Goal: Task Accomplishment & Management: Manage account settings

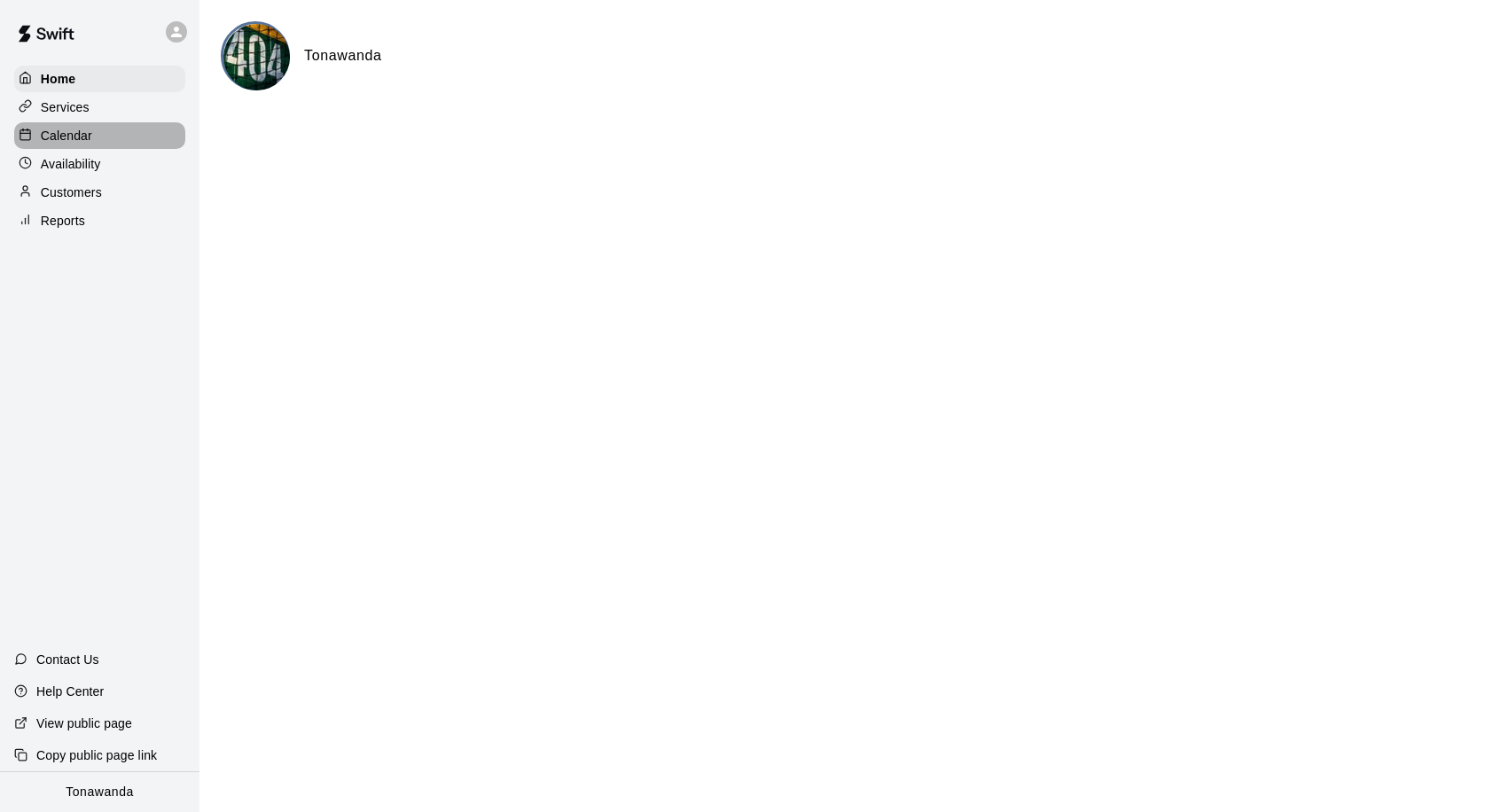
click at [62, 139] on p "Calendar" at bounding box center [66, 136] width 52 height 18
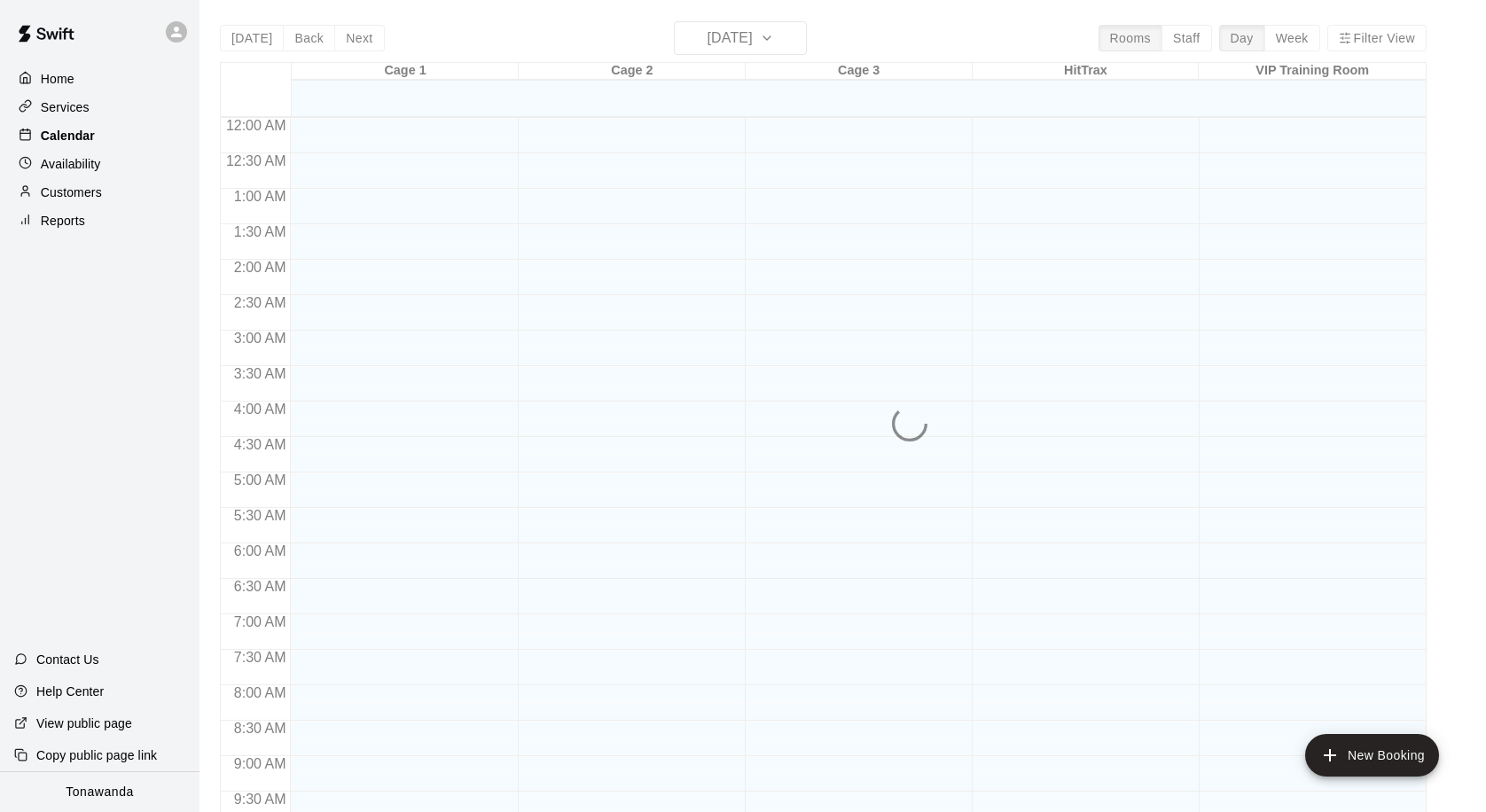
scroll to position [935, 0]
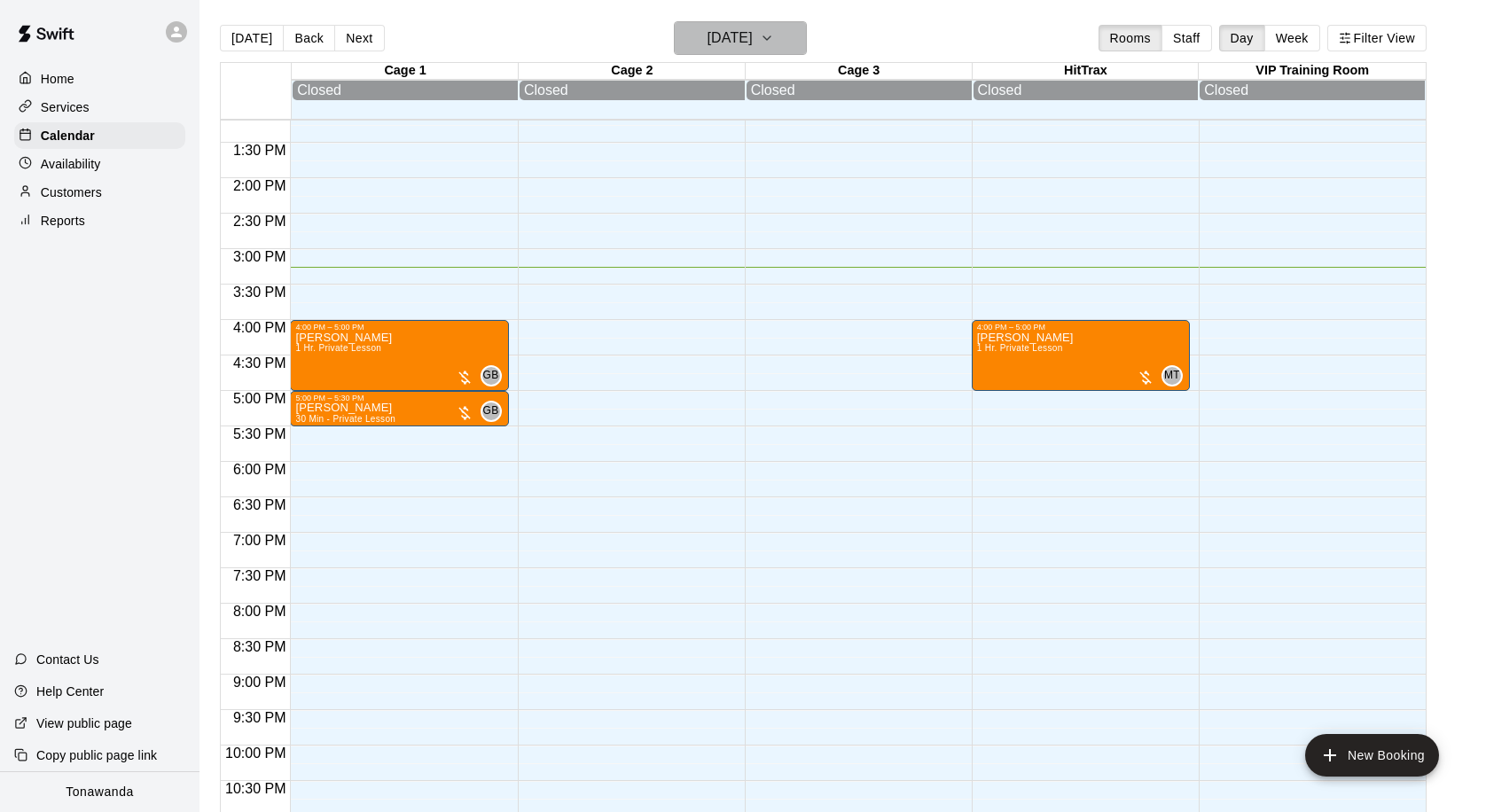
click at [706, 43] on h6 "[DATE]" at bounding box center [729, 38] width 46 height 25
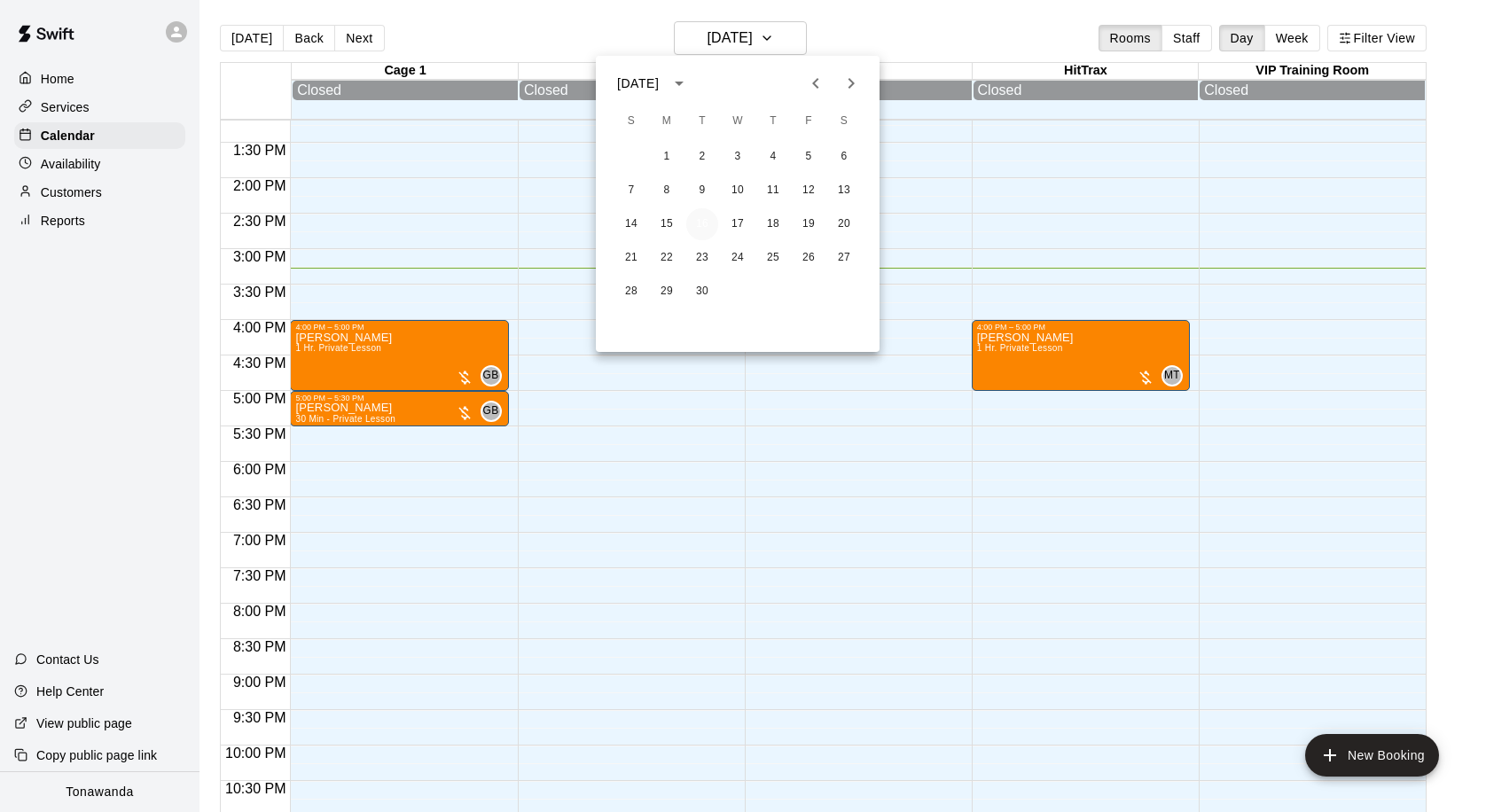
click at [699, 222] on button "16" at bounding box center [702, 224] width 32 height 32
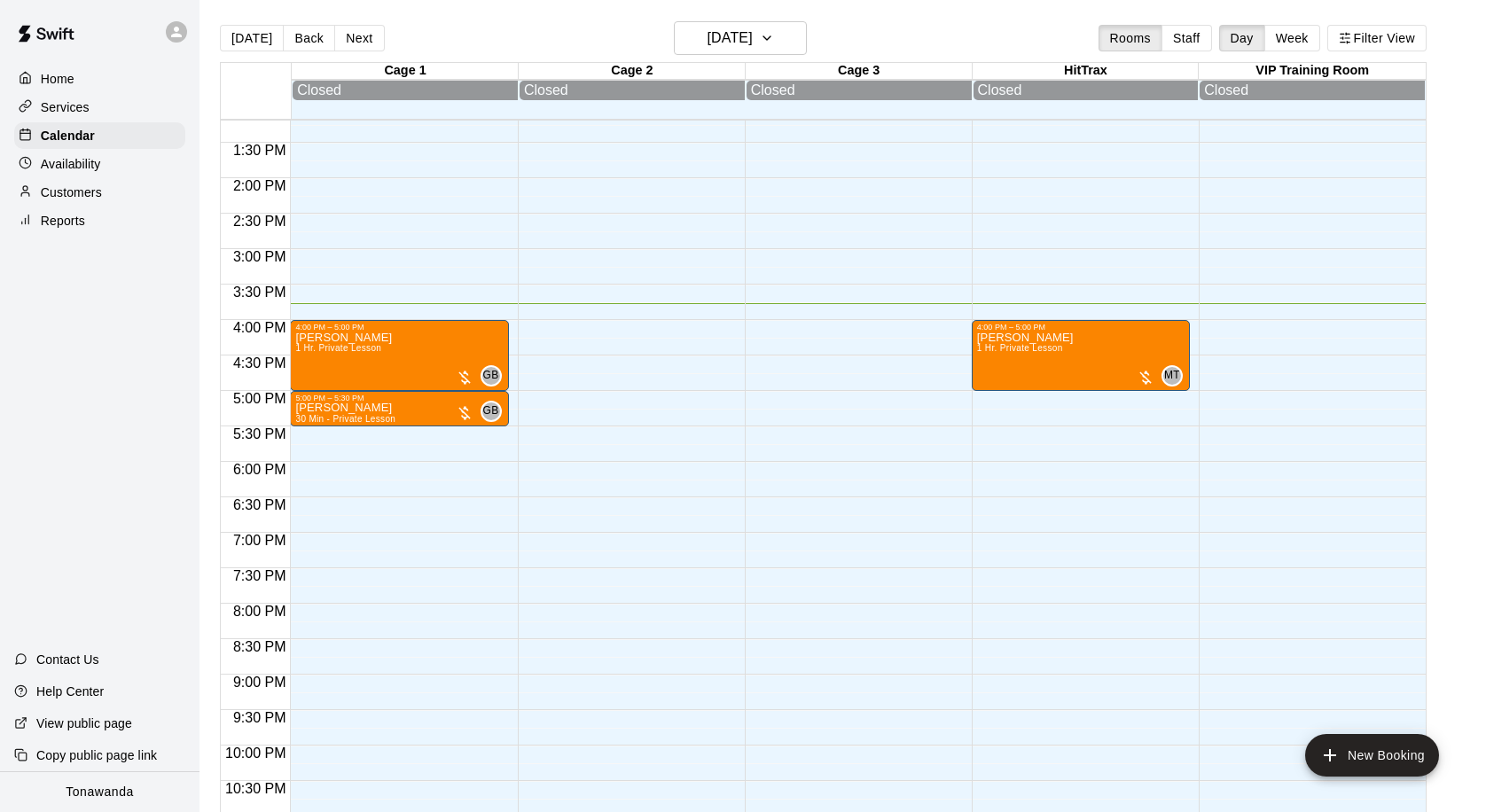
click at [49, 112] on p "Services" at bounding box center [64, 107] width 49 height 18
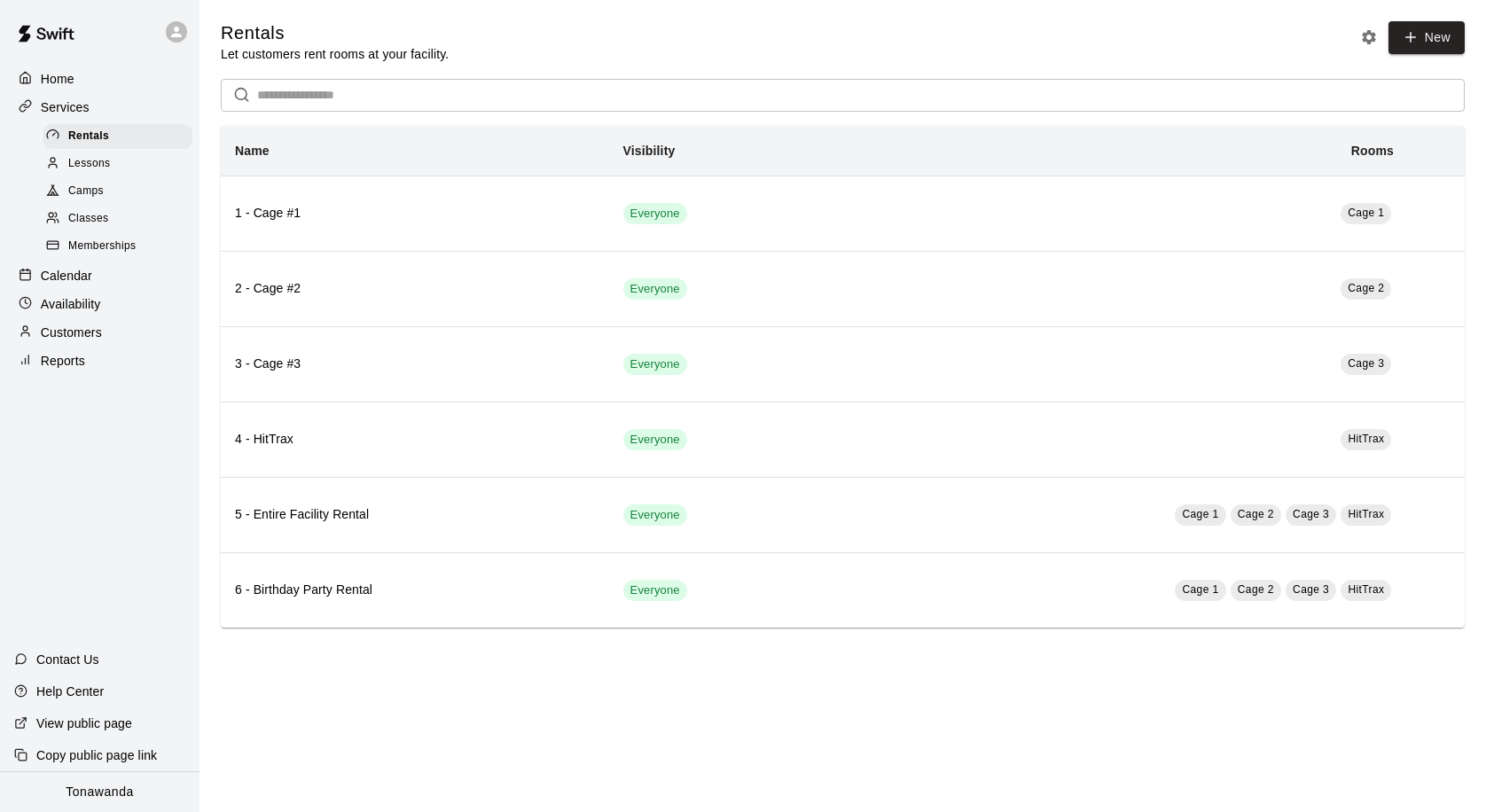
click at [75, 104] on p "Services" at bounding box center [64, 107] width 49 height 18
click at [62, 78] on p "Home" at bounding box center [58, 79] width 34 height 18
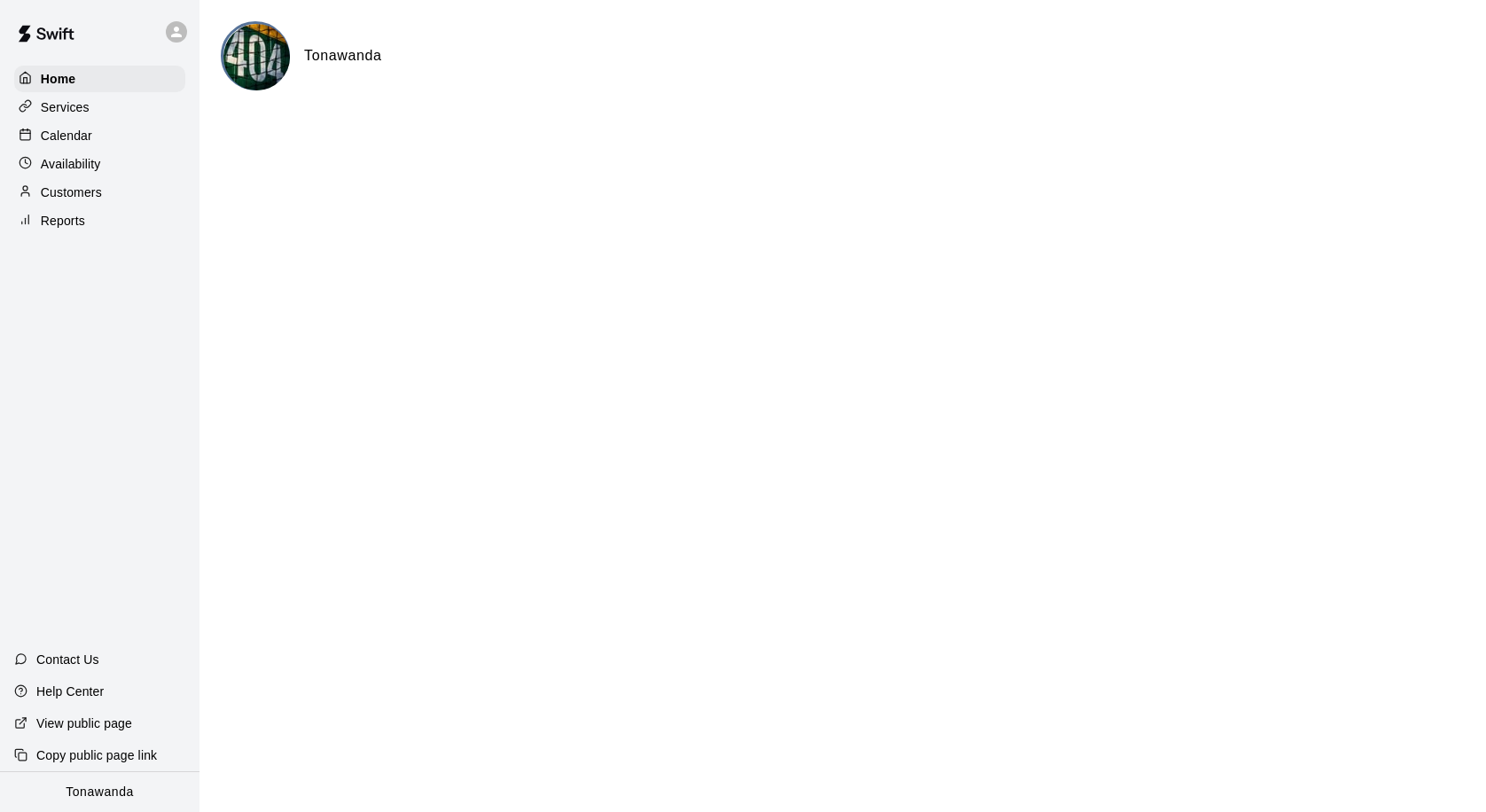
click at [70, 113] on p "Services" at bounding box center [64, 107] width 49 height 18
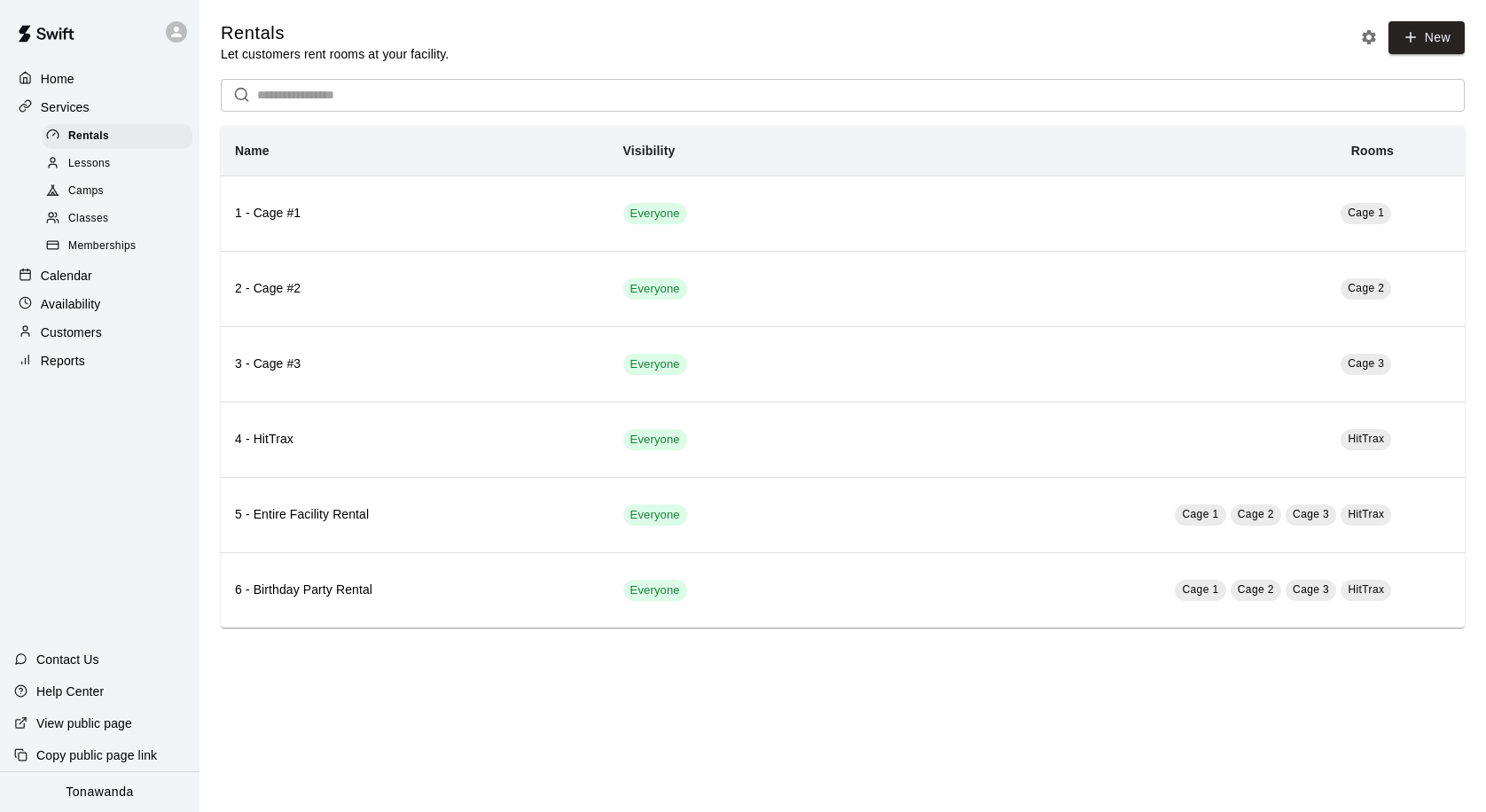
click at [57, 79] on p "Home" at bounding box center [58, 79] width 34 height 18
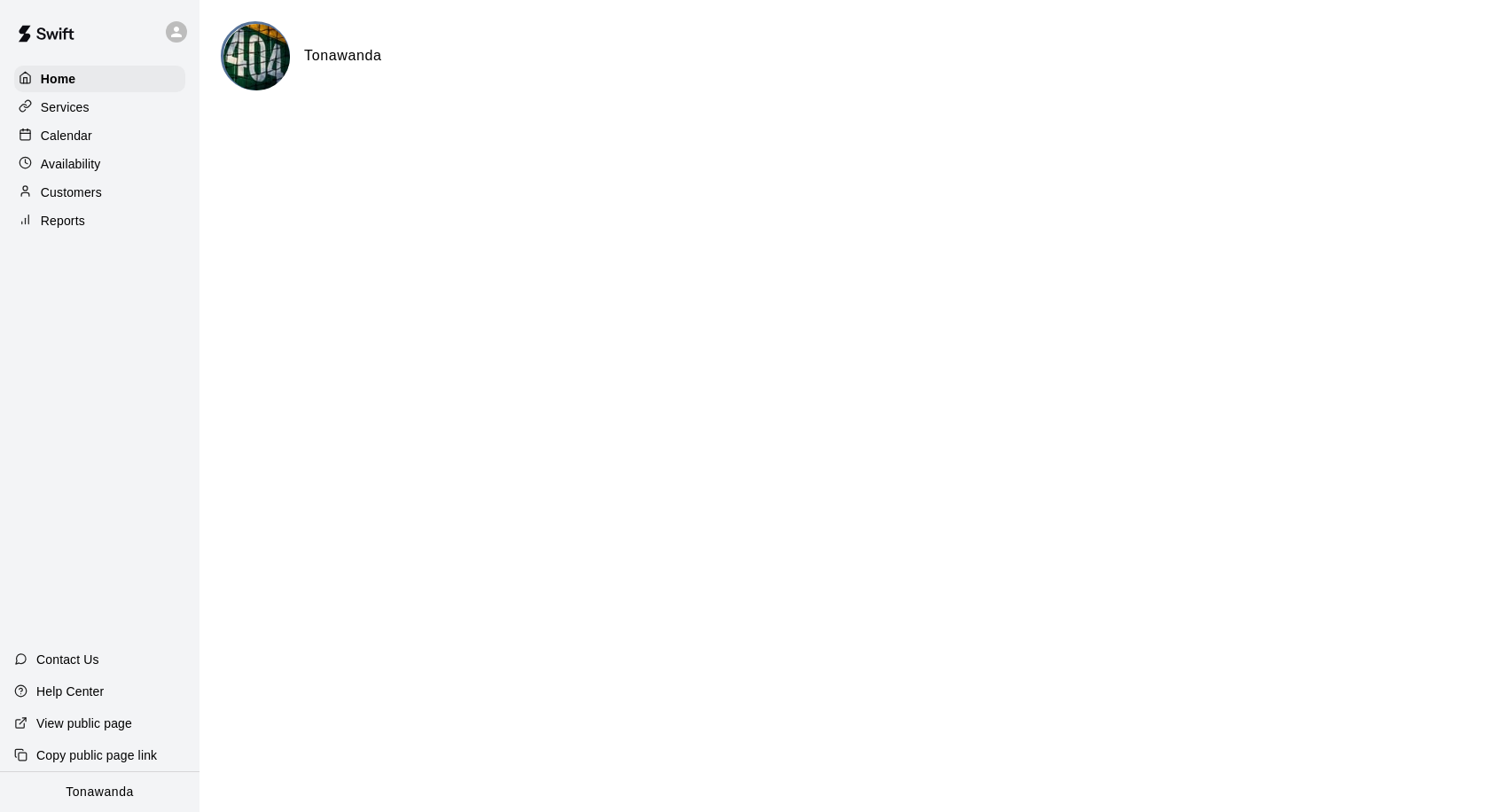
click at [62, 188] on p "Customers" at bounding box center [71, 192] width 62 height 18
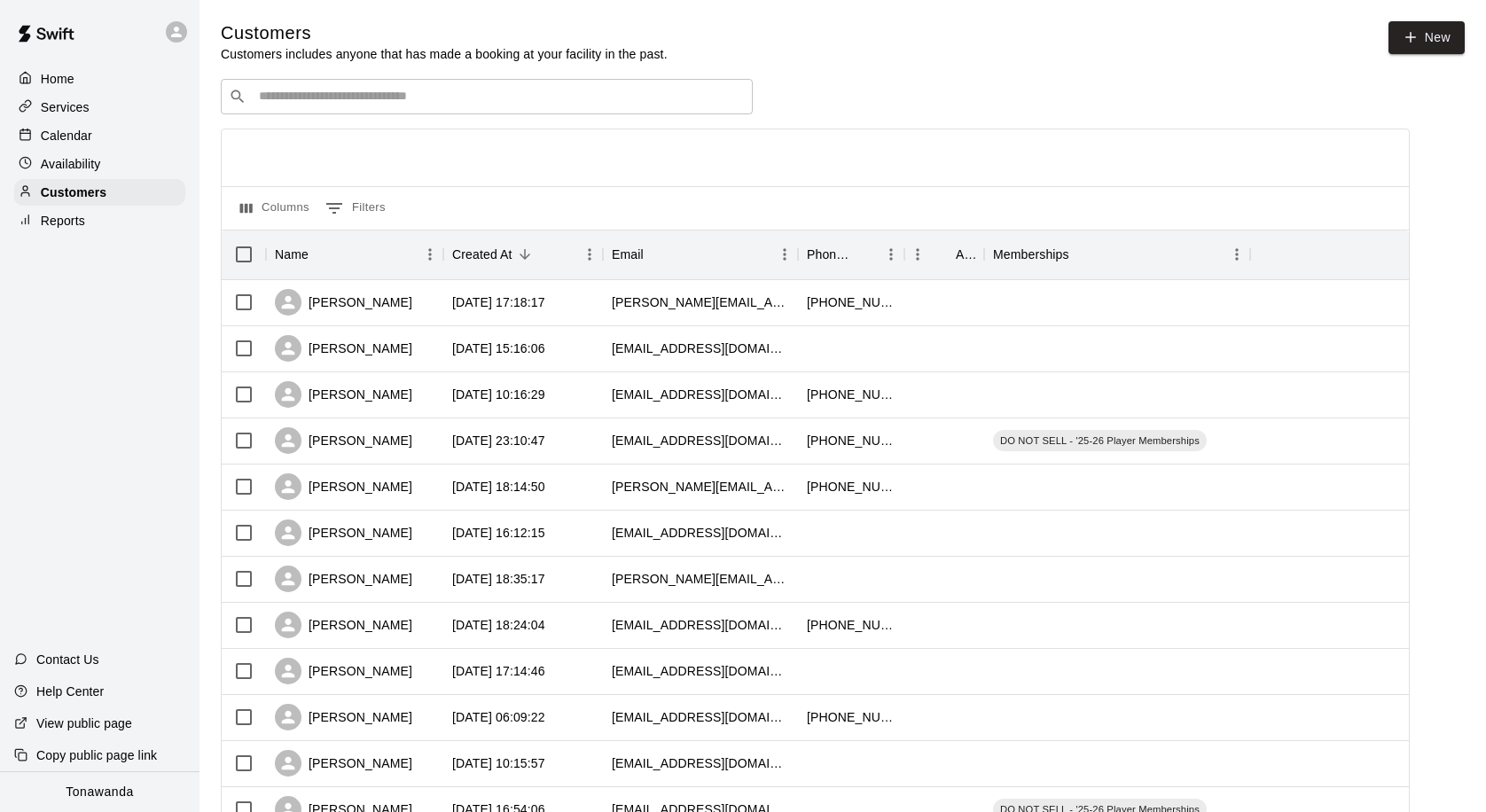
click at [280, 105] on input "Search customers by name or email" at bounding box center [499, 96] width 491 height 18
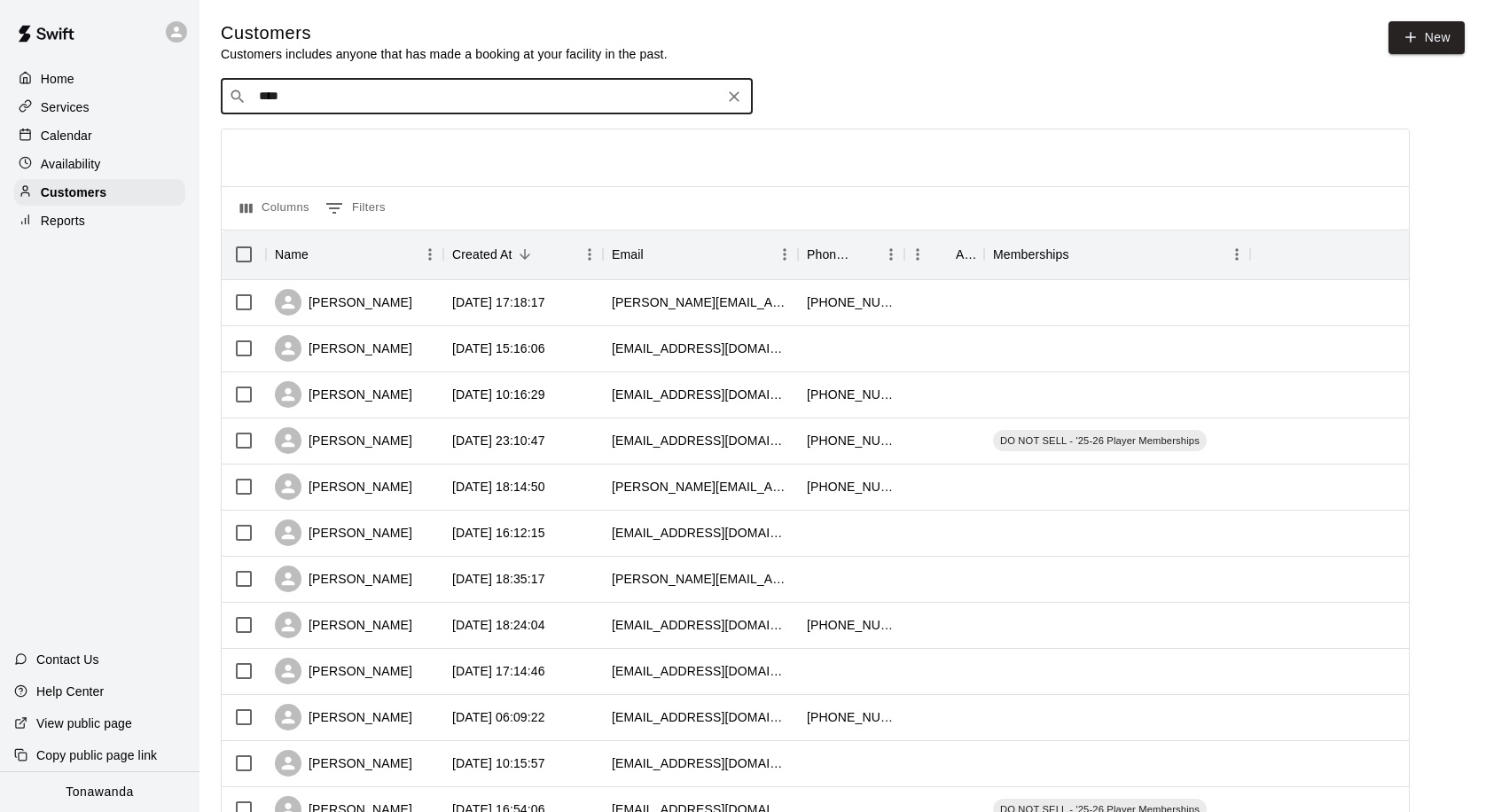
type input "*****"
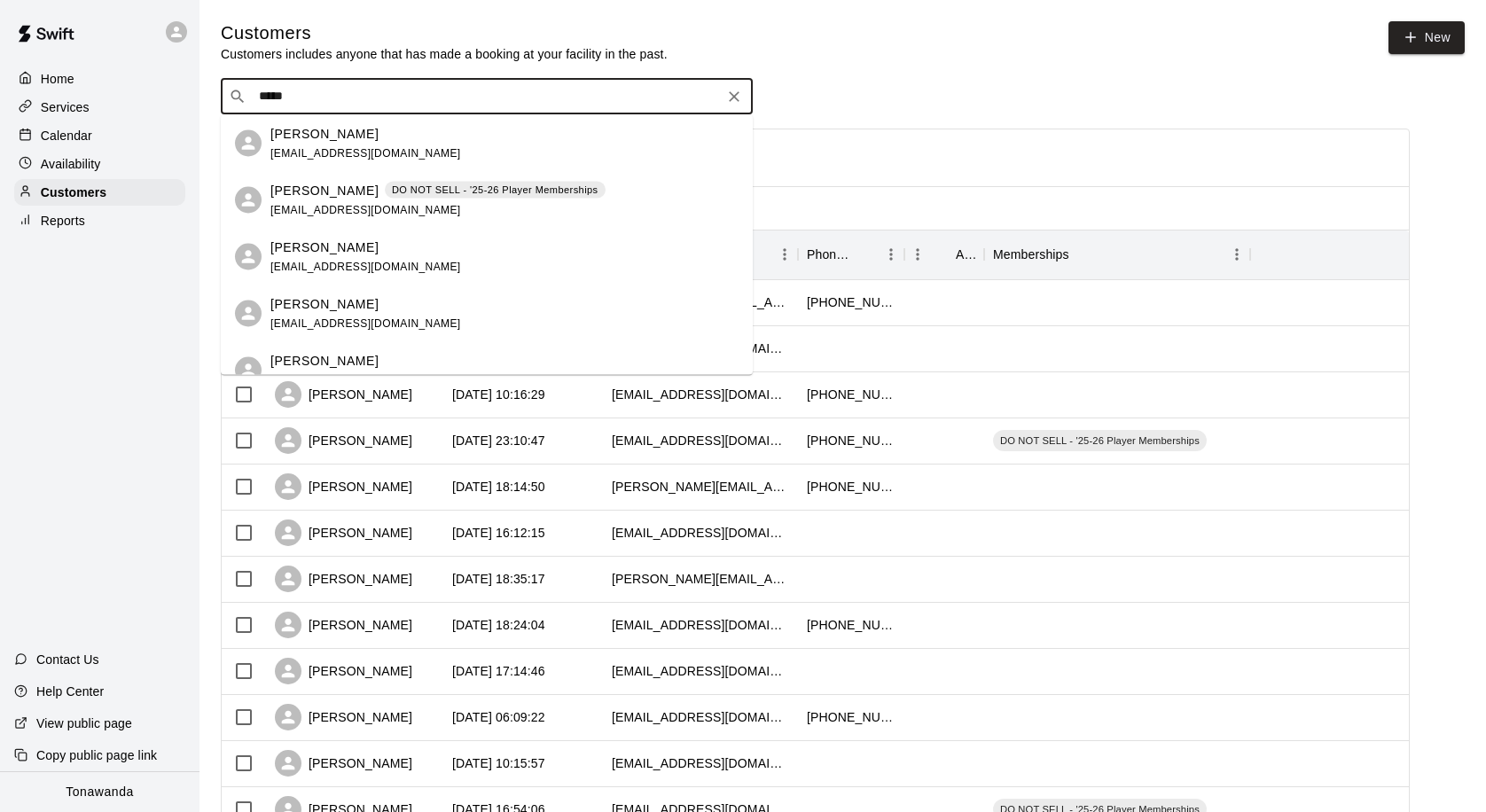
click at [296, 200] on div "[PERSON_NAME] DO NOT SELL - '25-26 Player Memberships [EMAIL_ADDRESS][DOMAIN_NA…" at bounding box center [438, 199] width 335 height 38
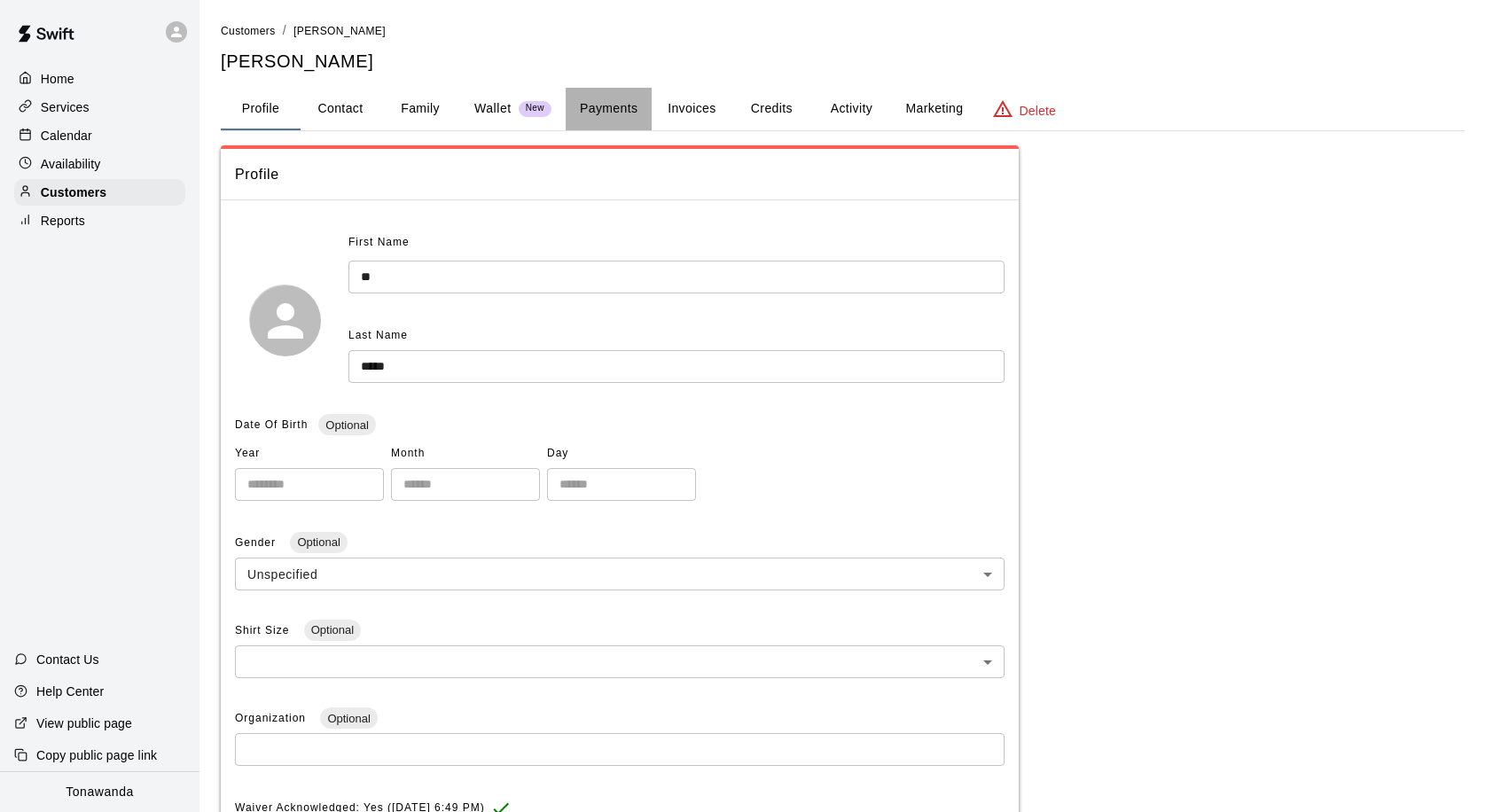
click at [605, 110] on button "Payments" at bounding box center [608, 108] width 86 height 43
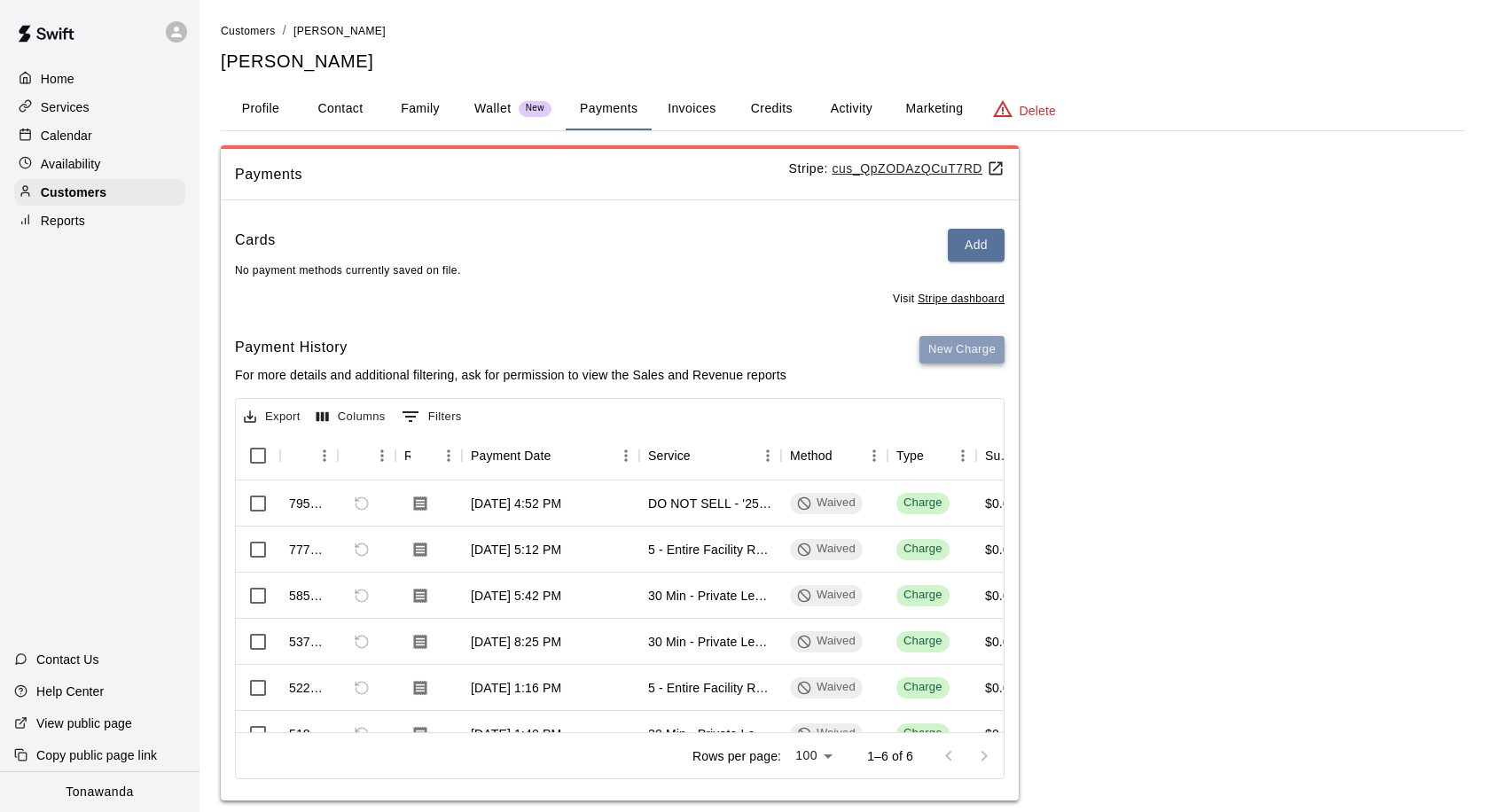
click at [947, 348] on button "New Charge" at bounding box center [962, 350] width 85 height 28
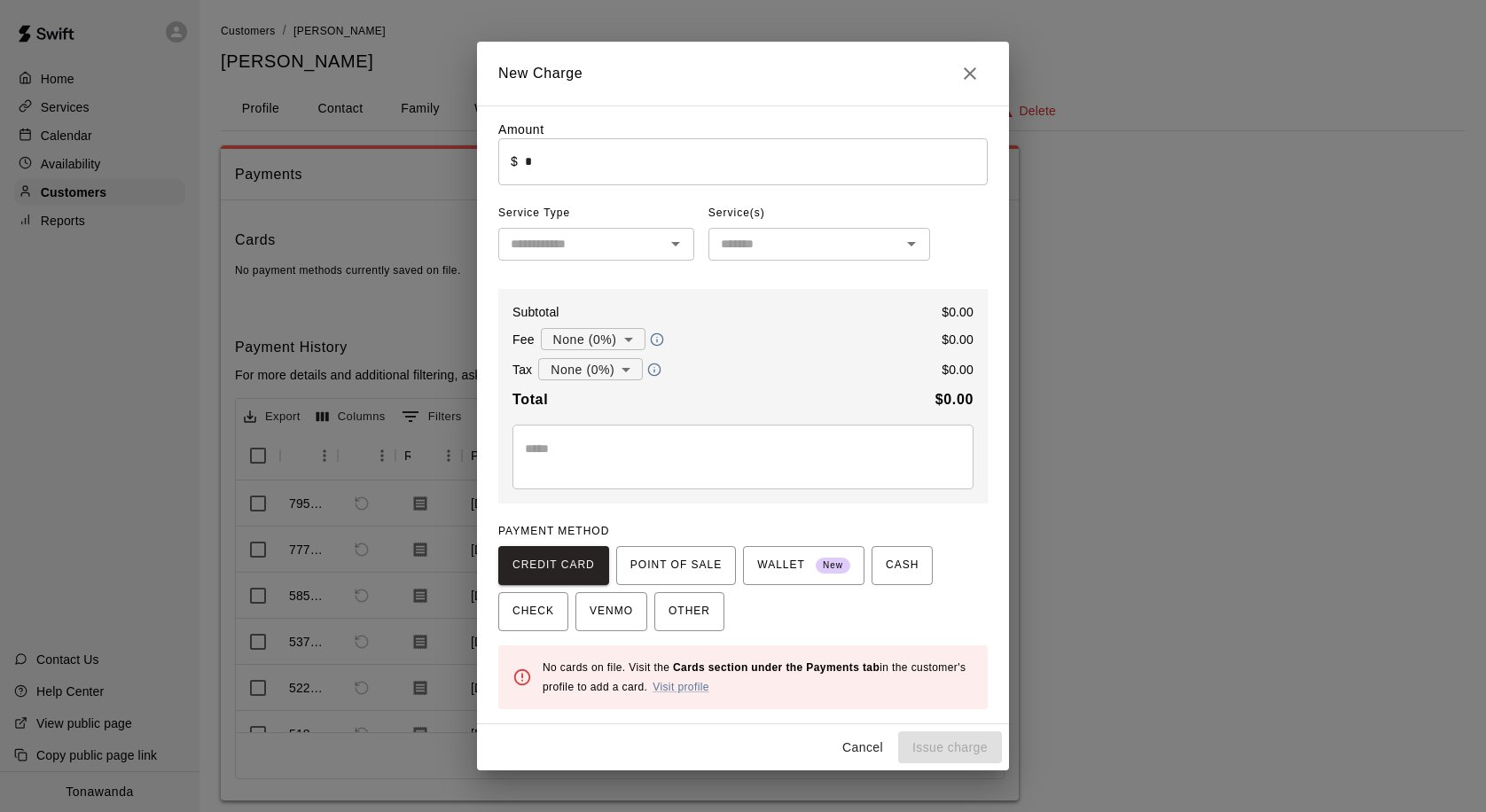
click at [648, 255] on div "​" at bounding box center [596, 244] width 196 height 33
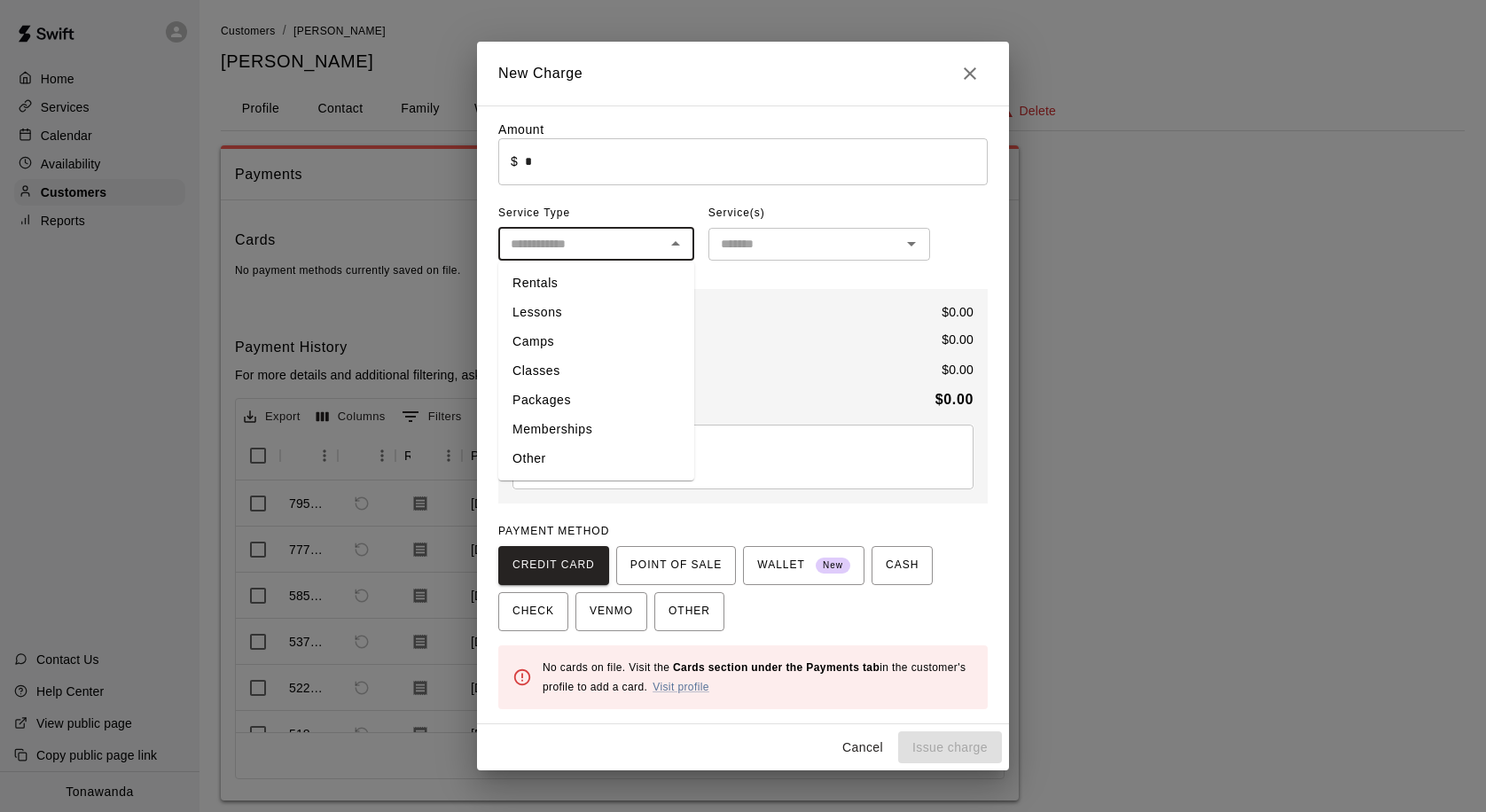
click at [786, 249] on input "text" at bounding box center [804, 244] width 182 height 22
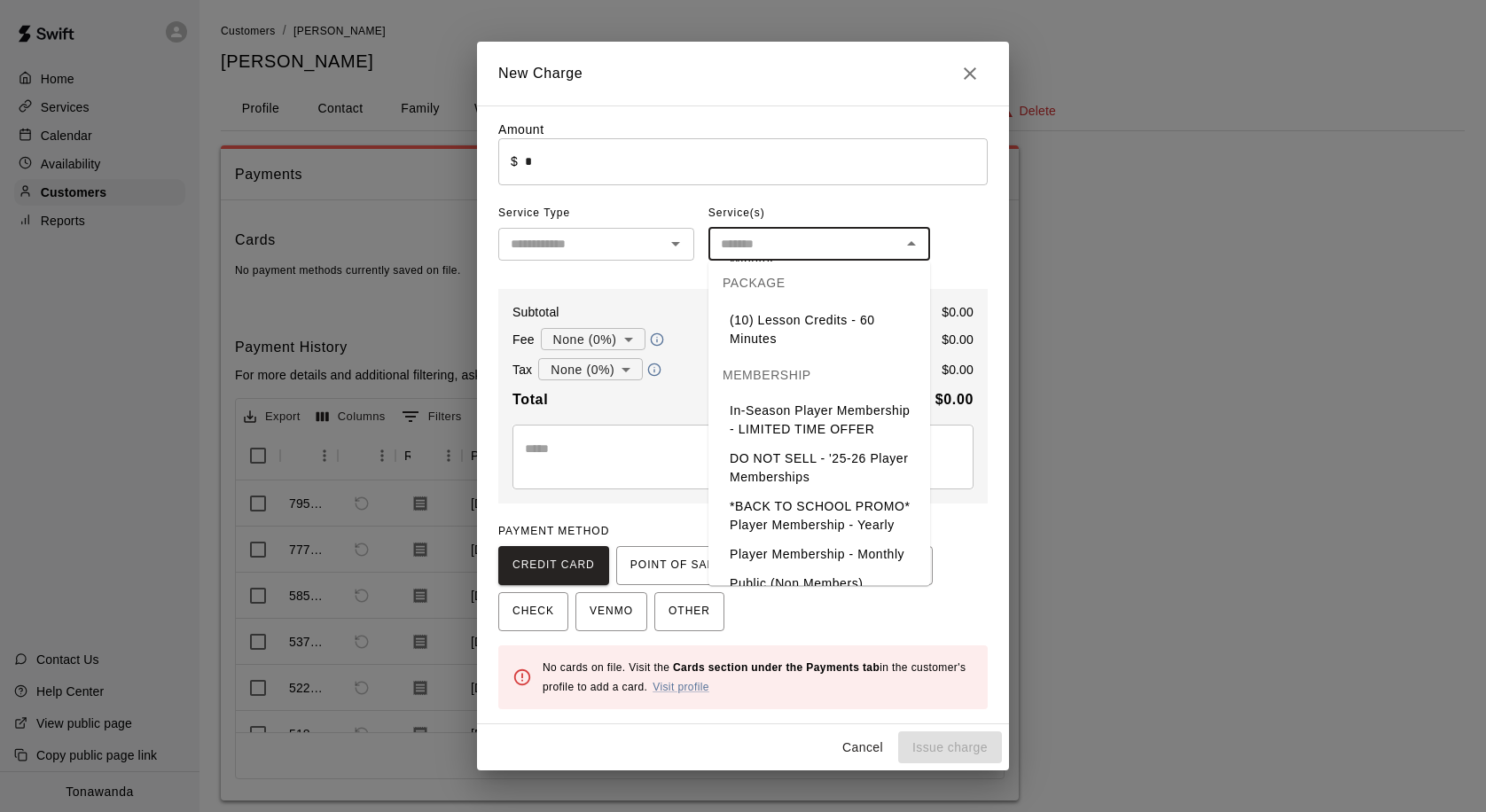
scroll to position [2674, 0]
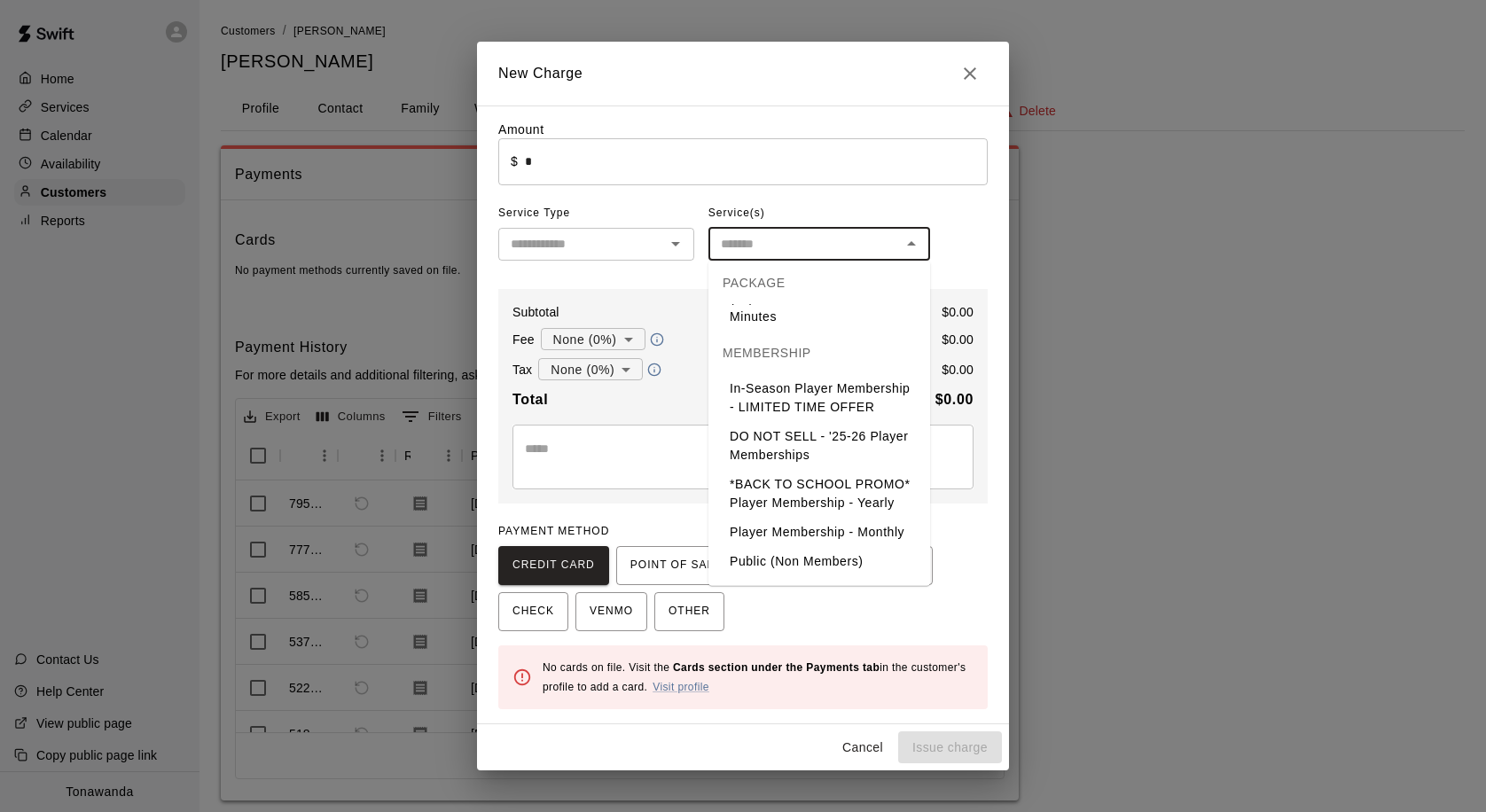
click at [764, 707] on li "glove" at bounding box center [818, 721] width 221 height 29
type input "*****"
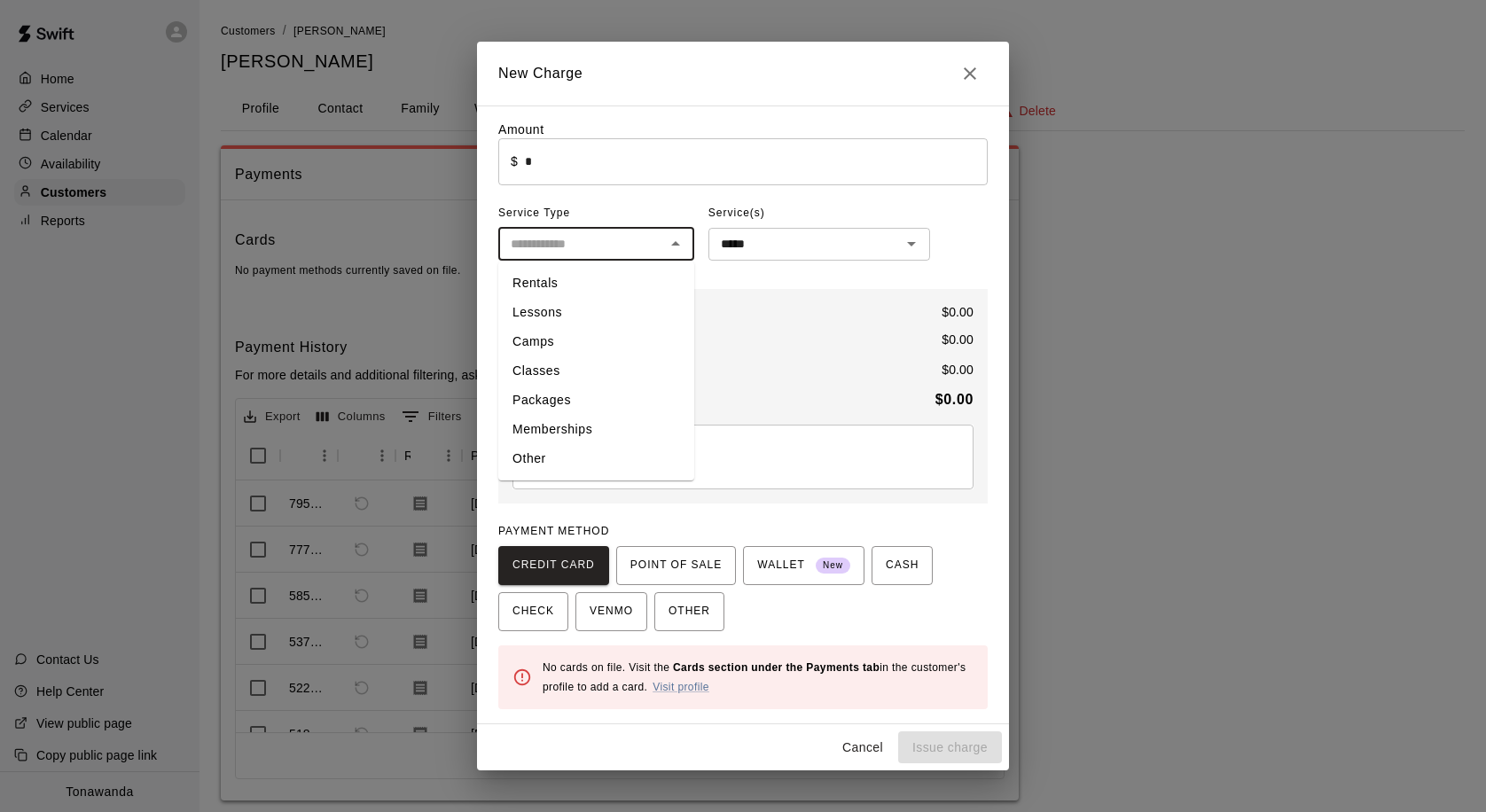
click at [555, 244] on input "text" at bounding box center [581, 244] width 156 height 22
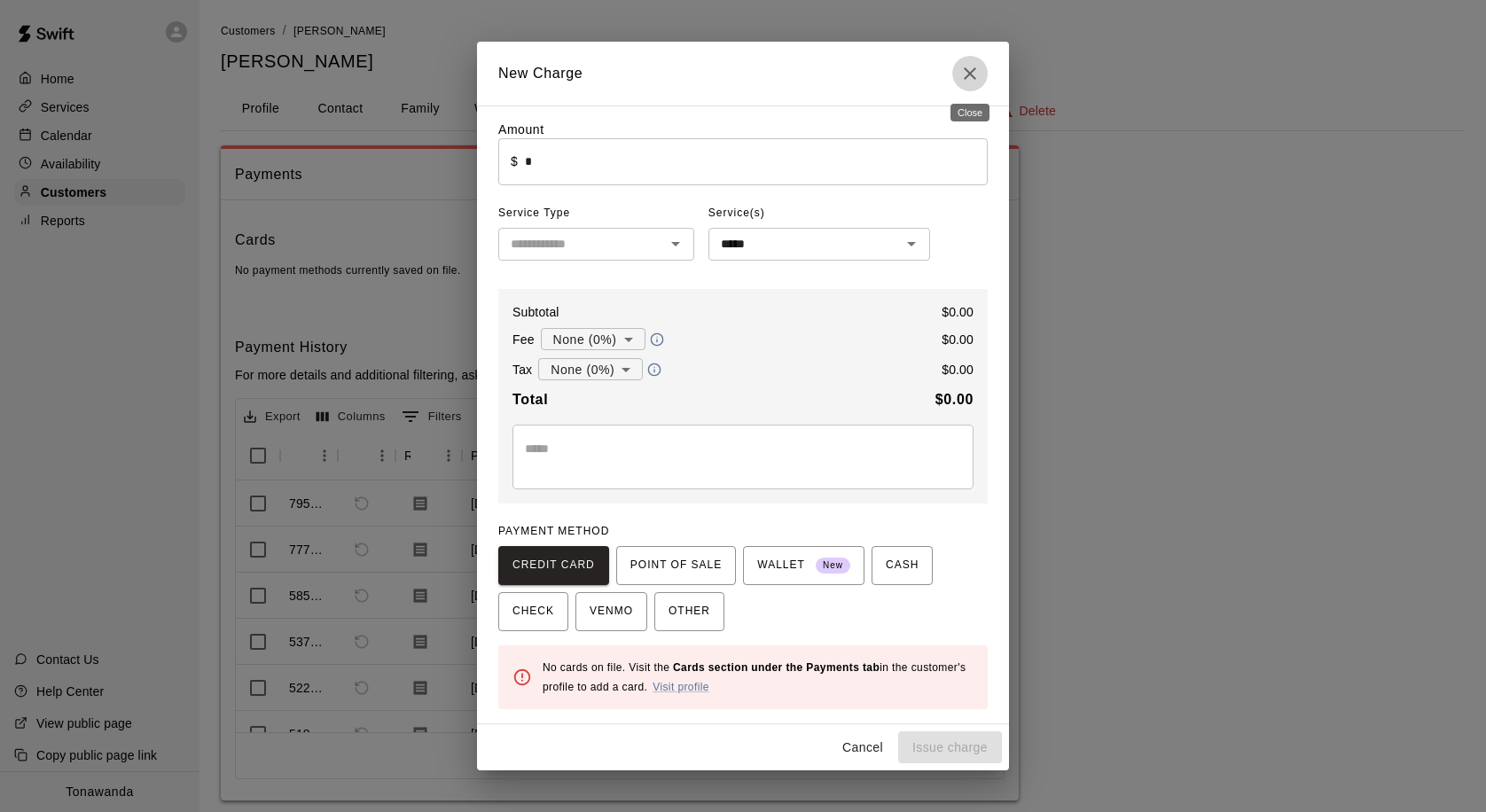
click at [972, 78] on icon "Close" at bounding box center [969, 72] width 21 height 21
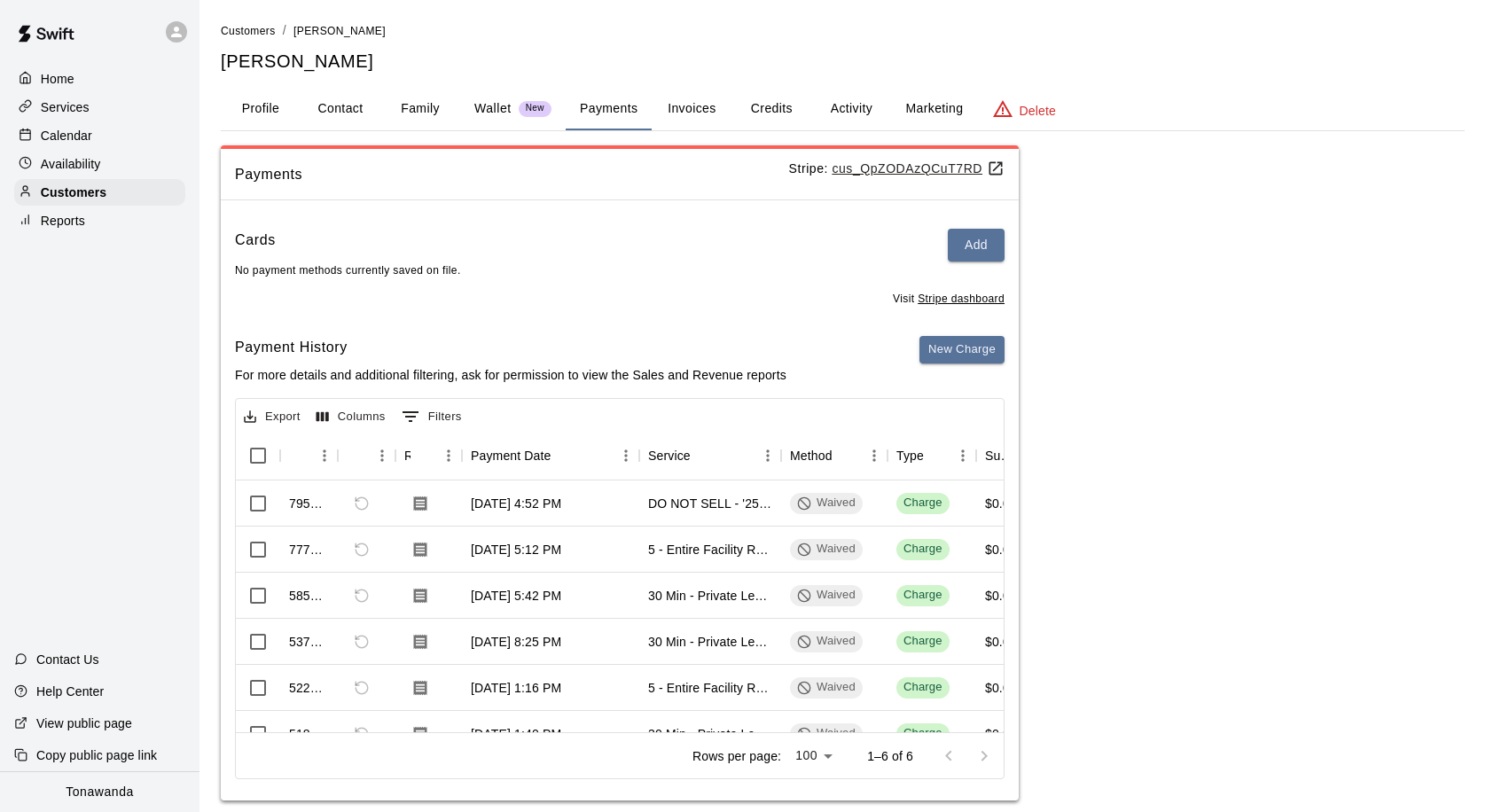
click at [54, 144] on p "Calendar" at bounding box center [66, 136] width 52 height 18
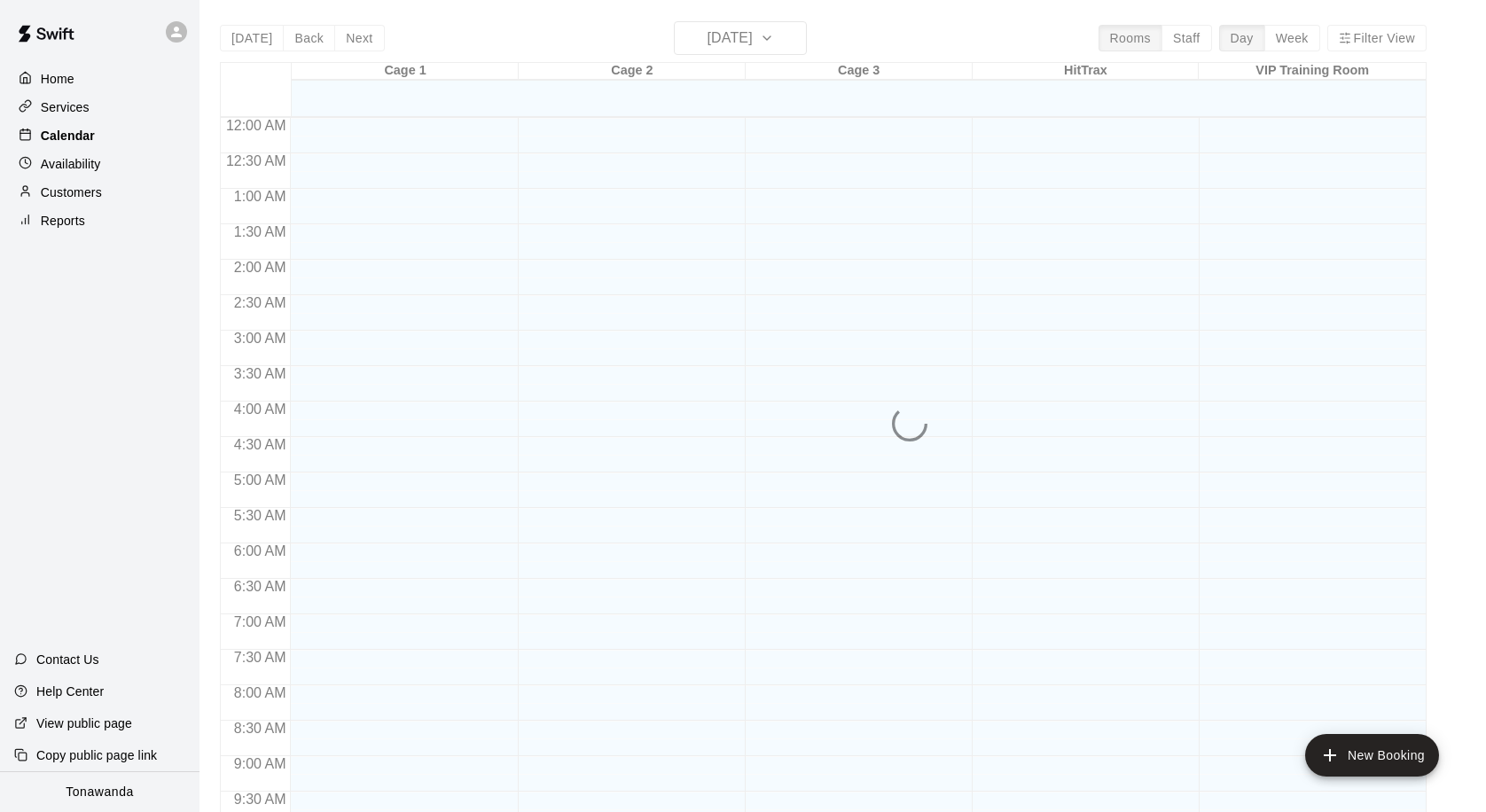
scroll to position [935, 0]
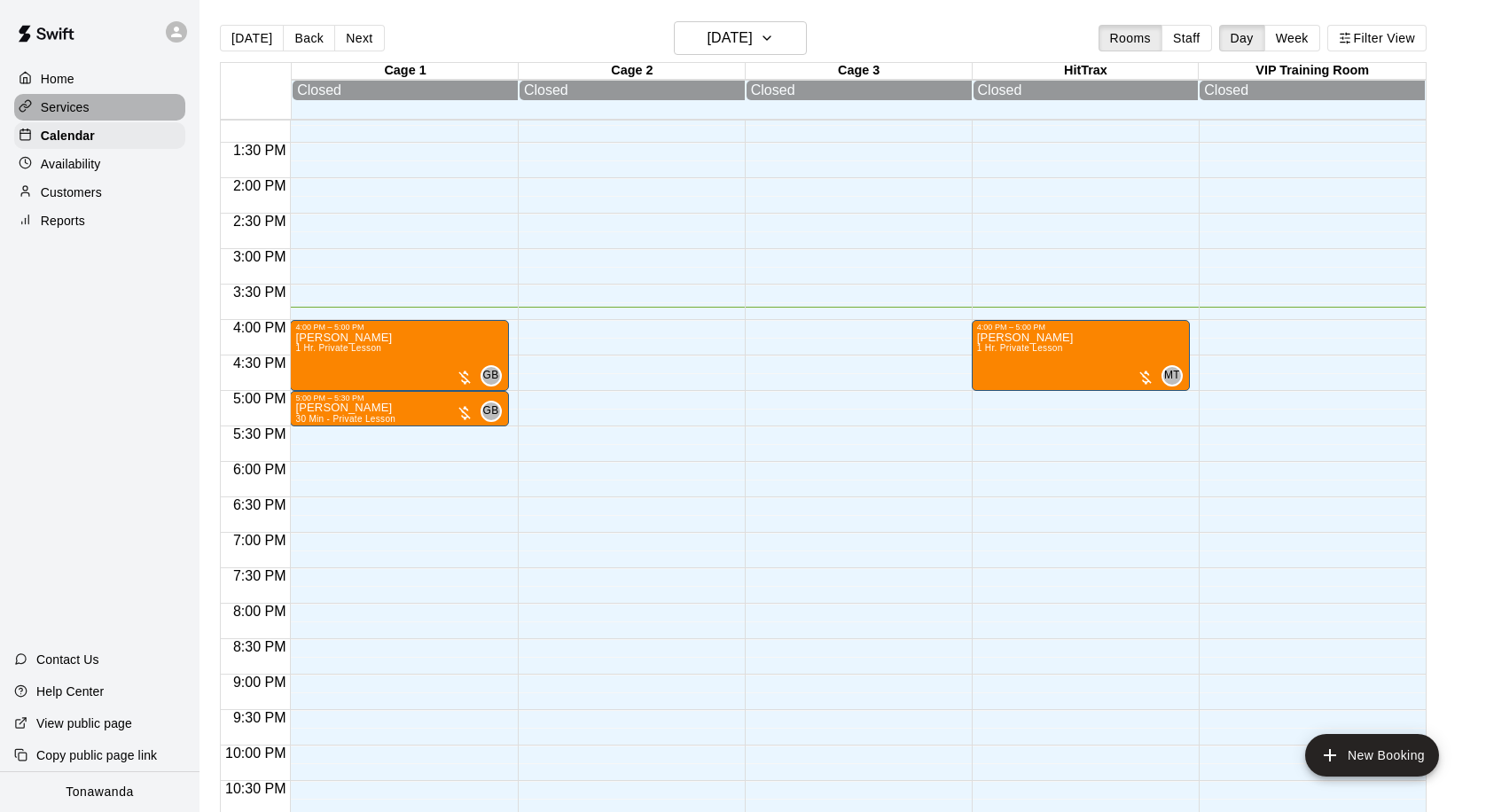
click at [62, 109] on p "Services" at bounding box center [64, 107] width 49 height 18
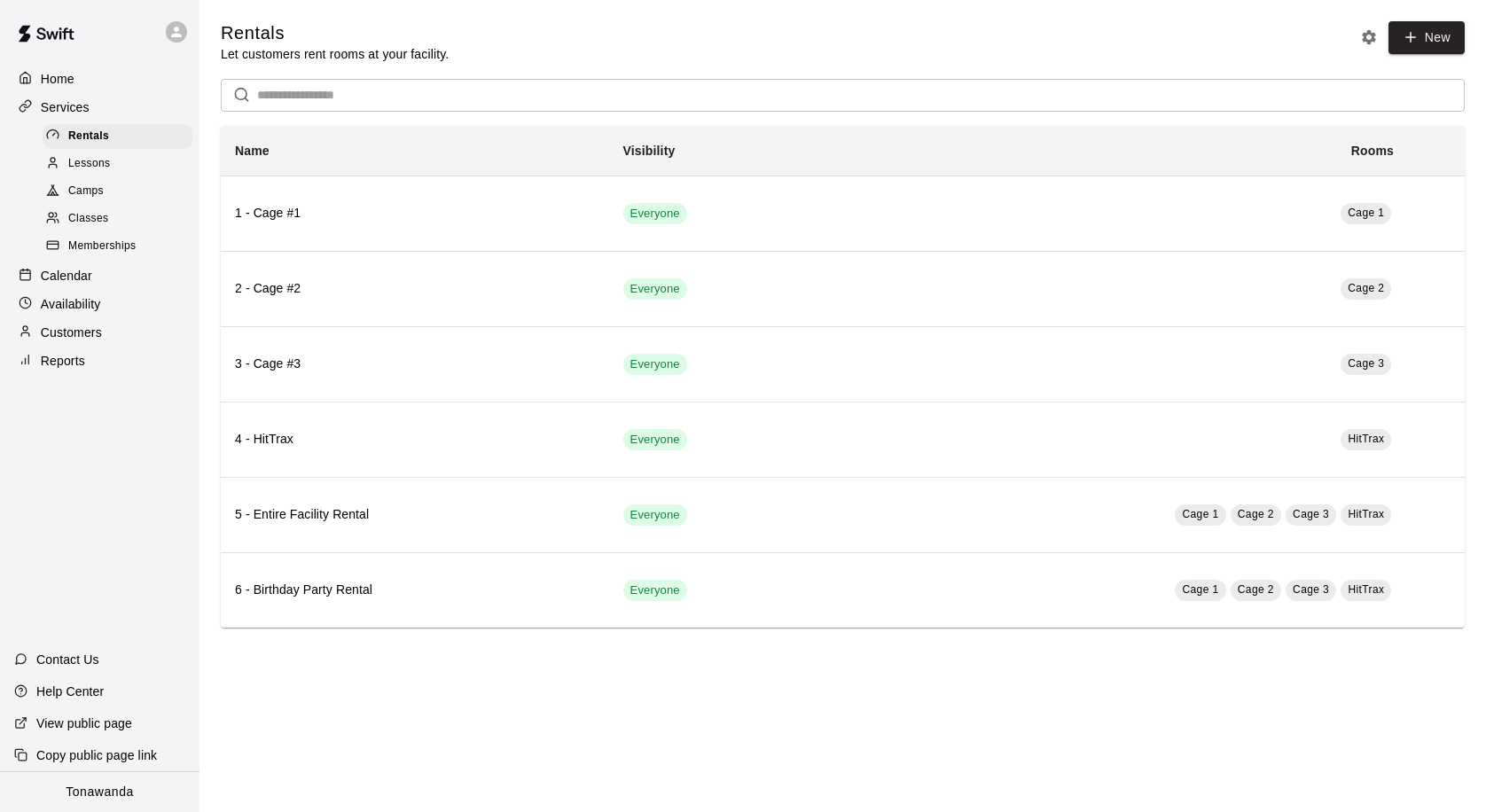
click at [84, 218] on span "Classes" at bounding box center [88, 219] width 40 height 18
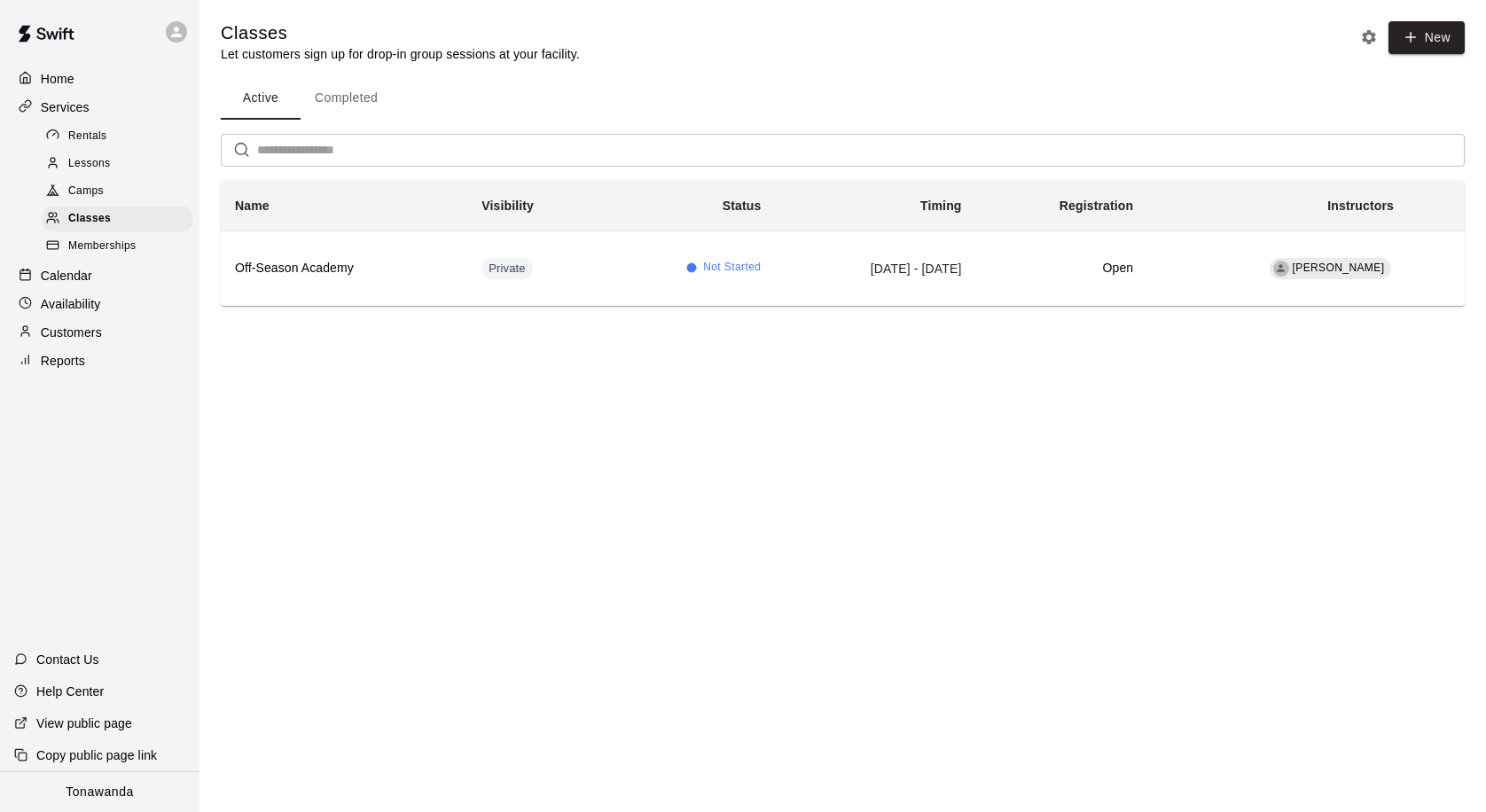
click at [82, 246] on span "Memberships" at bounding box center [102, 247] width 67 height 18
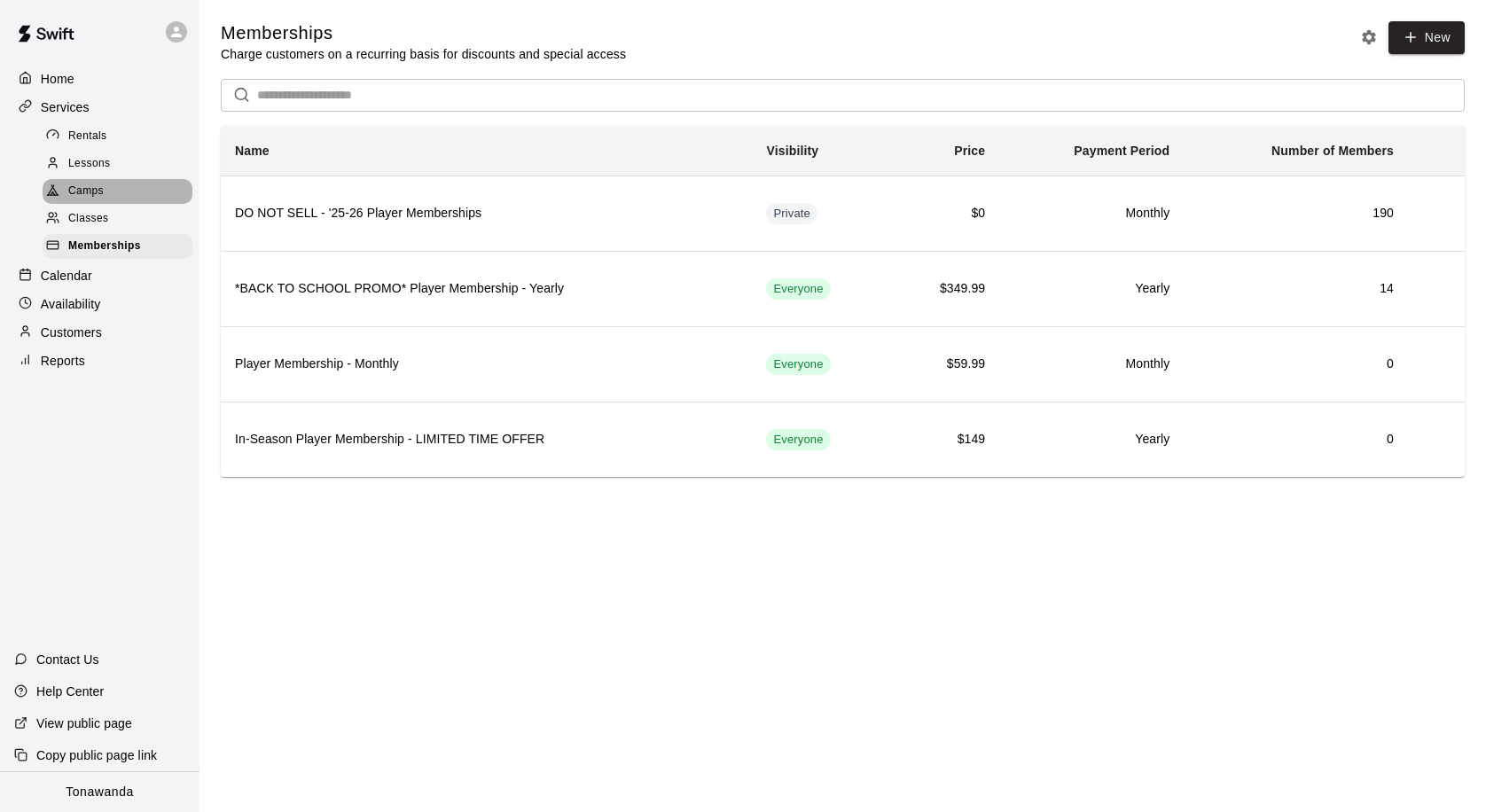
click at [91, 196] on span "Camps" at bounding box center [86, 191] width 36 height 18
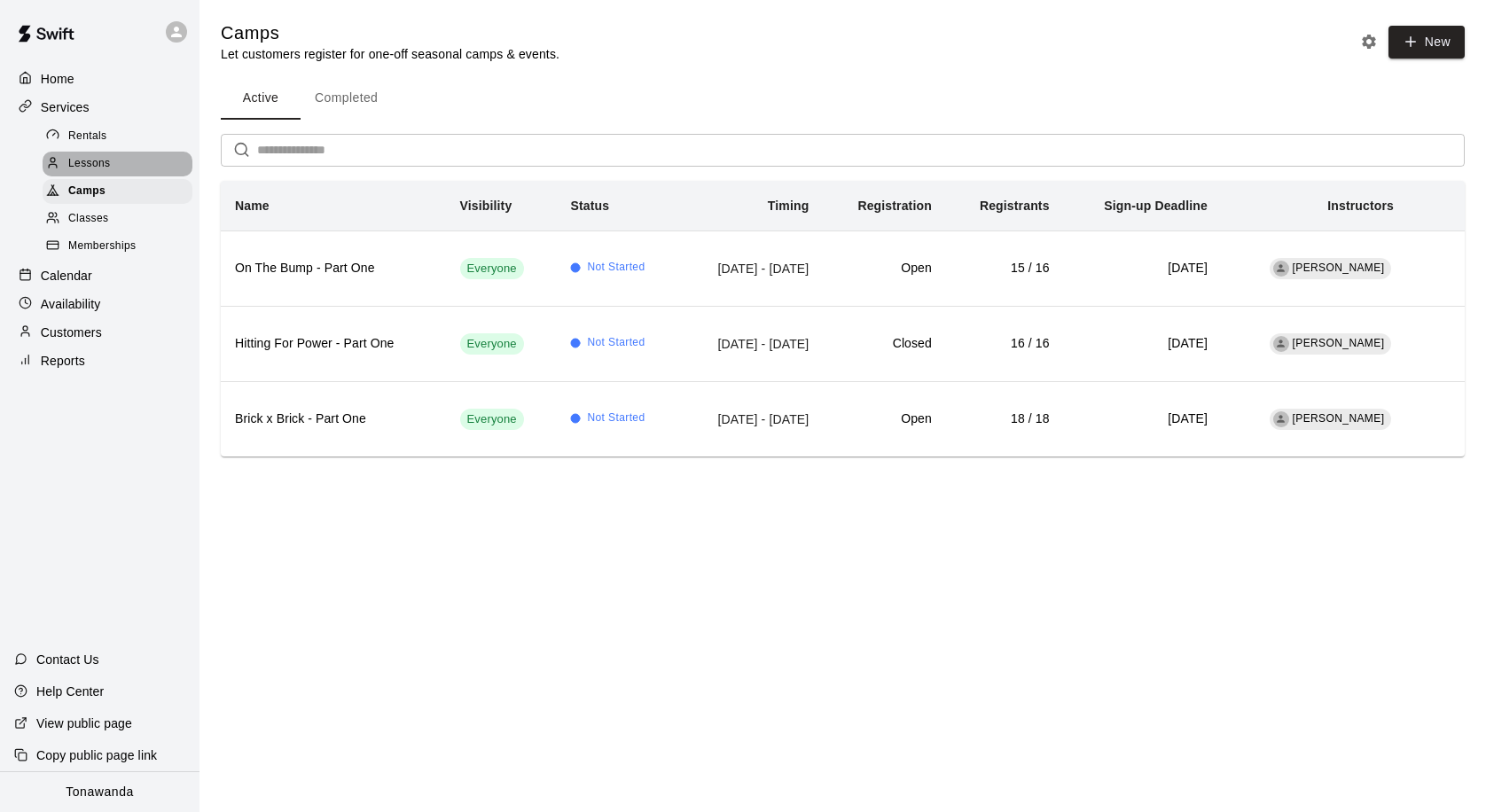
click at [93, 168] on span "Lessons" at bounding box center [89, 164] width 43 height 18
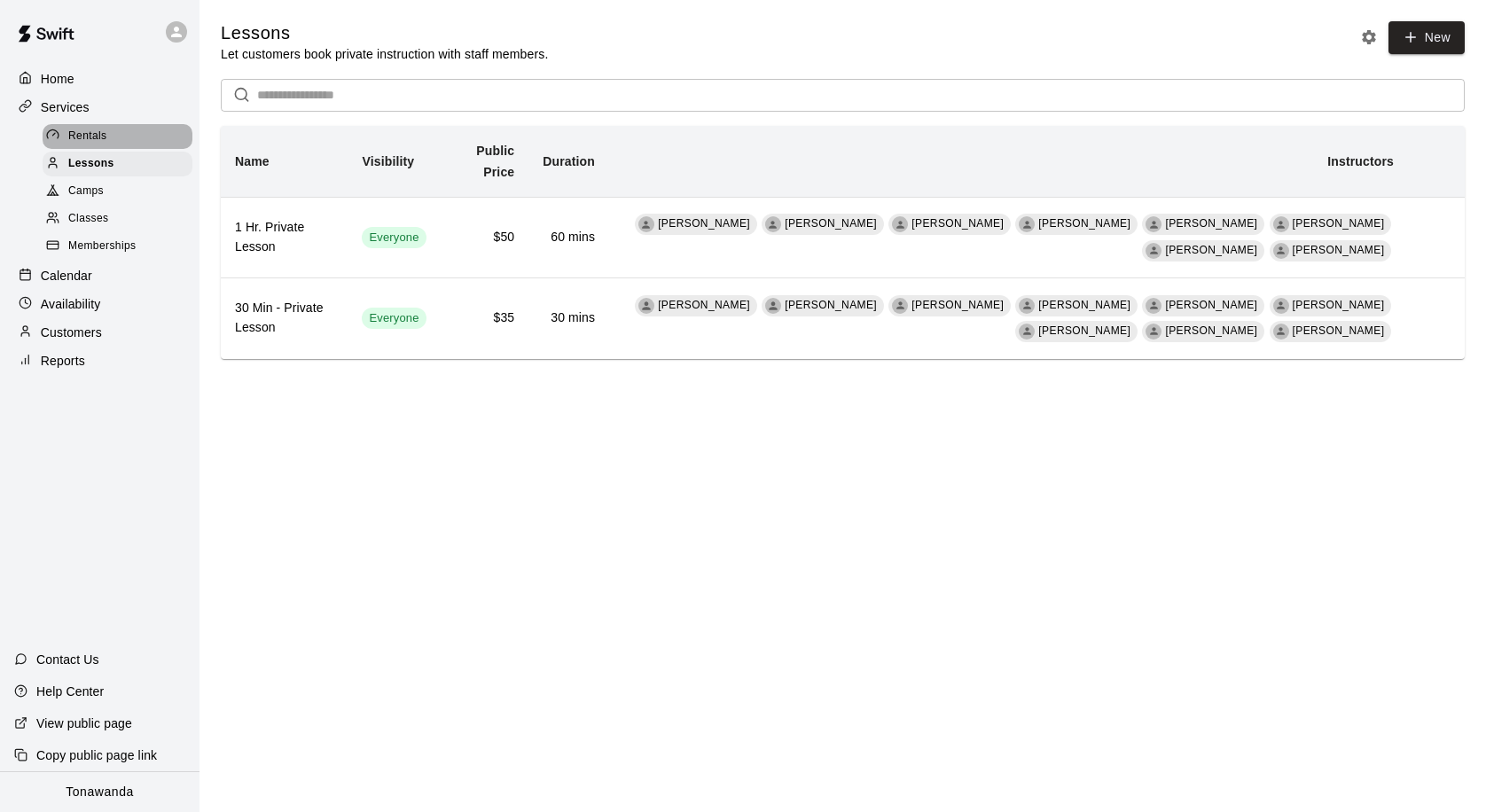
click at [94, 140] on span "Rentals" at bounding box center [87, 137] width 39 height 18
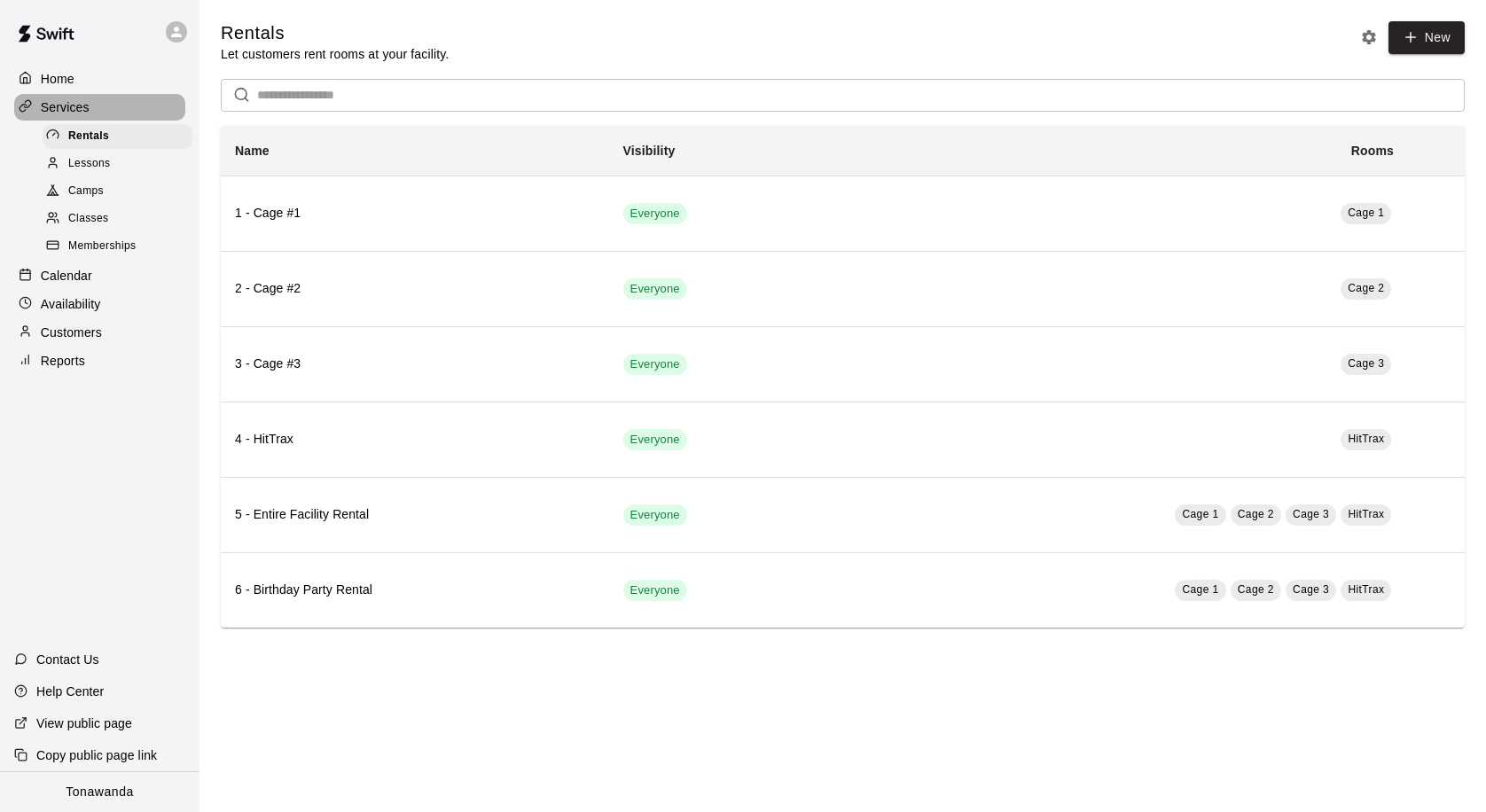
click at [62, 105] on p "Services" at bounding box center [64, 107] width 49 height 18
click at [62, 80] on p "Home" at bounding box center [58, 79] width 34 height 18
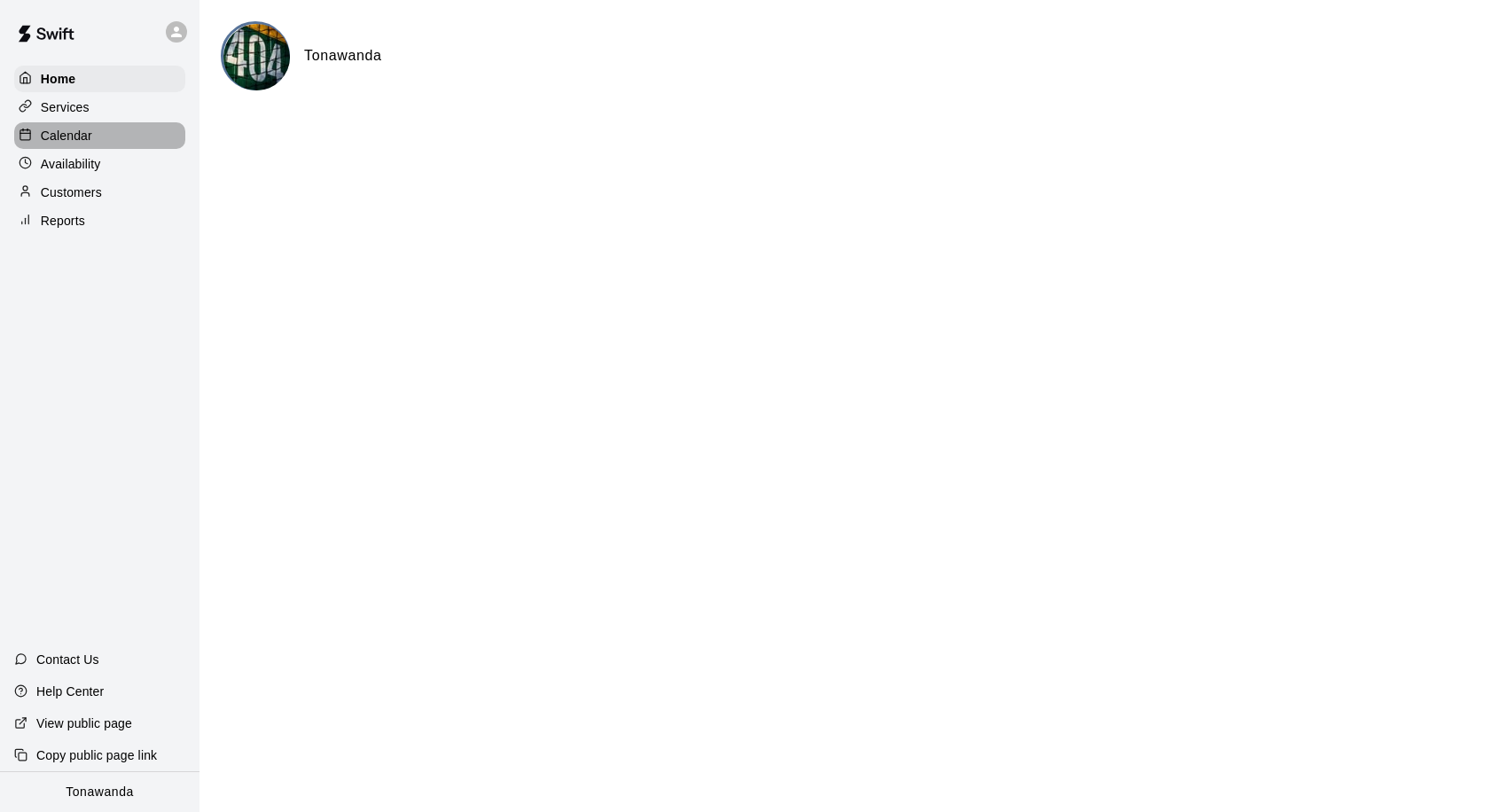
click at [65, 129] on p "Calendar" at bounding box center [66, 136] width 52 height 18
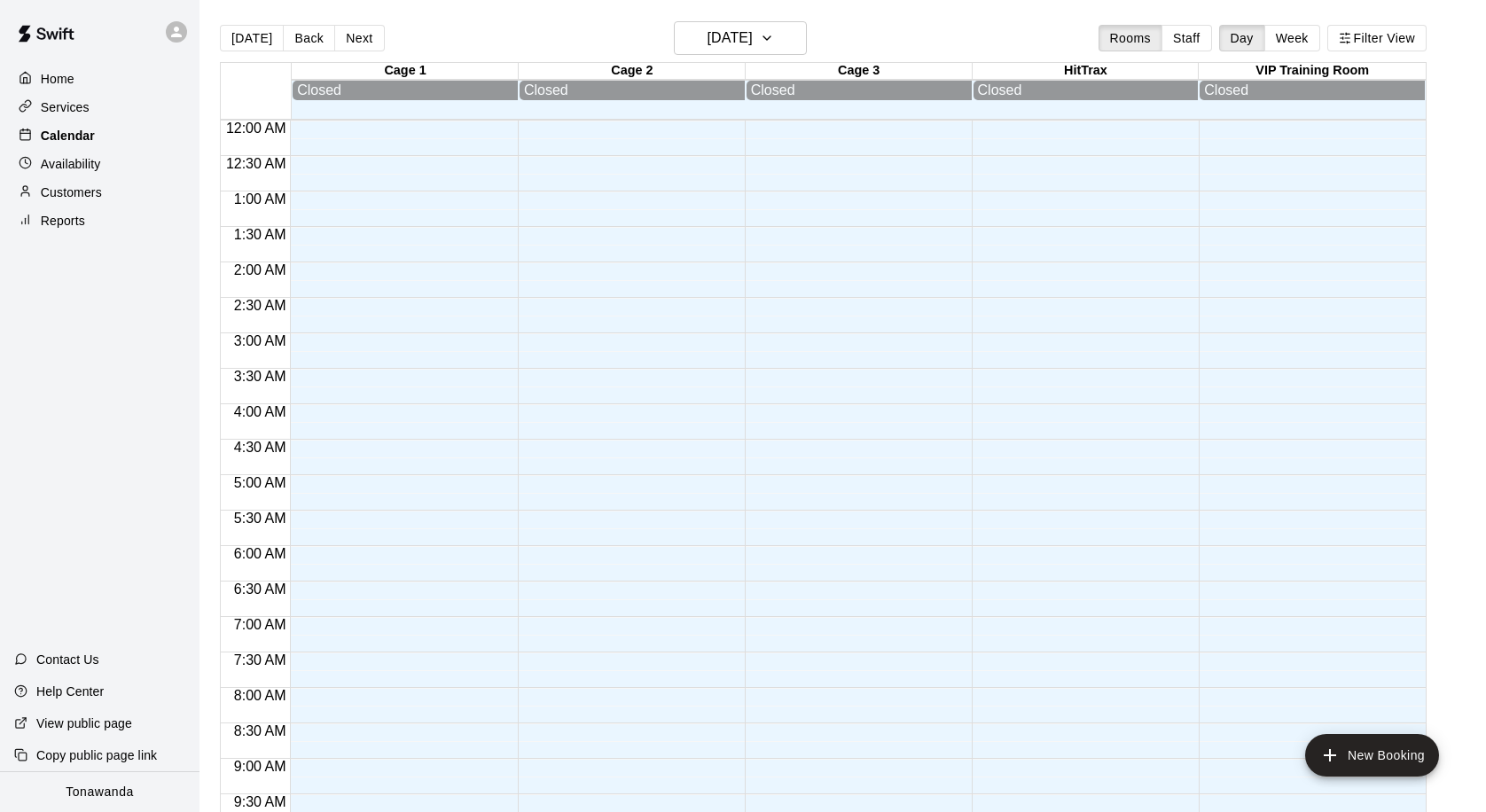
scroll to position [935, 0]
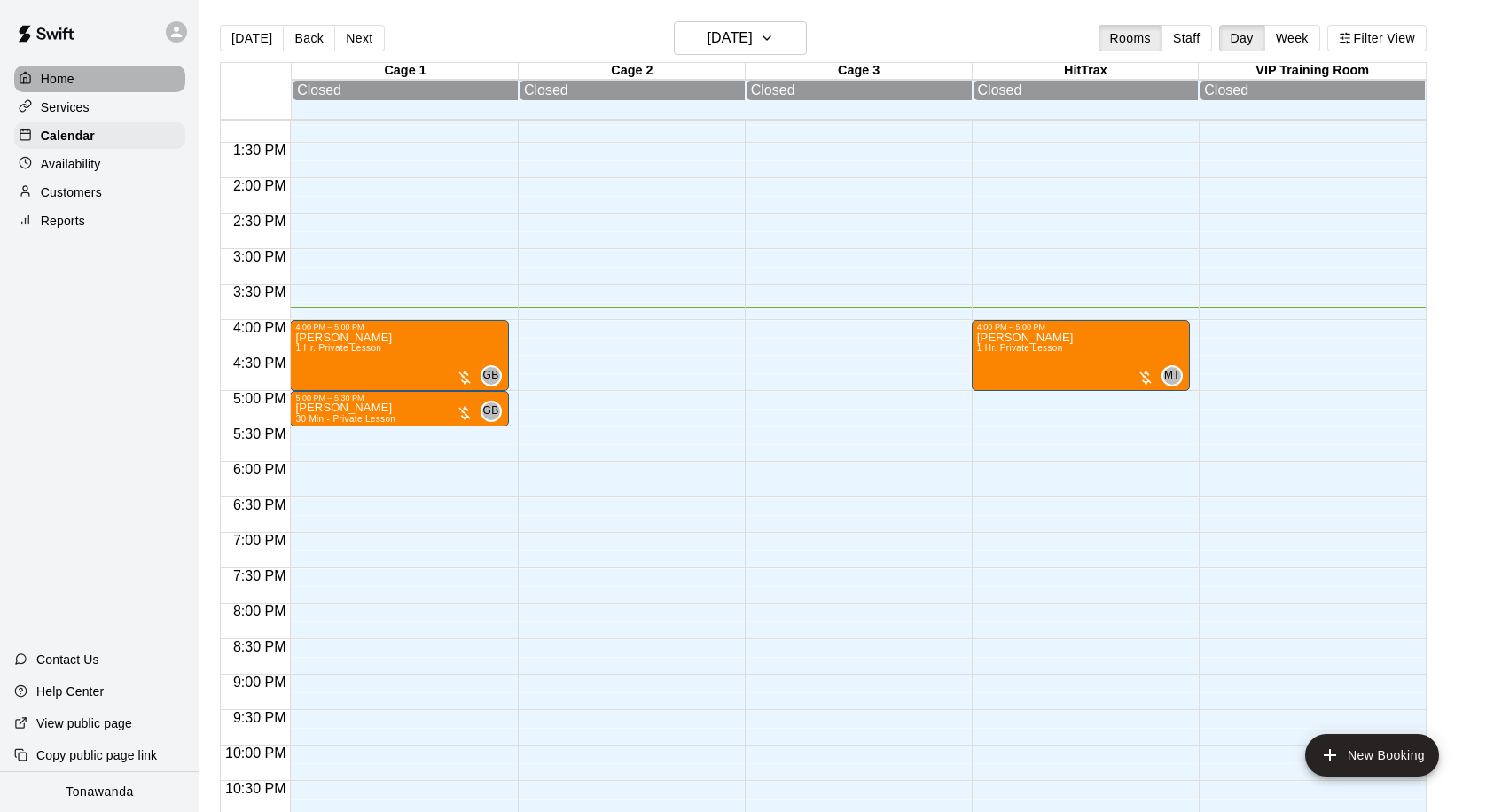
click at [42, 79] on p "Home" at bounding box center [58, 79] width 34 height 18
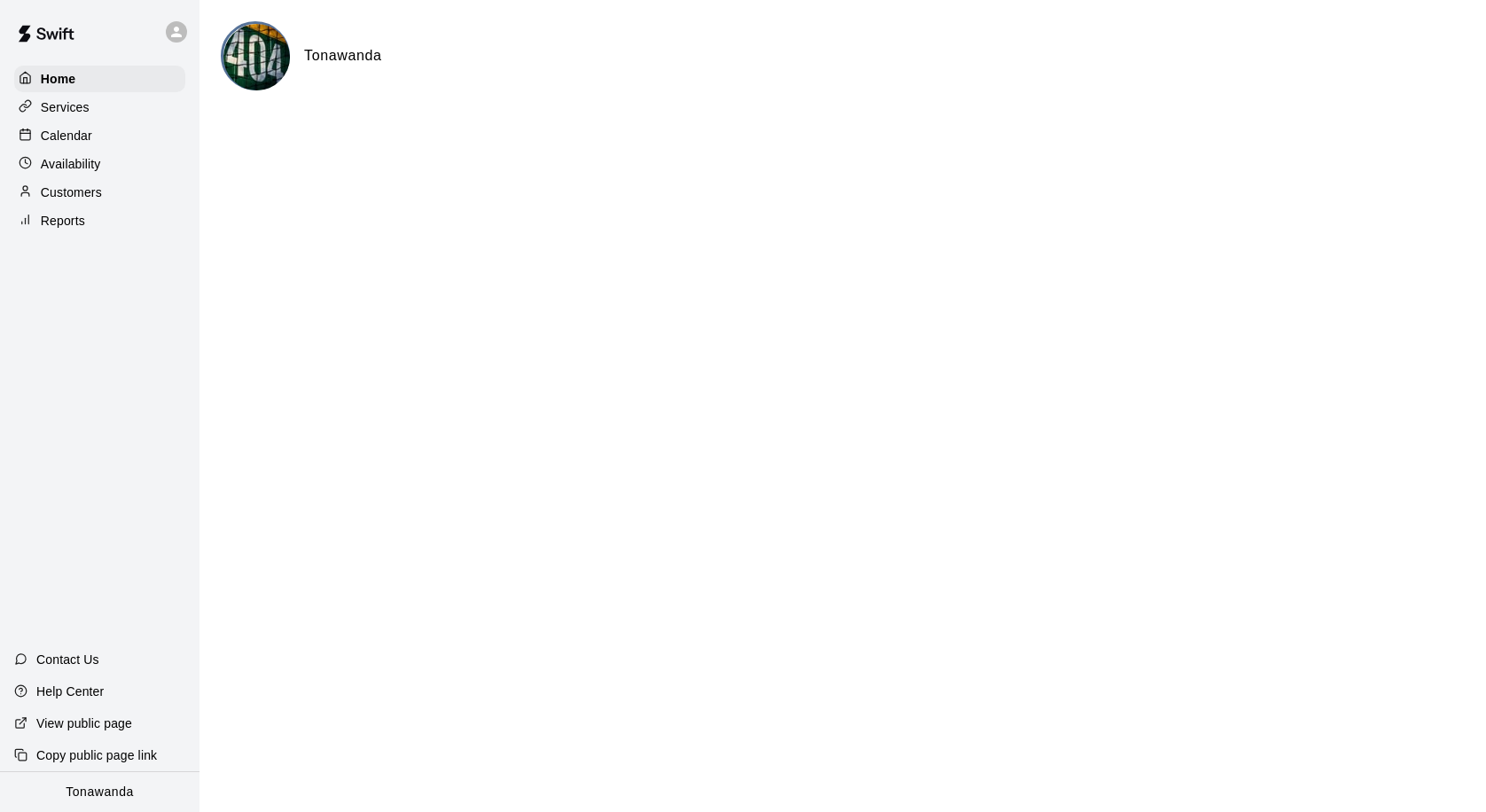
click at [61, 187] on p "Customers" at bounding box center [71, 192] width 62 height 18
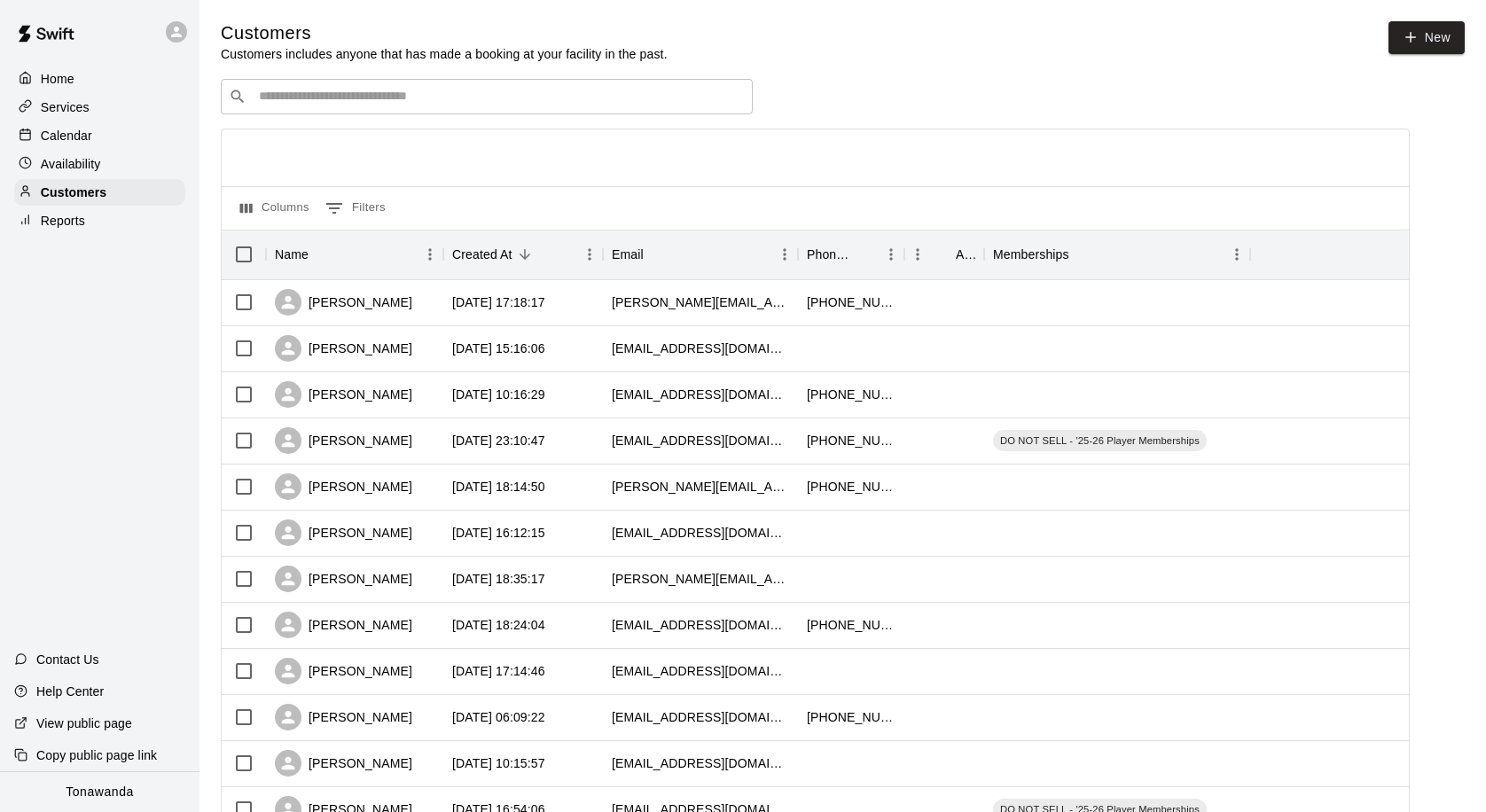
click at [305, 107] on div "​ ​" at bounding box center [487, 97] width 532 height 36
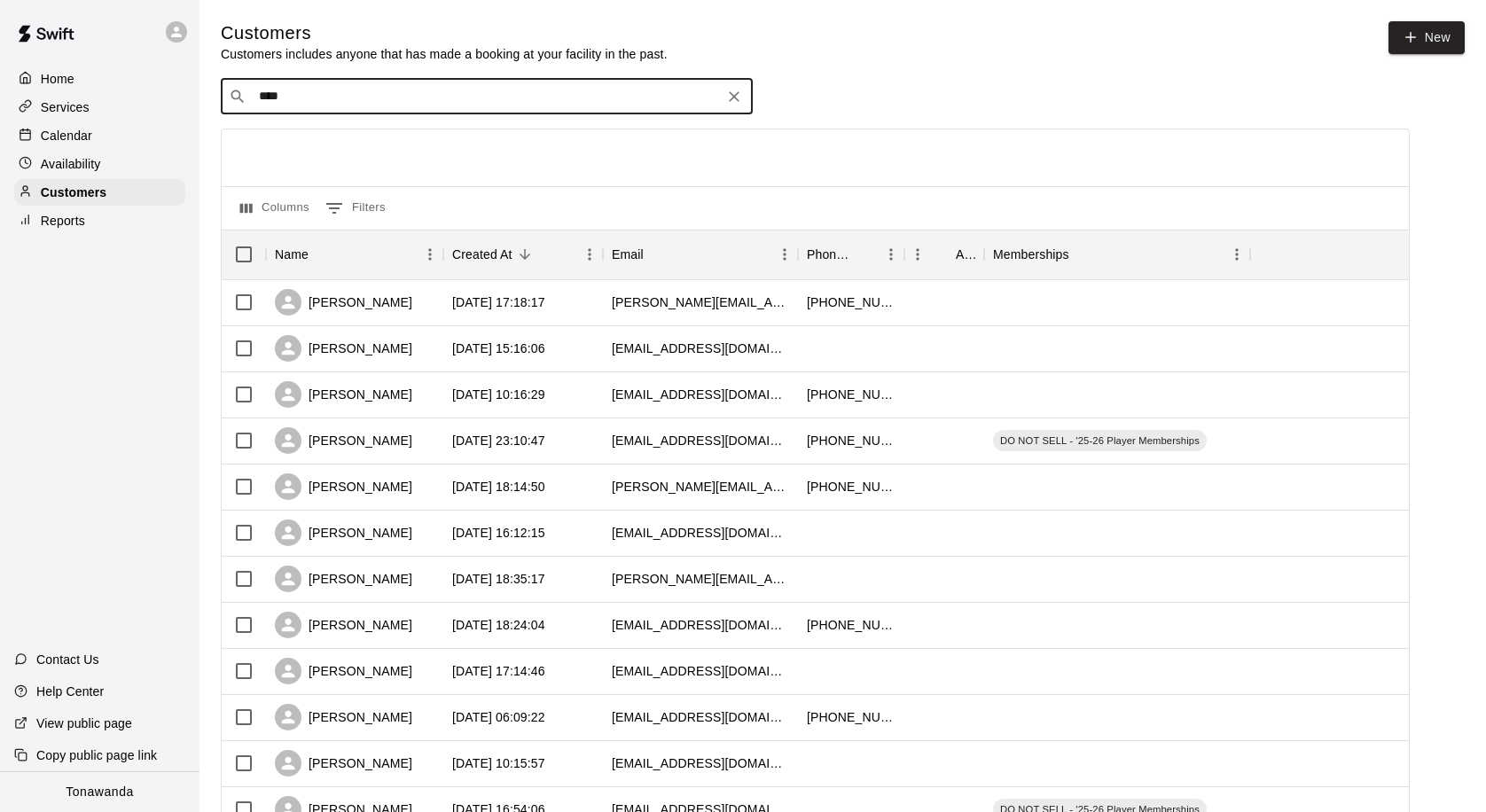
type input "*****"
click at [295, 140] on p "[PERSON_NAME]" at bounding box center [324, 133] width 108 height 19
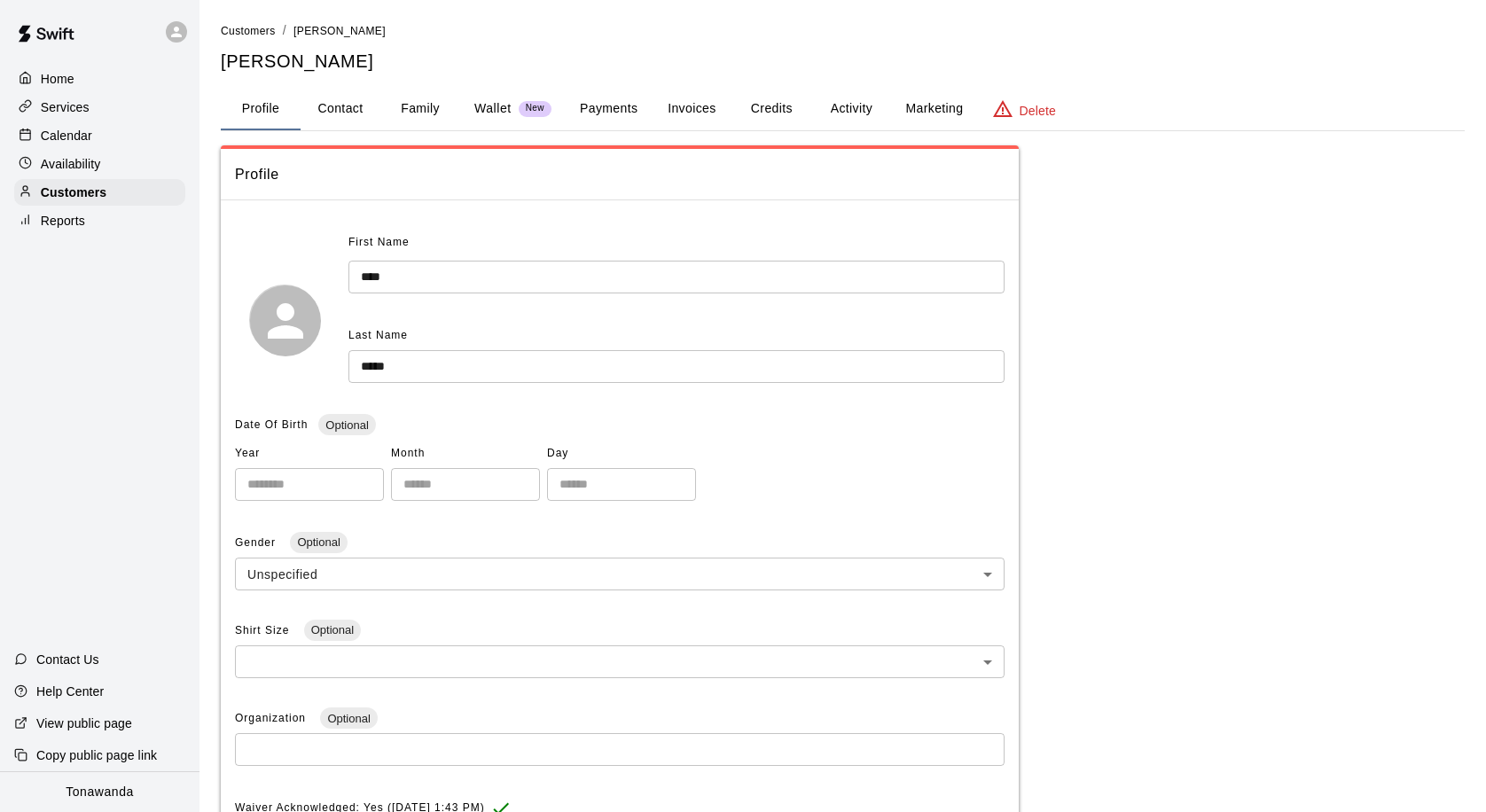
click at [845, 106] on button "Activity" at bounding box center [851, 108] width 79 height 43
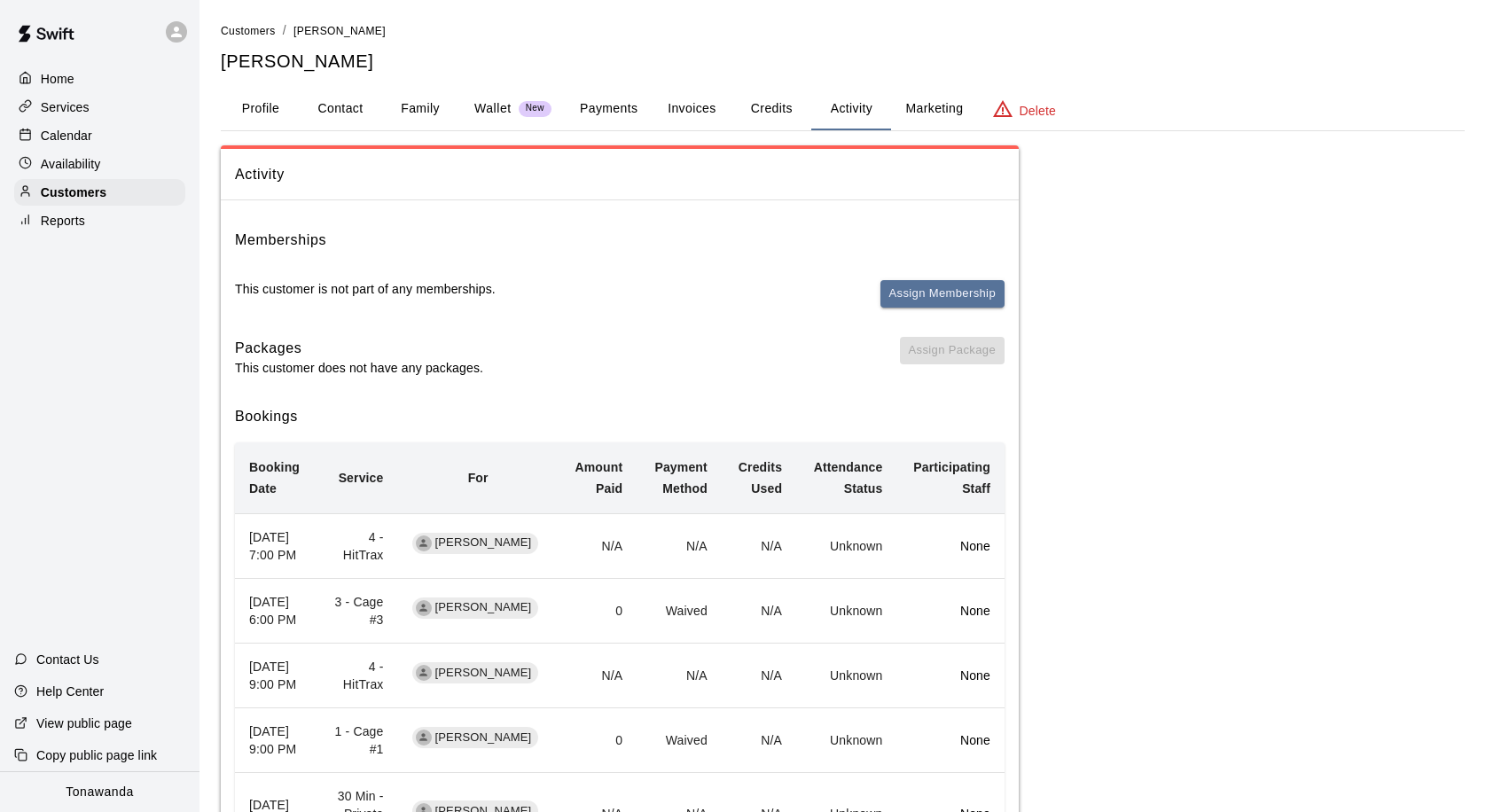
click at [615, 111] on button "Payments" at bounding box center [608, 108] width 86 height 43
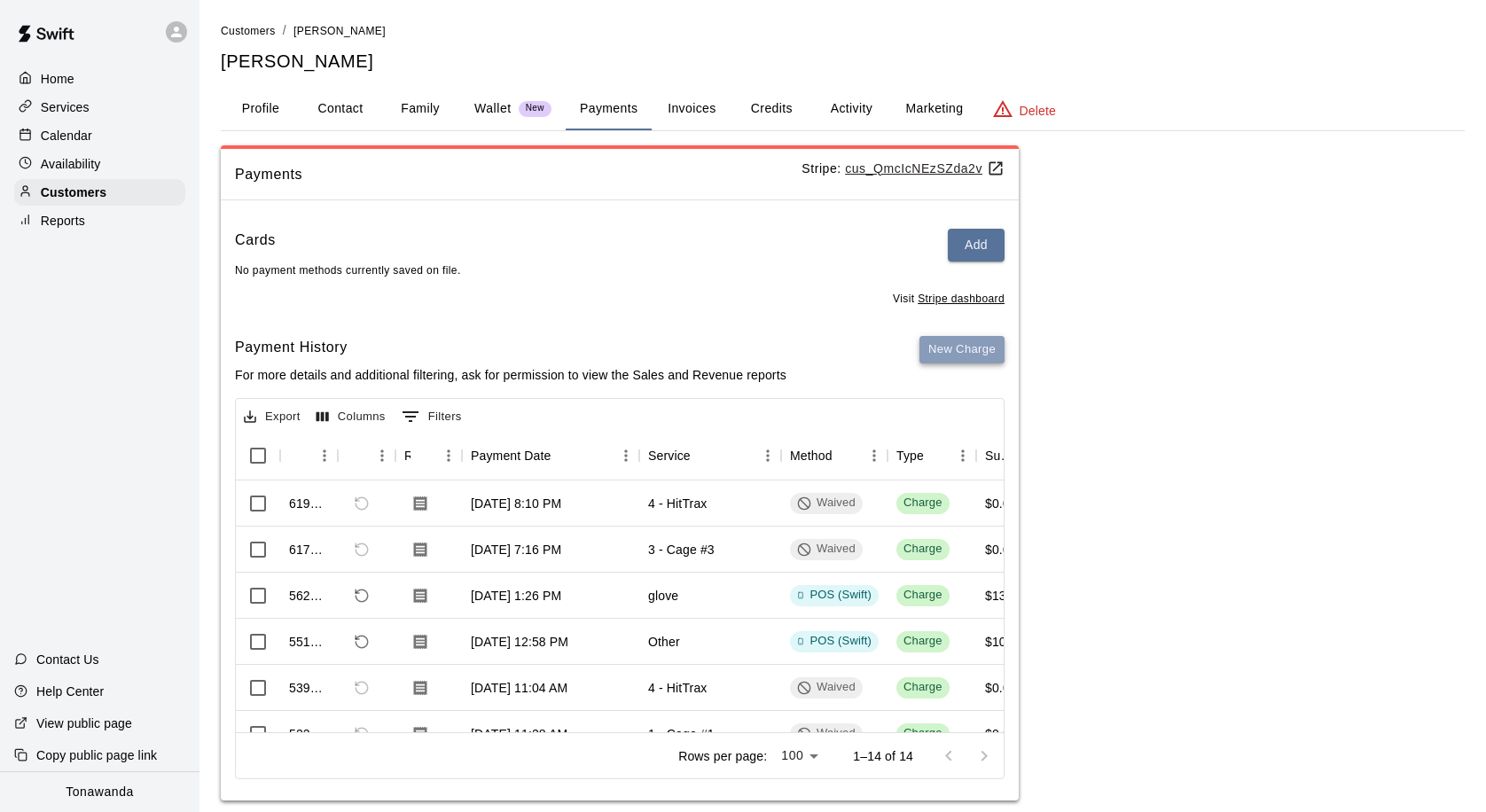
click at [973, 354] on button "New Charge" at bounding box center [962, 350] width 85 height 28
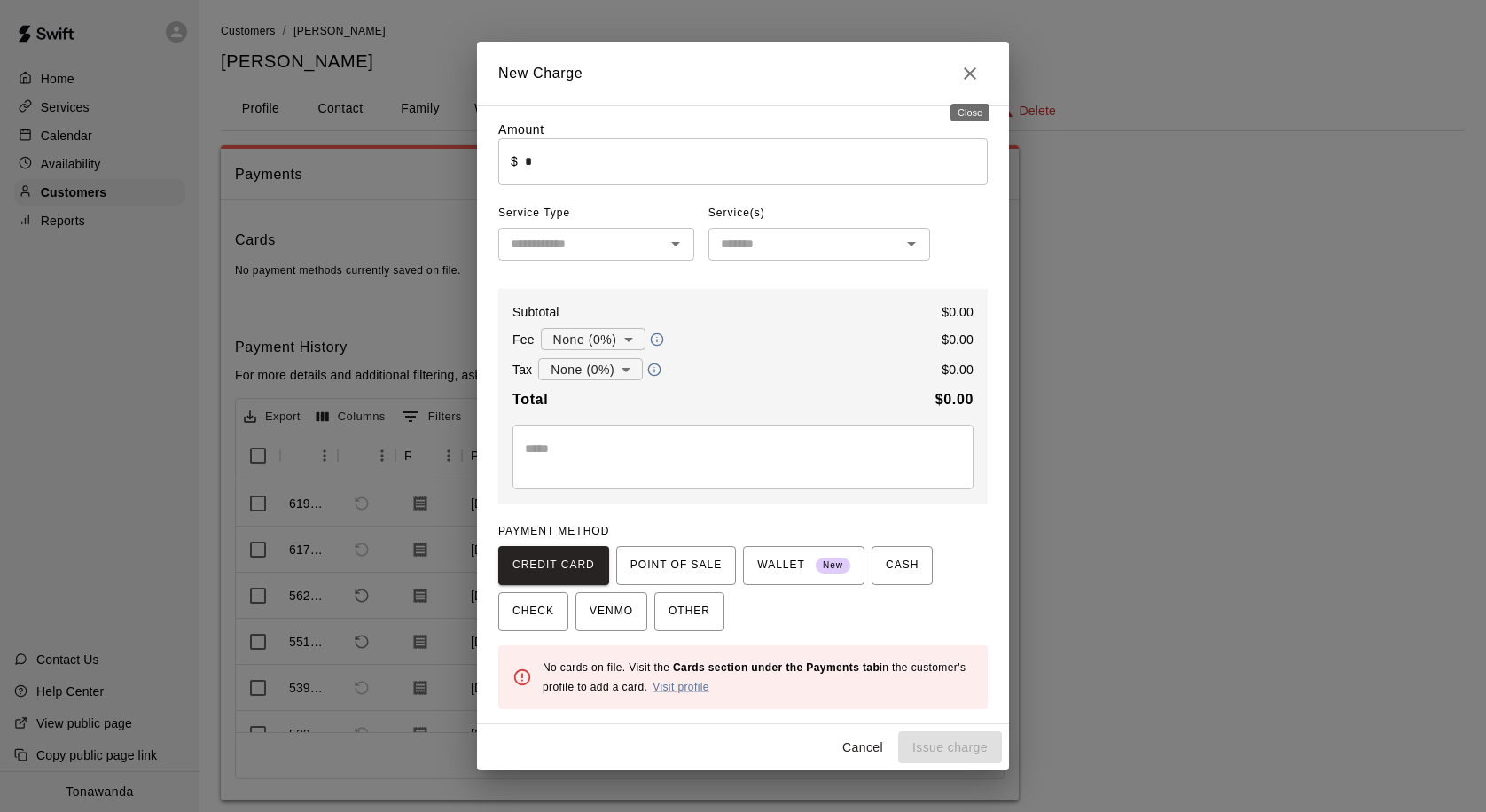
click at [976, 70] on icon "Close" at bounding box center [969, 72] width 21 height 21
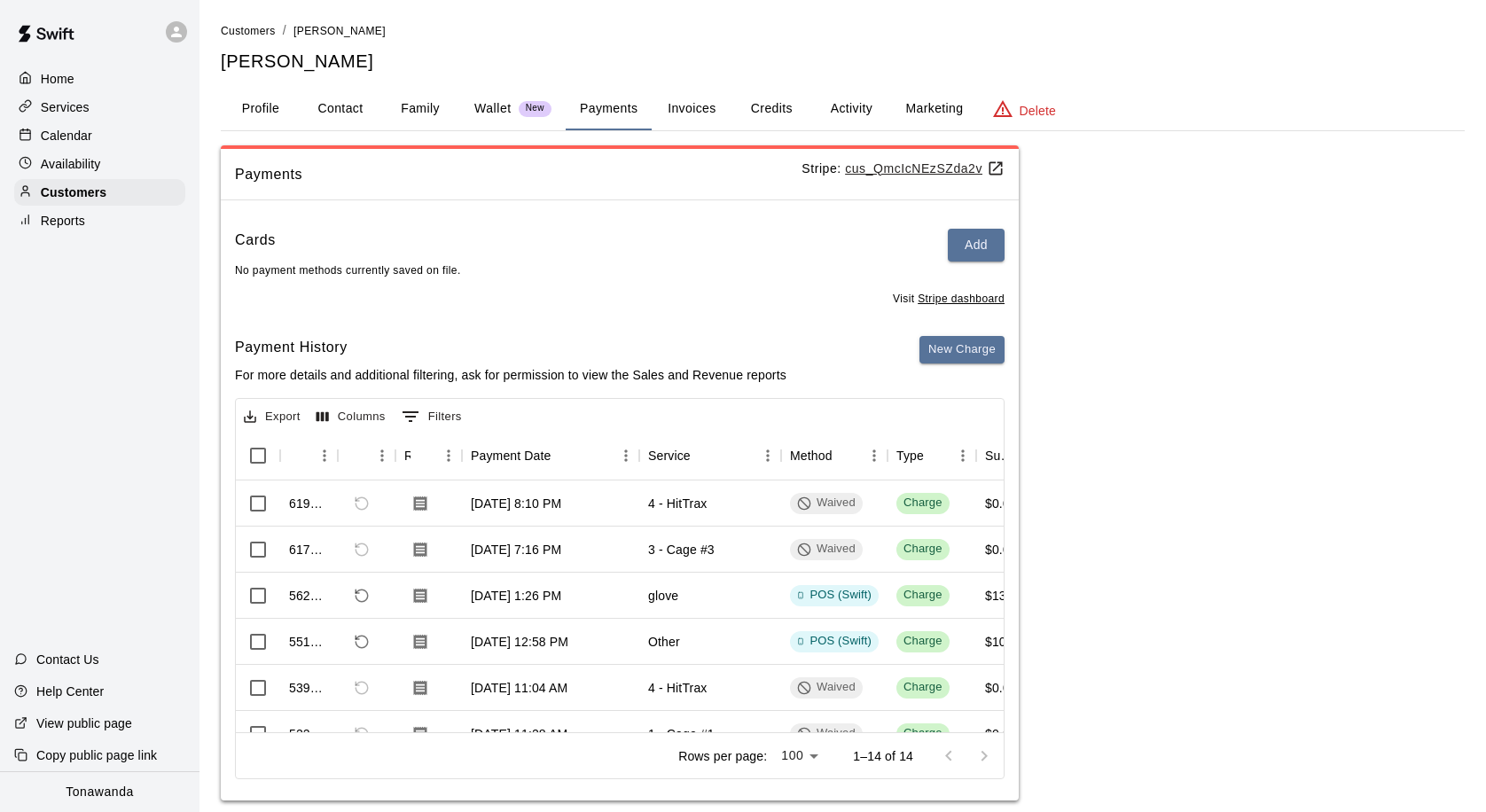
click at [55, 110] on p "Services" at bounding box center [64, 107] width 49 height 18
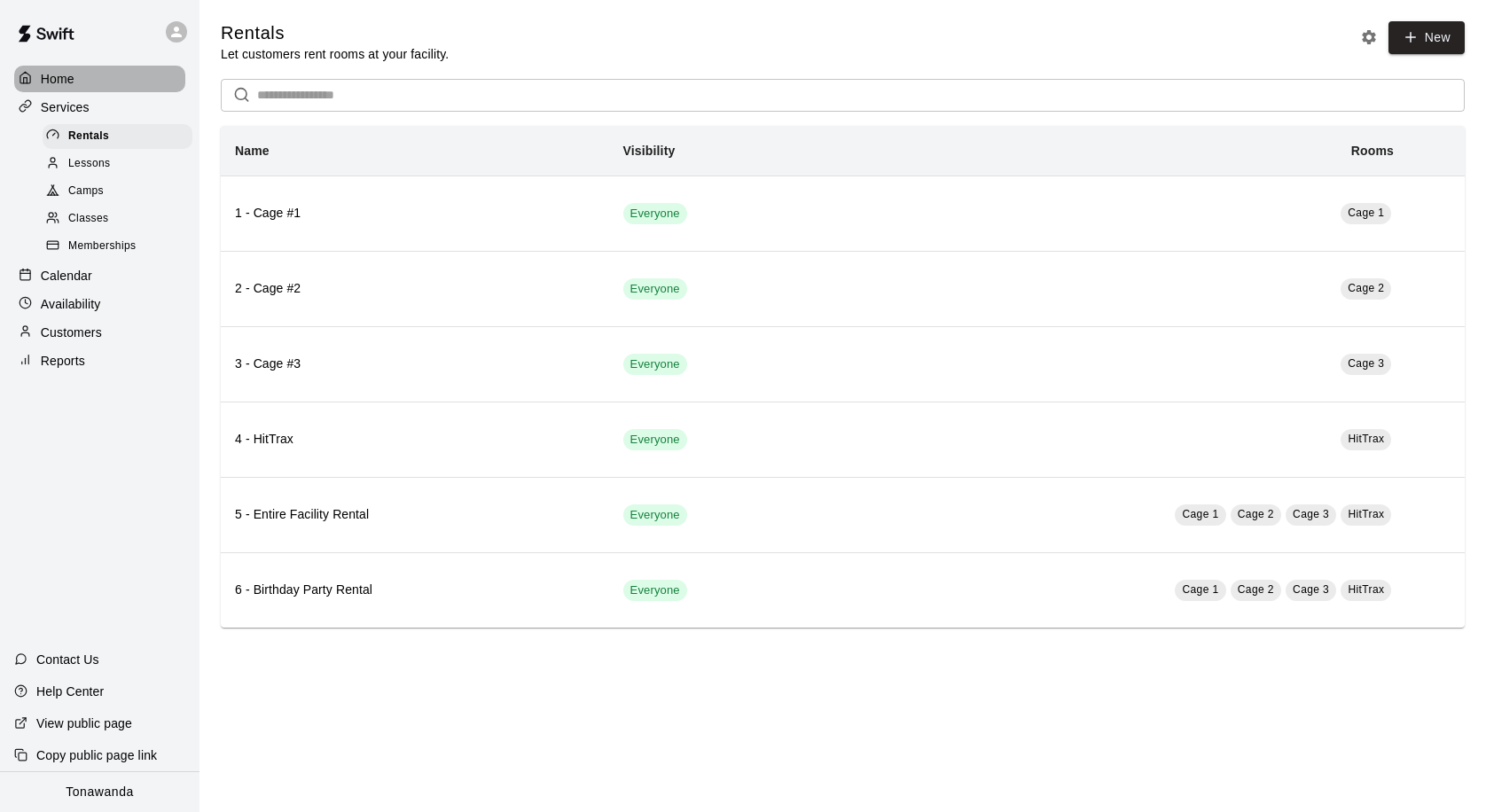
click at [55, 79] on p "Home" at bounding box center [58, 79] width 34 height 18
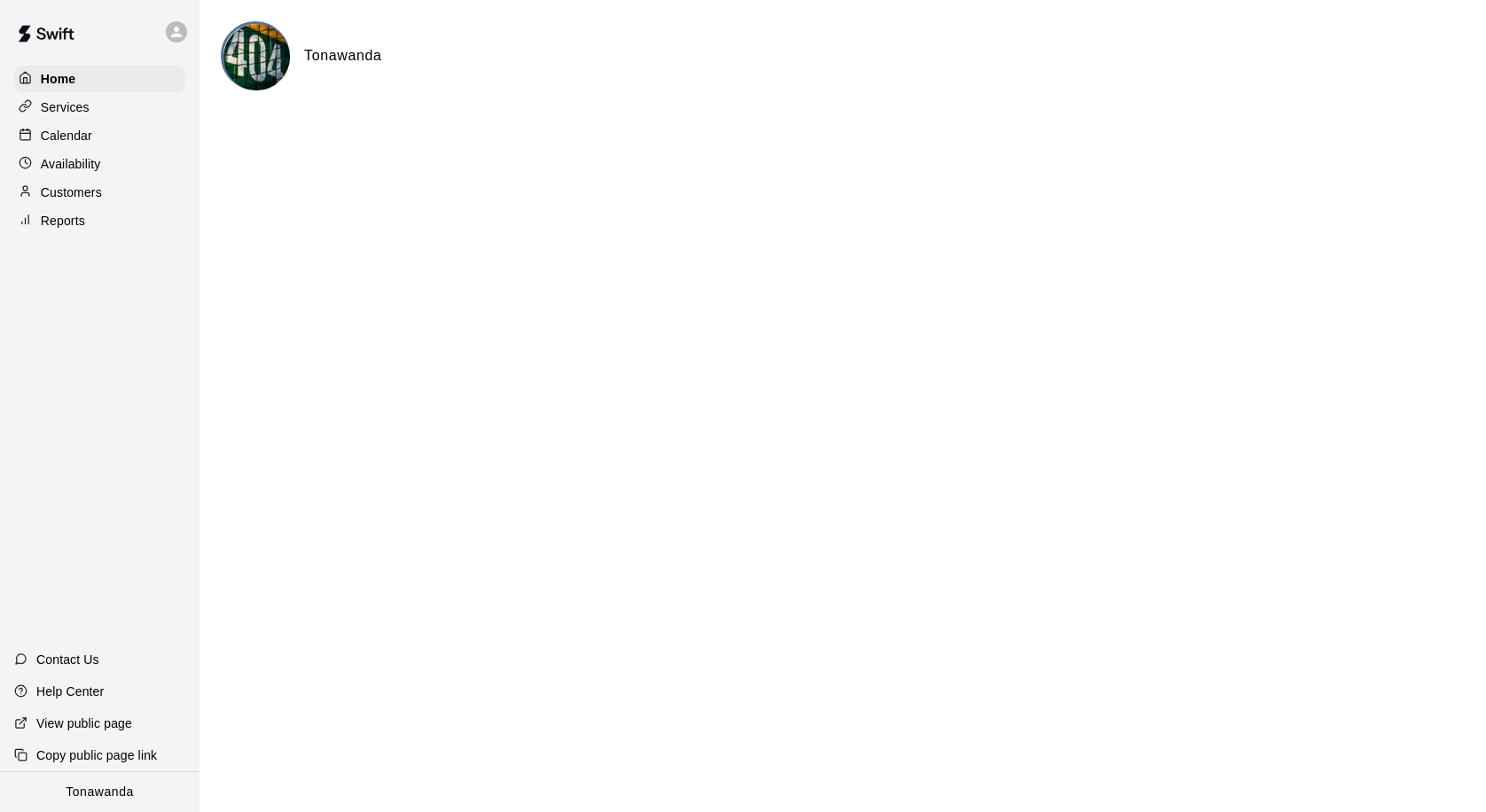
click at [54, 134] on p "Calendar" at bounding box center [66, 136] width 52 height 18
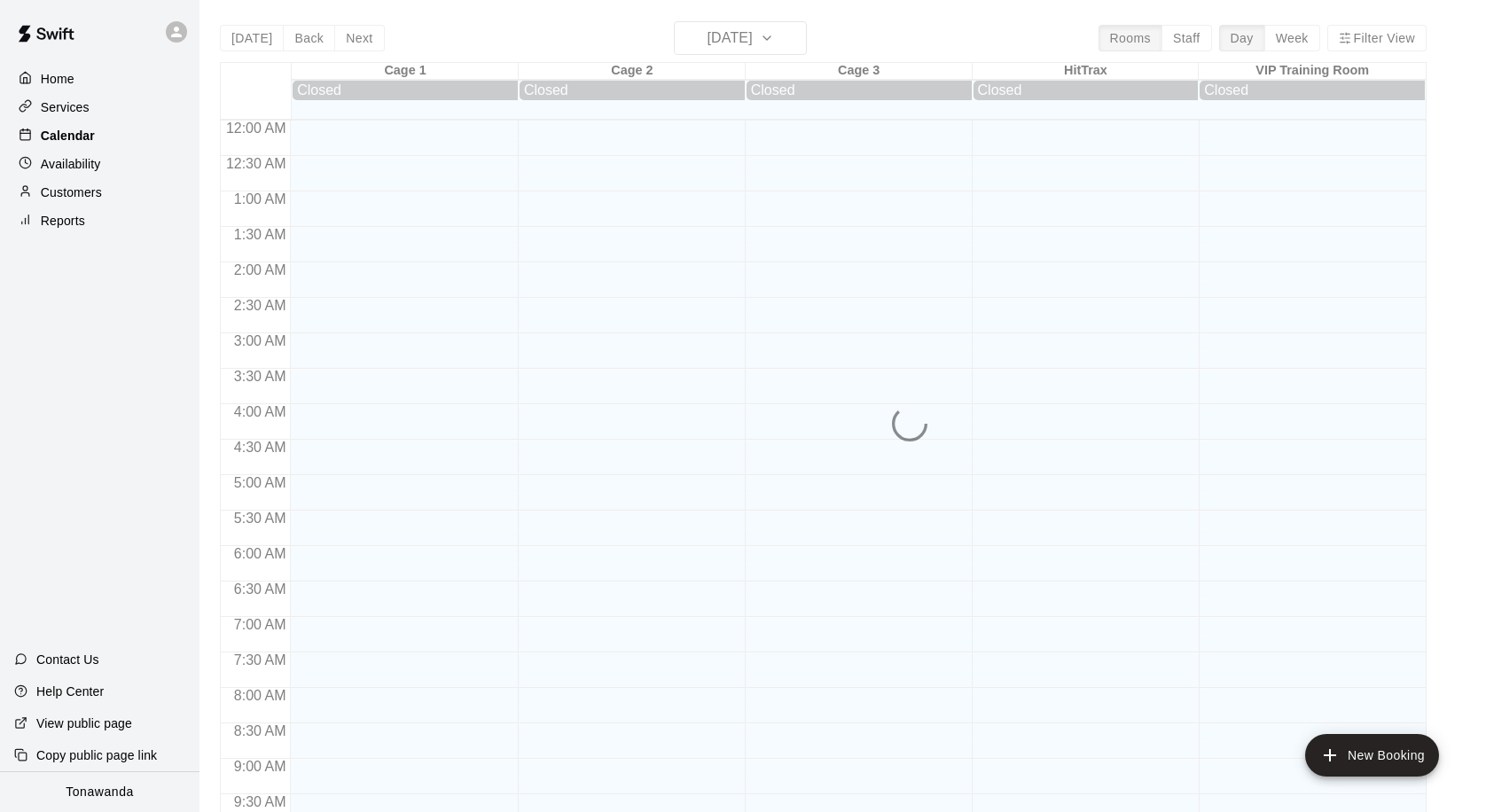
scroll to position [935, 0]
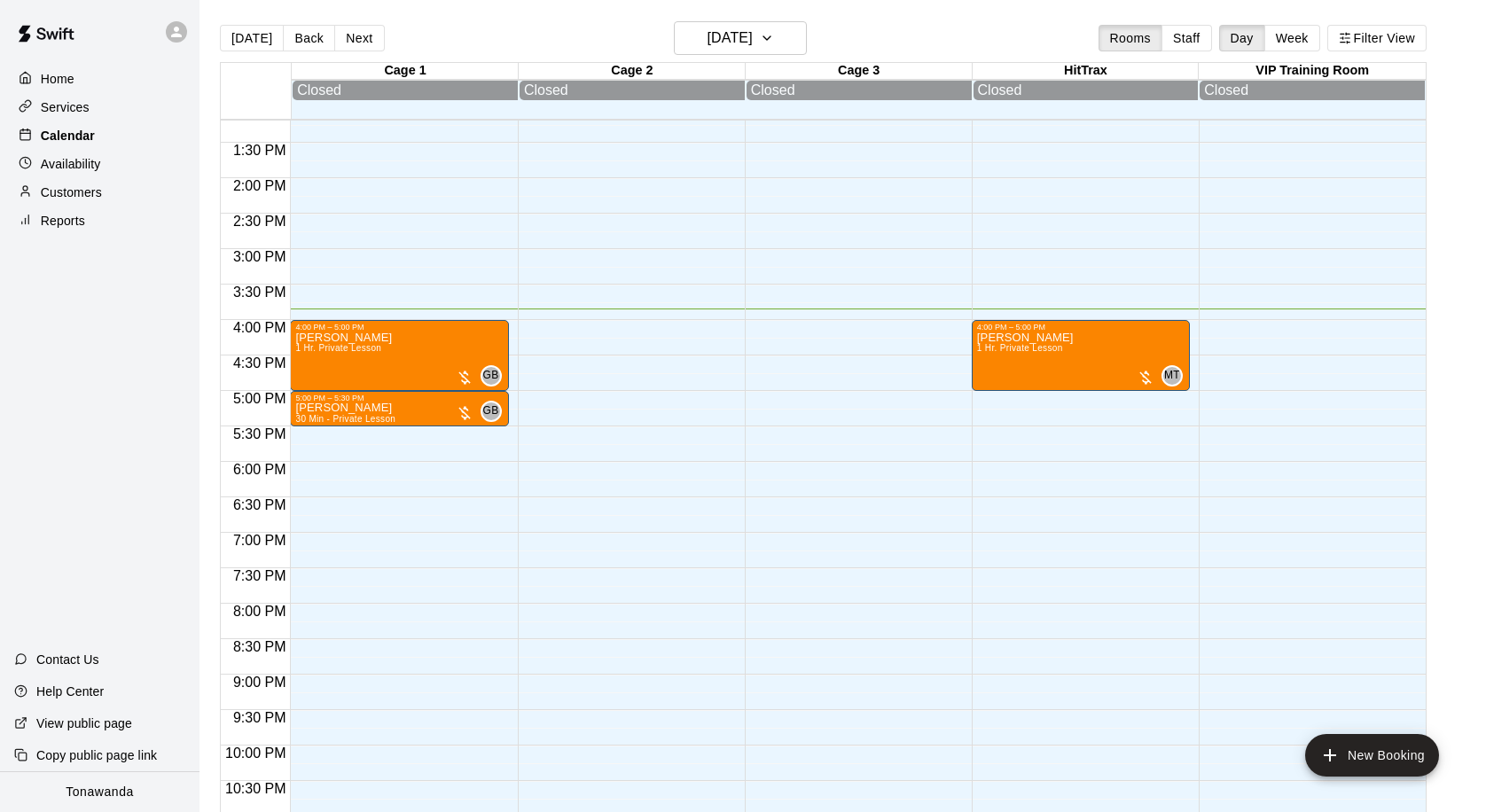
click at [71, 135] on p "Calendar" at bounding box center [67, 136] width 55 height 18
click at [59, 187] on p "Customers" at bounding box center [71, 192] width 62 height 18
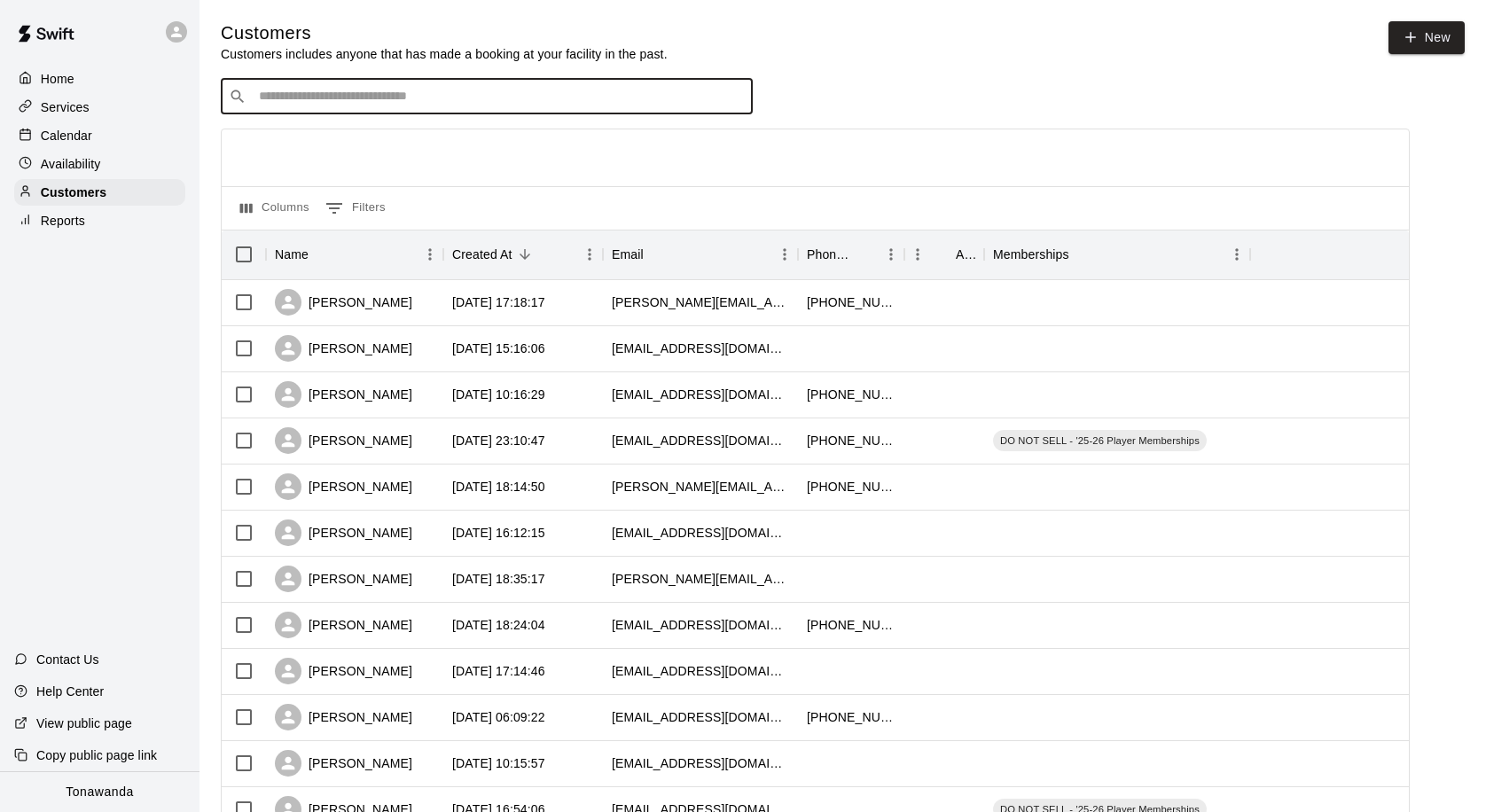
click at [365, 102] on input "Search customers by name or email" at bounding box center [499, 96] width 491 height 18
type input "*****"
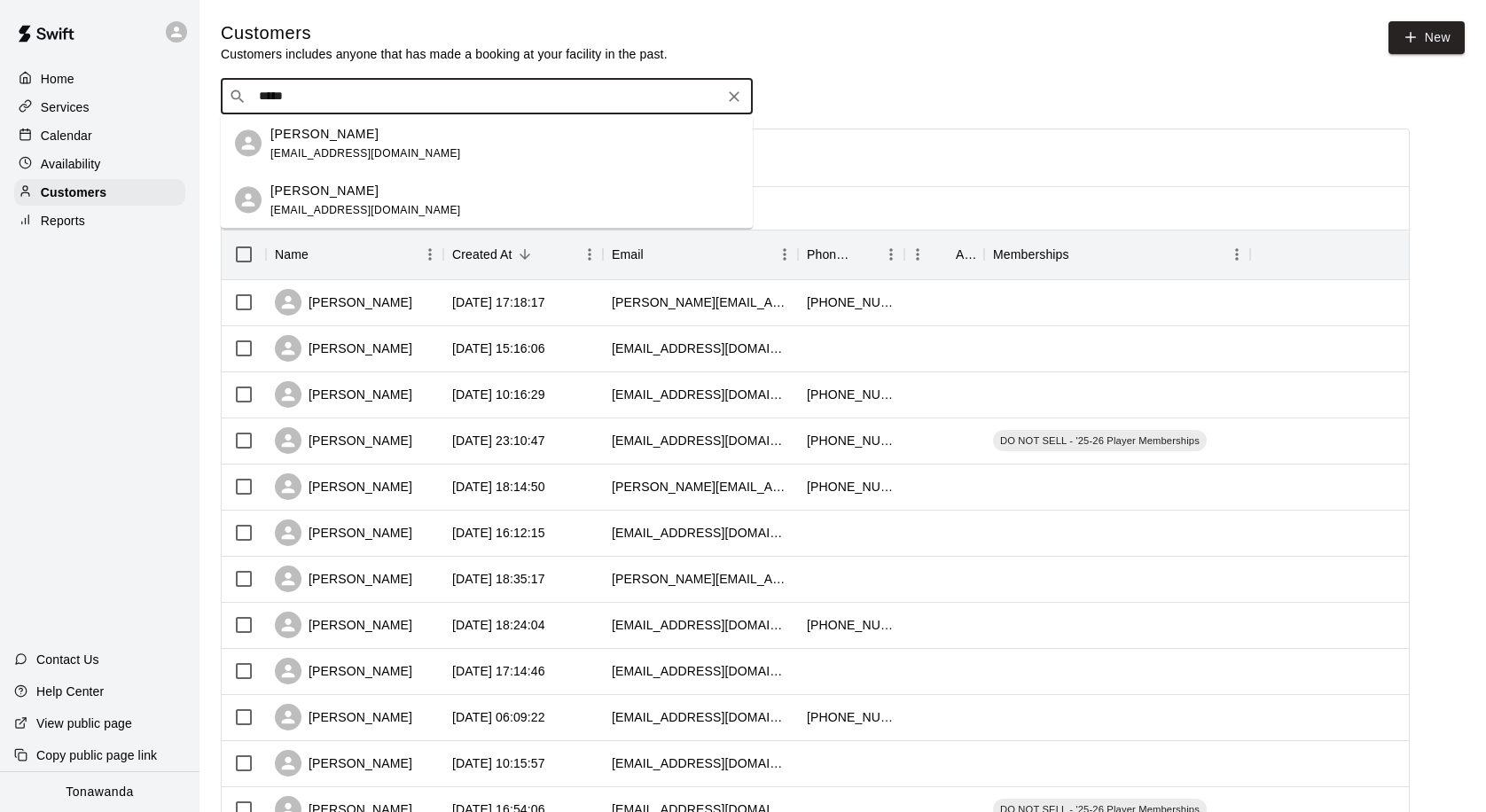
click at [348, 141] on div "[PERSON_NAME]" at bounding box center [366, 133] width 190 height 19
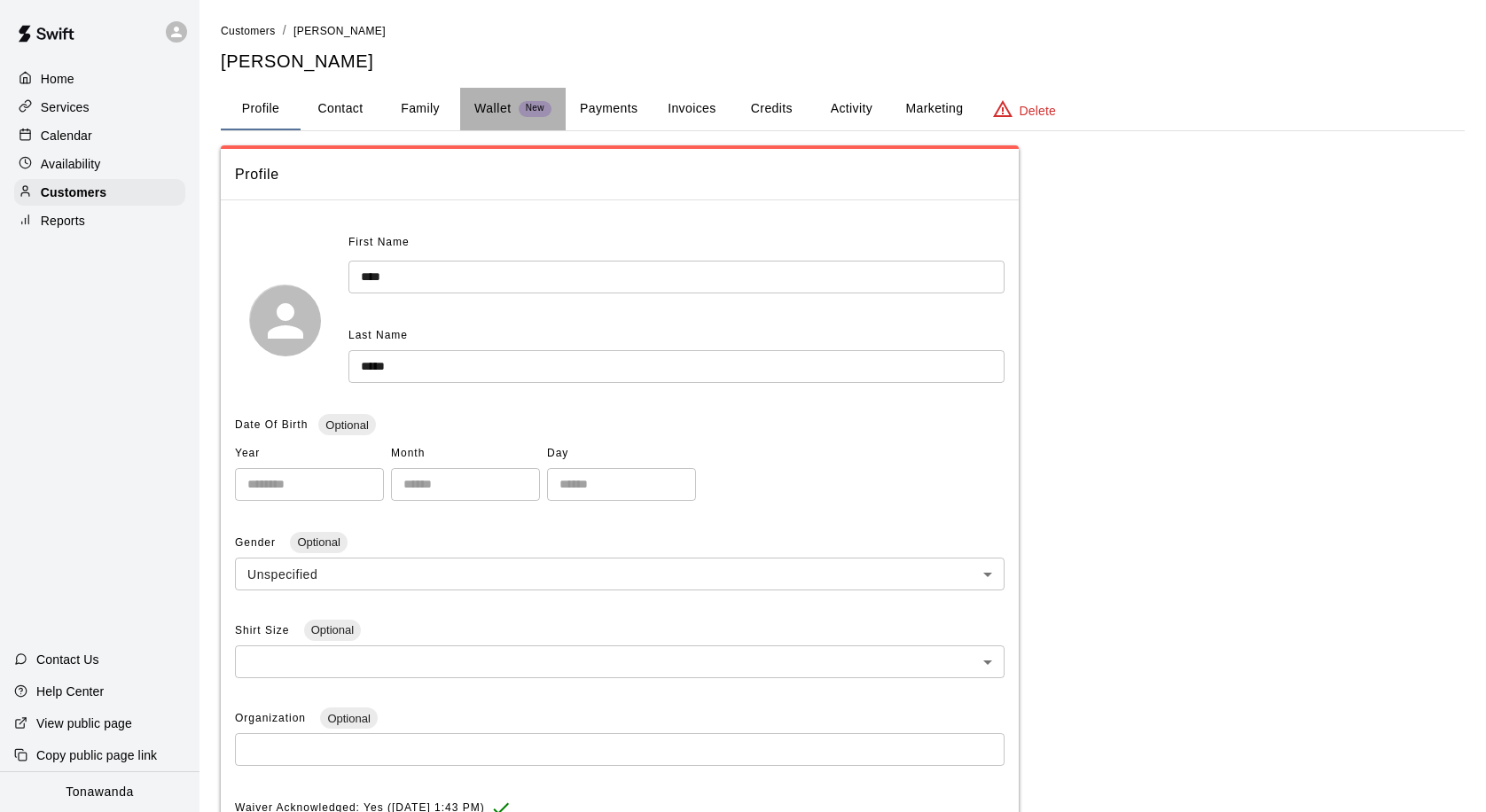
click at [489, 108] on p "Wallet" at bounding box center [493, 108] width 38 height 19
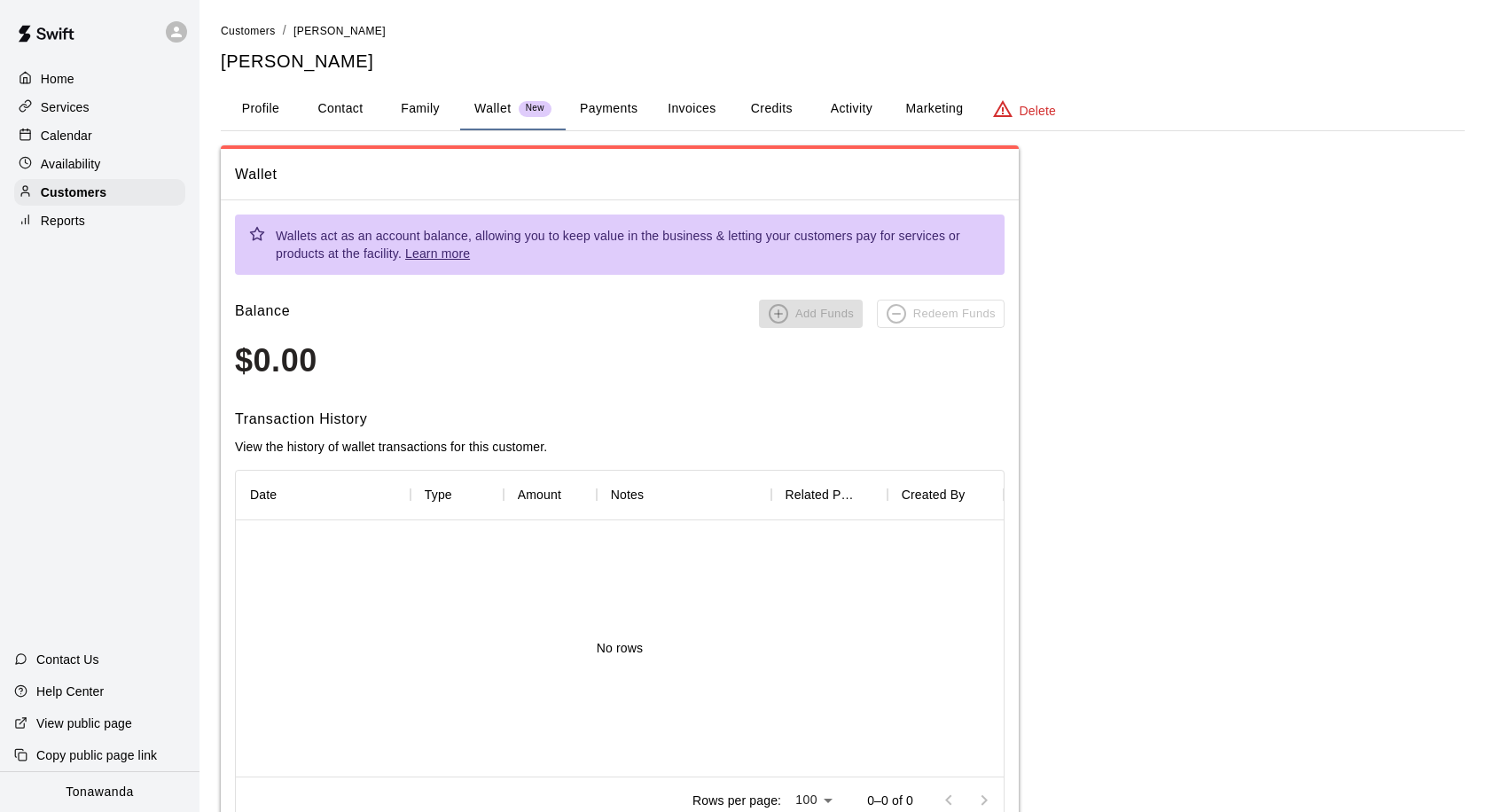
click at [691, 109] on button "Invoices" at bounding box center [691, 108] width 79 height 43
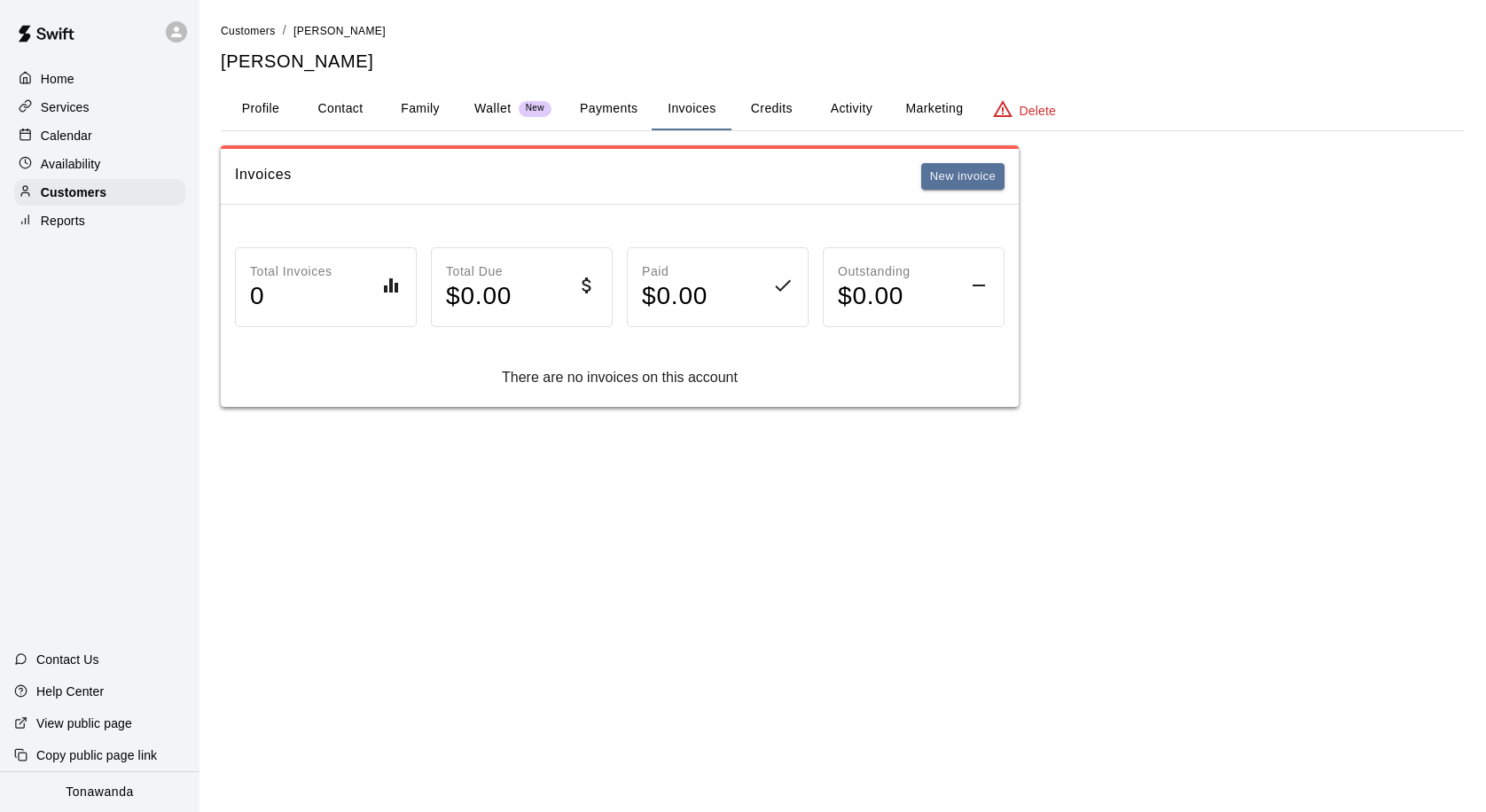
click at [772, 109] on button "Credits" at bounding box center [771, 108] width 79 height 43
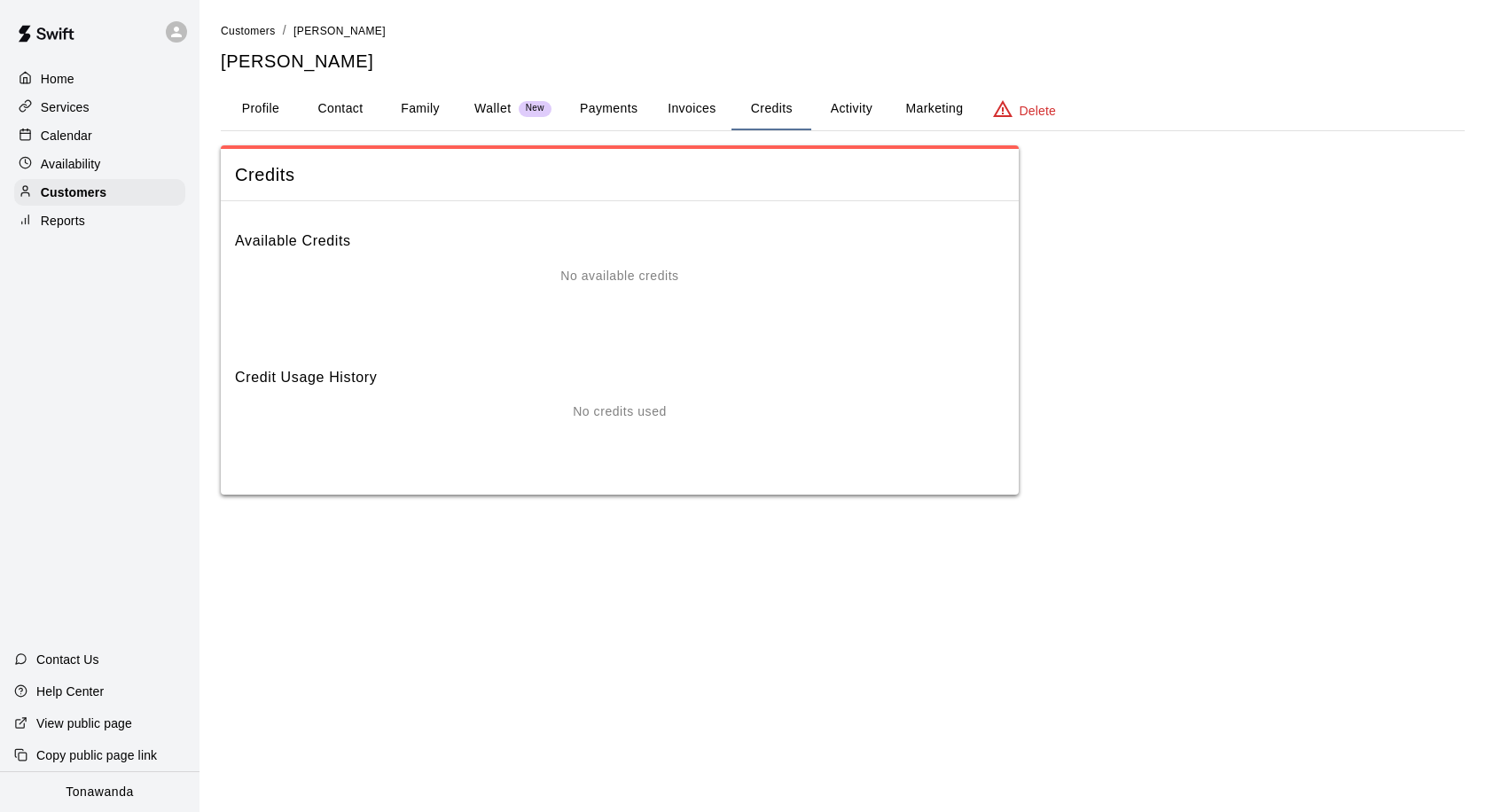
click at [622, 109] on button "Payments" at bounding box center [608, 108] width 86 height 43
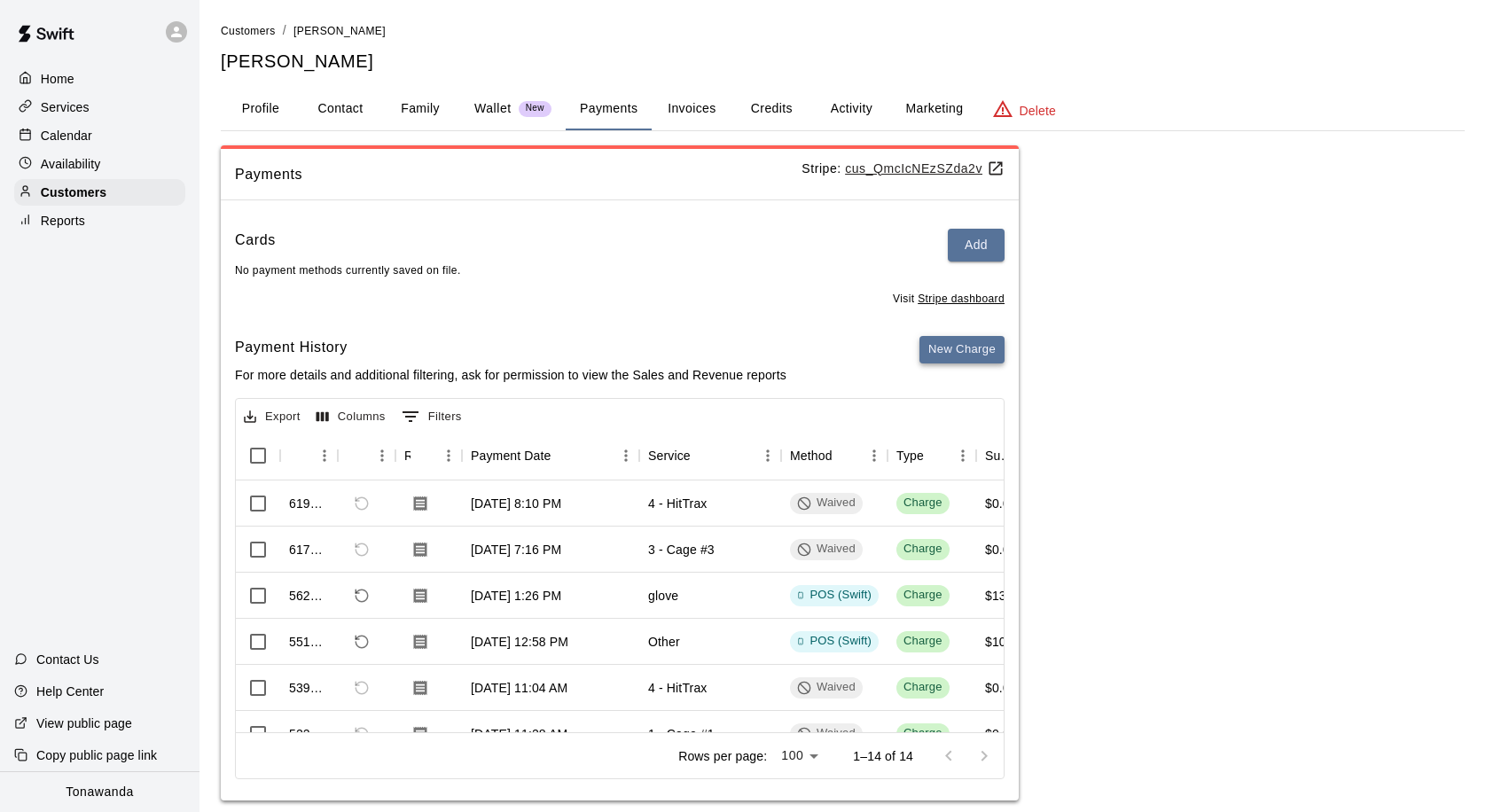
click at [966, 349] on button "New Charge" at bounding box center [962, 350] width 85 height 28
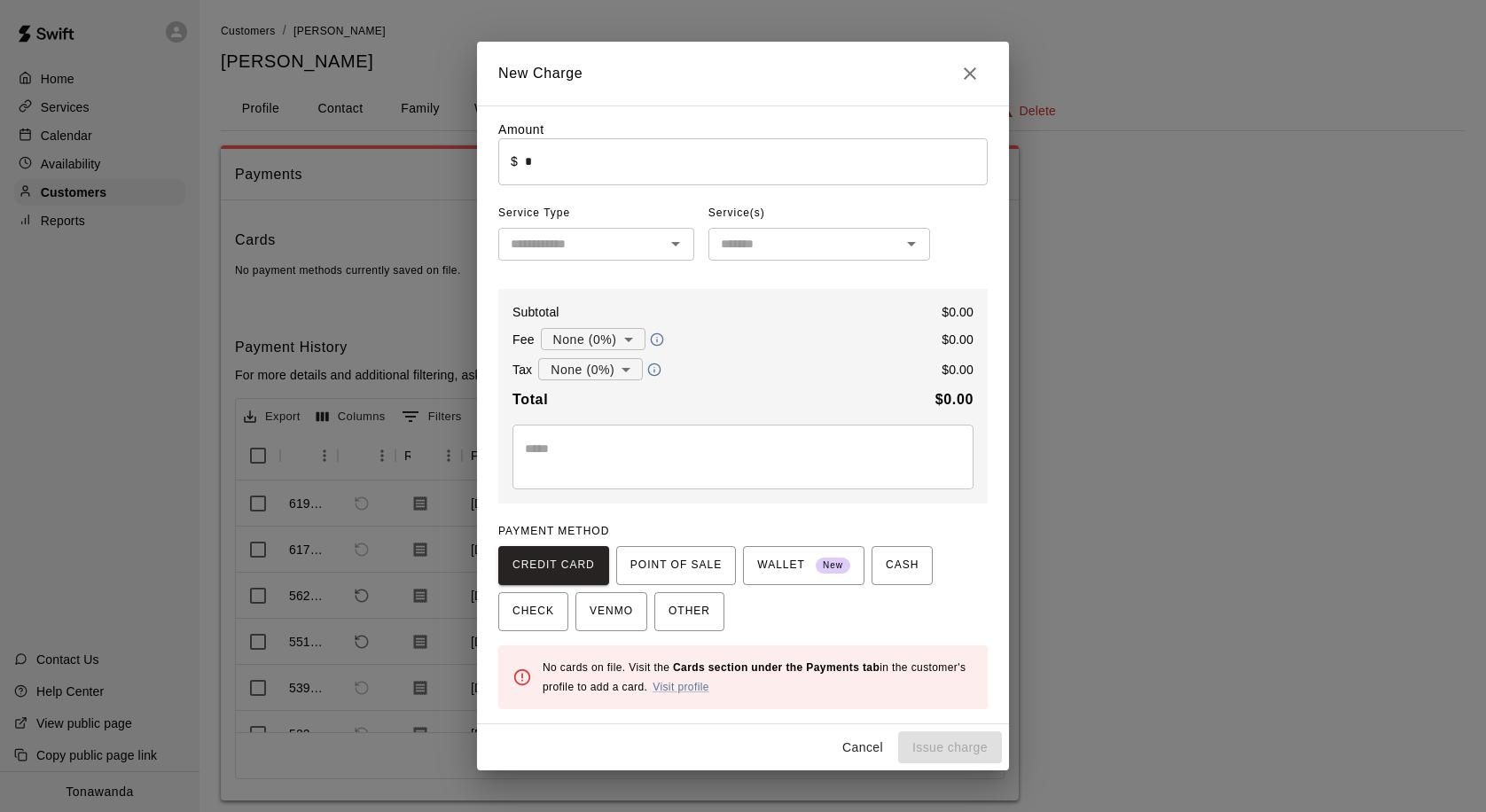
click at [601, 246] on input "text" at bounding box center [581, 244] width 156 height 22
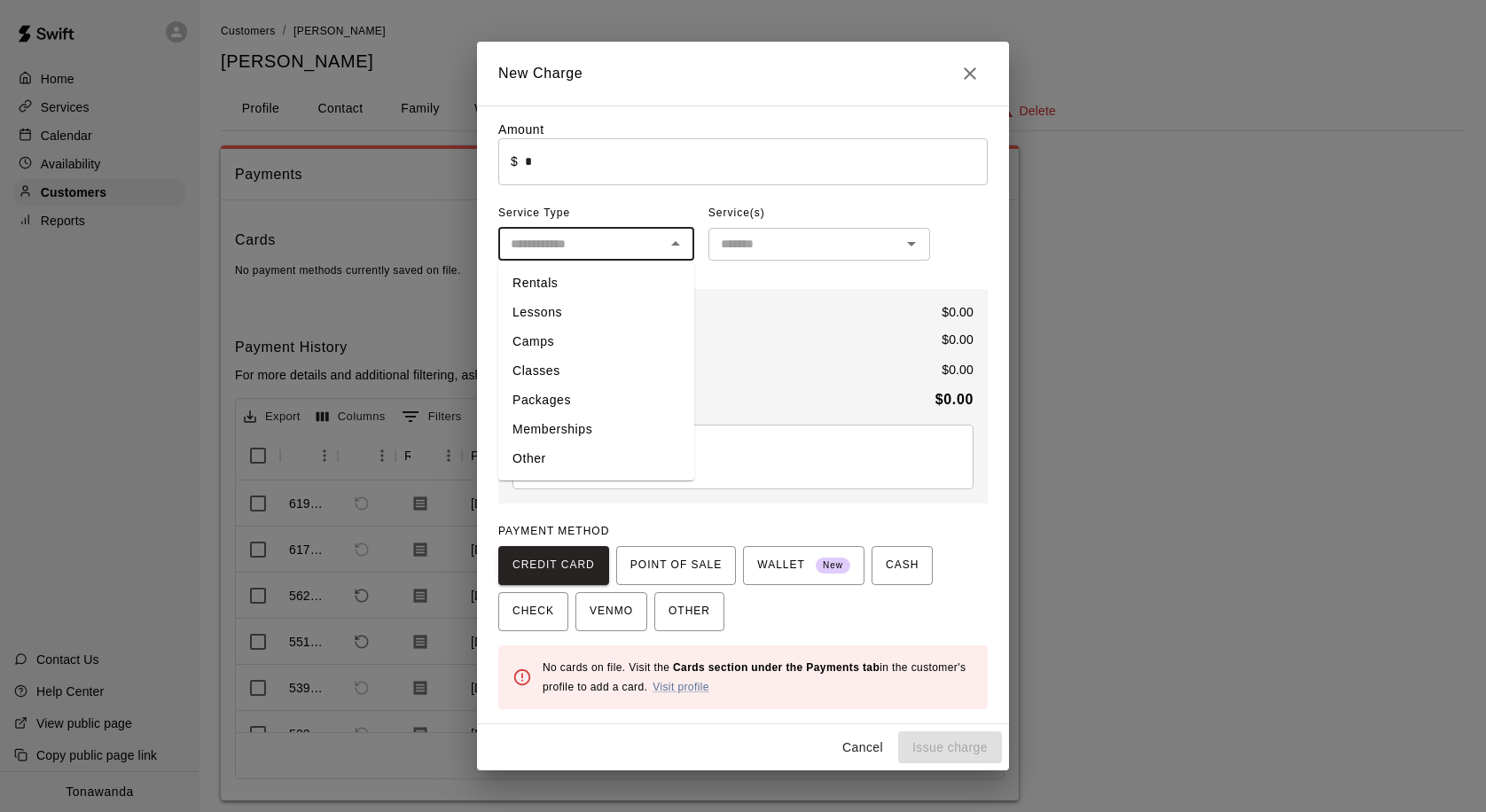
click at [535, 456] on li "Other" at bounding box center [596, 458] width 196 height 29
type input "*****"
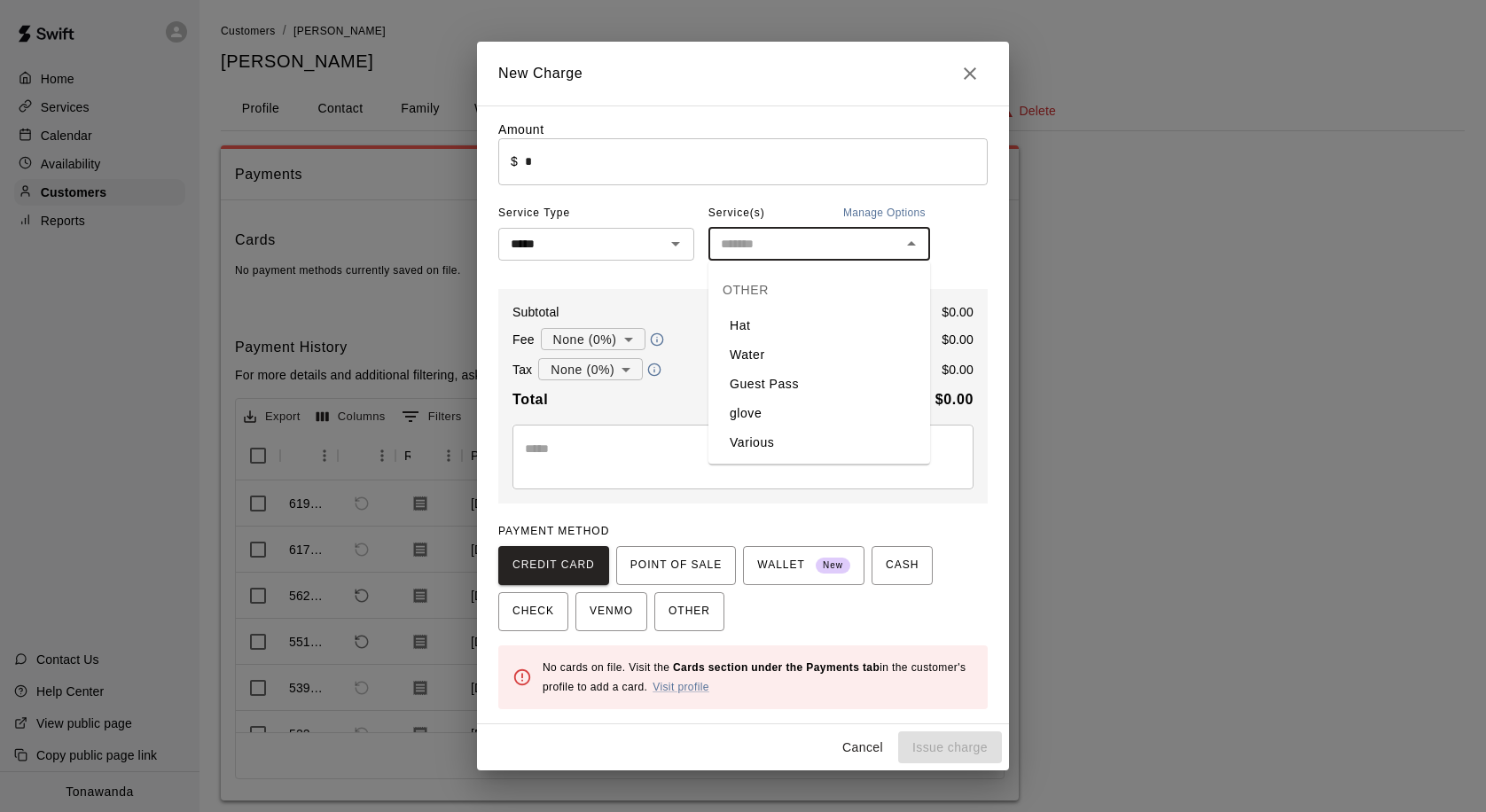
click at [753, 251] on input "text" at bounding box center [804, 244] width 182 height 22
click at [747, 412] on li "glove" at bounding box center [818, 412] width 221 height 29
type input "*****"
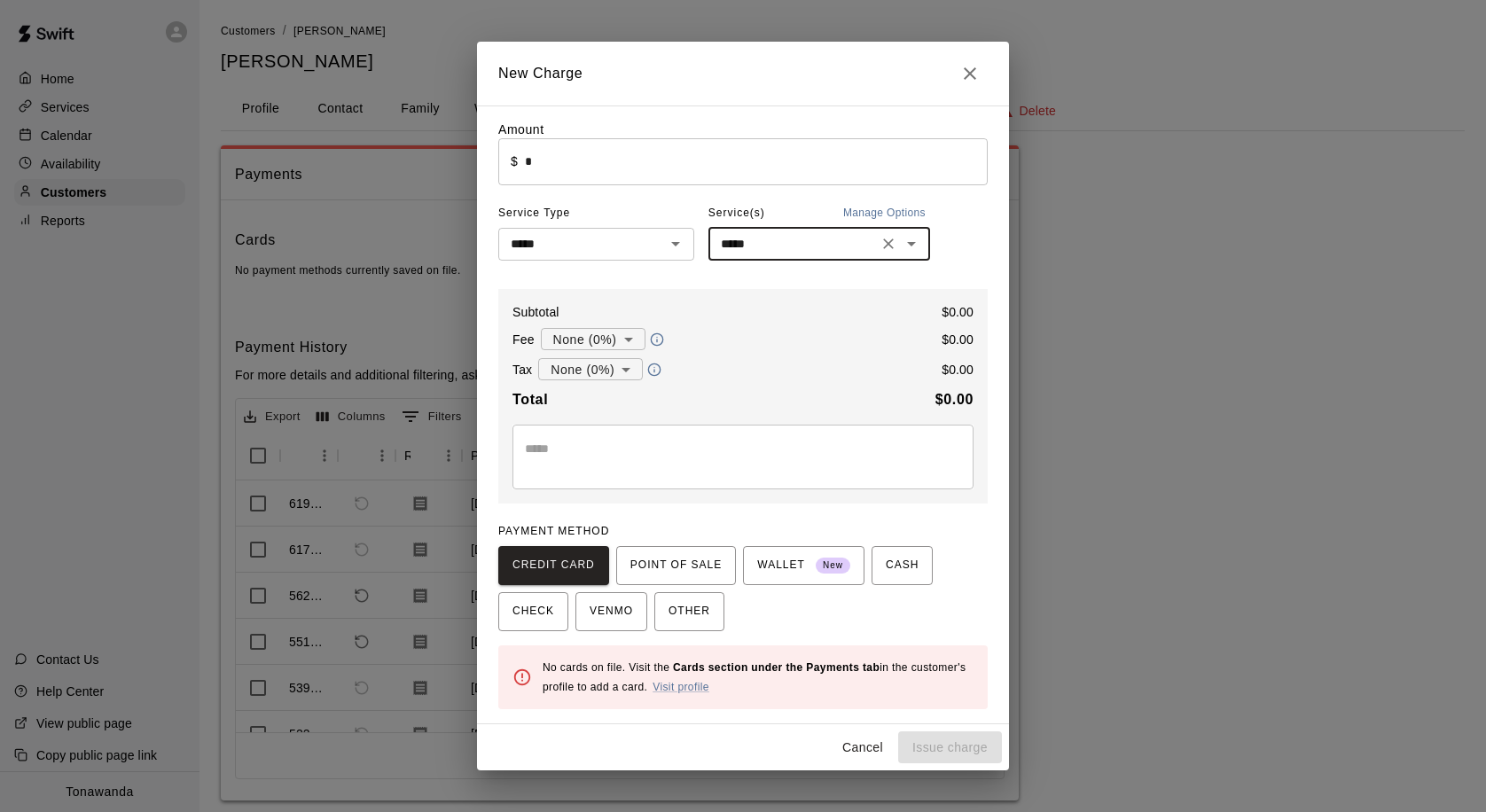
click at [871, 218] on button "Manage Options" at bounding box center [884, 213] width 91 height 29
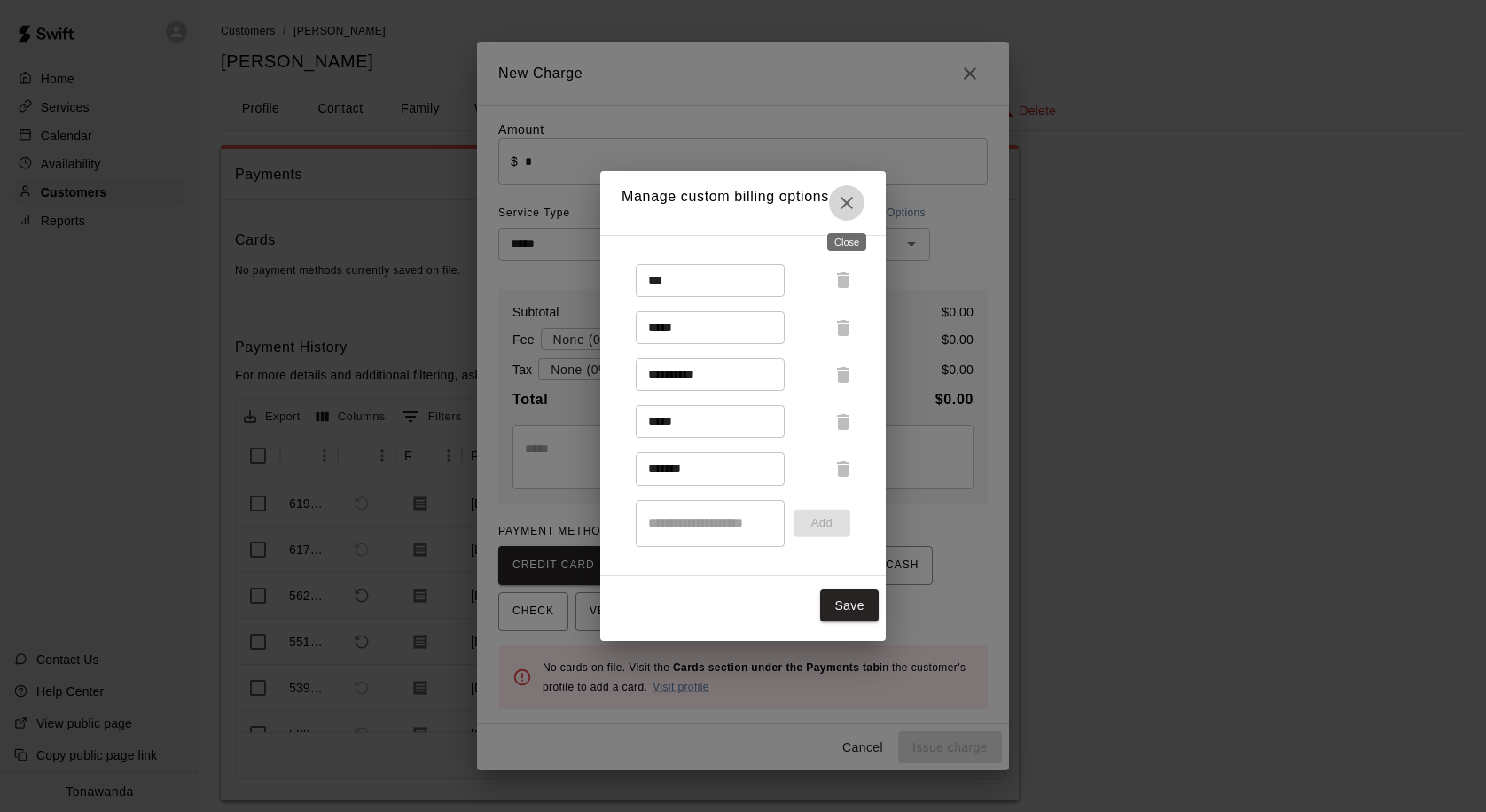
click at [849, 209] on icon "Close" at bounding box center [846, 202] width 21 height 21
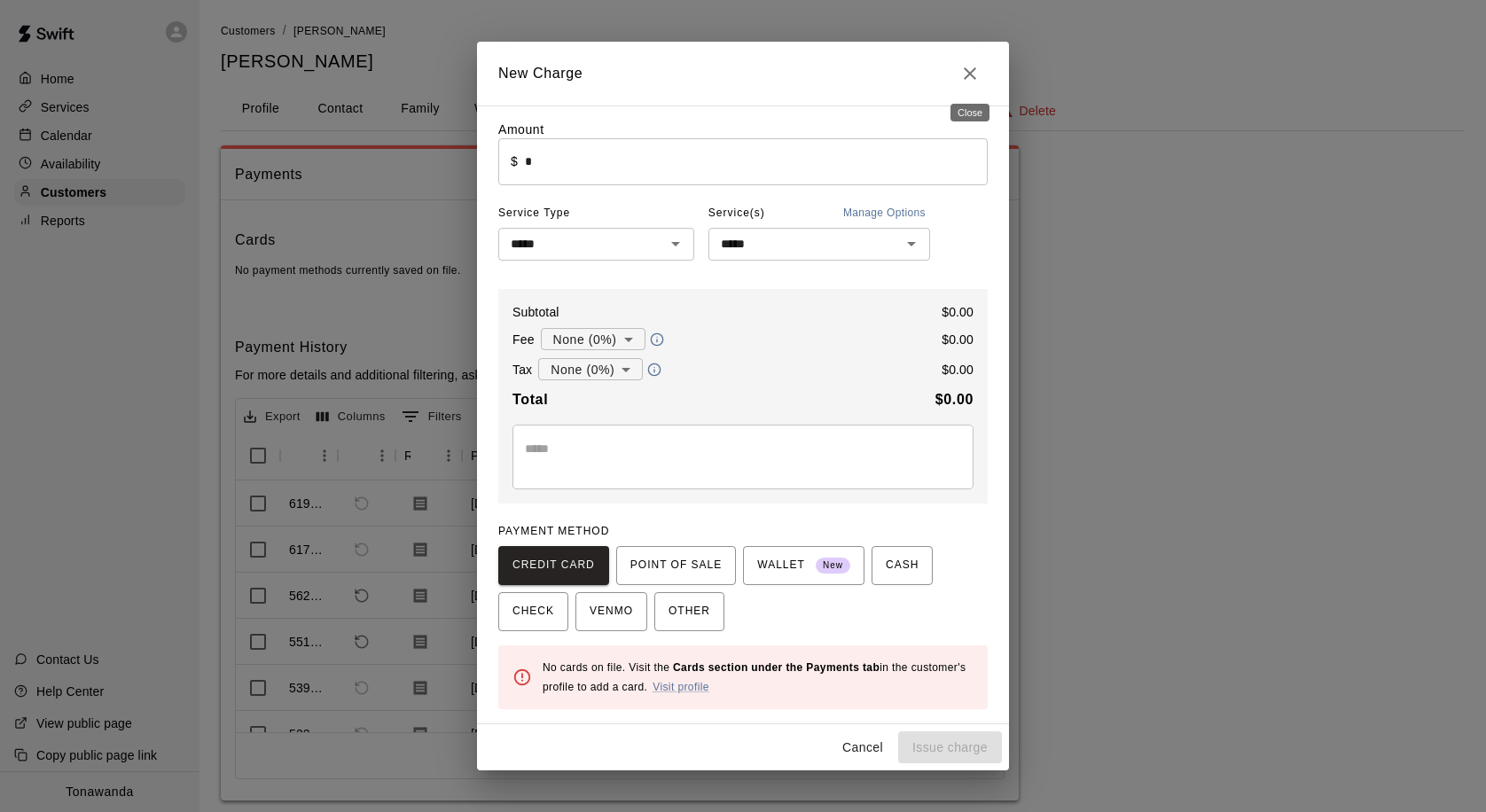
click at [970, 70] on icon "Close" at bounding box center [969, 72] width 21 height 21
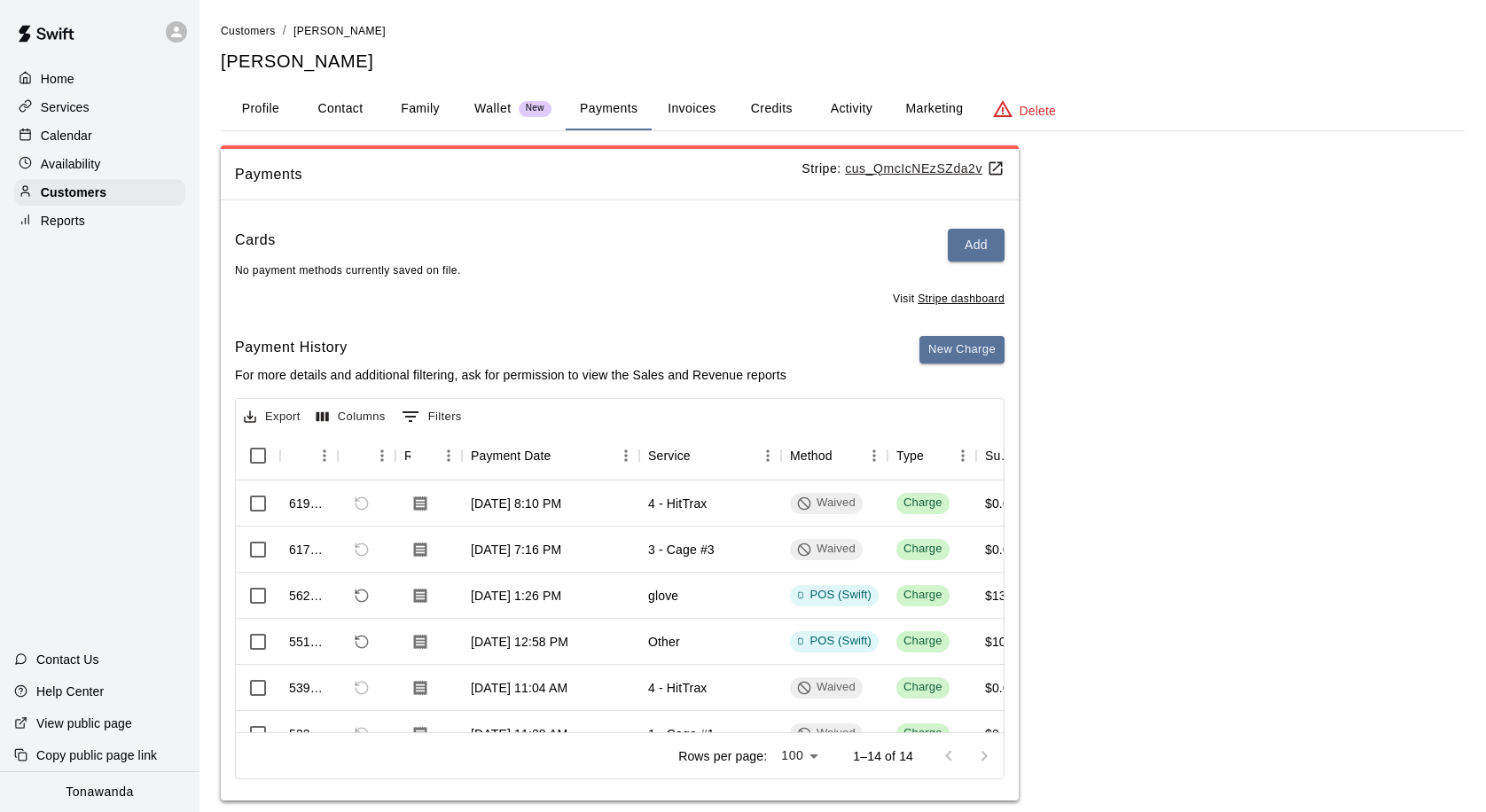
click at [44, 74] on p "Home" at bounding box center [58, 79] width 34 height 18
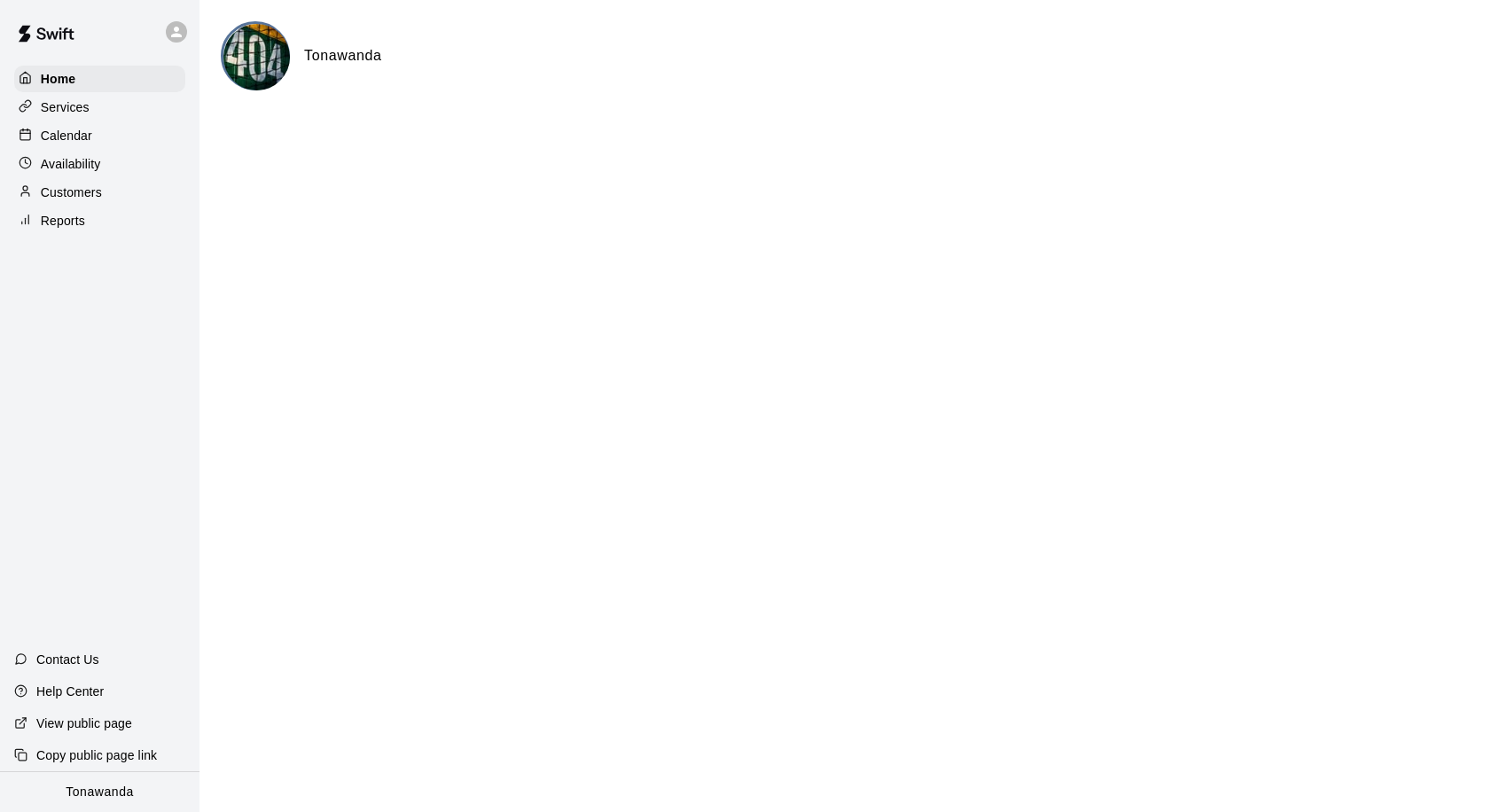
click at [61, 135] on p "Calendar" at bounding box center [66, 136] width 52 height 18
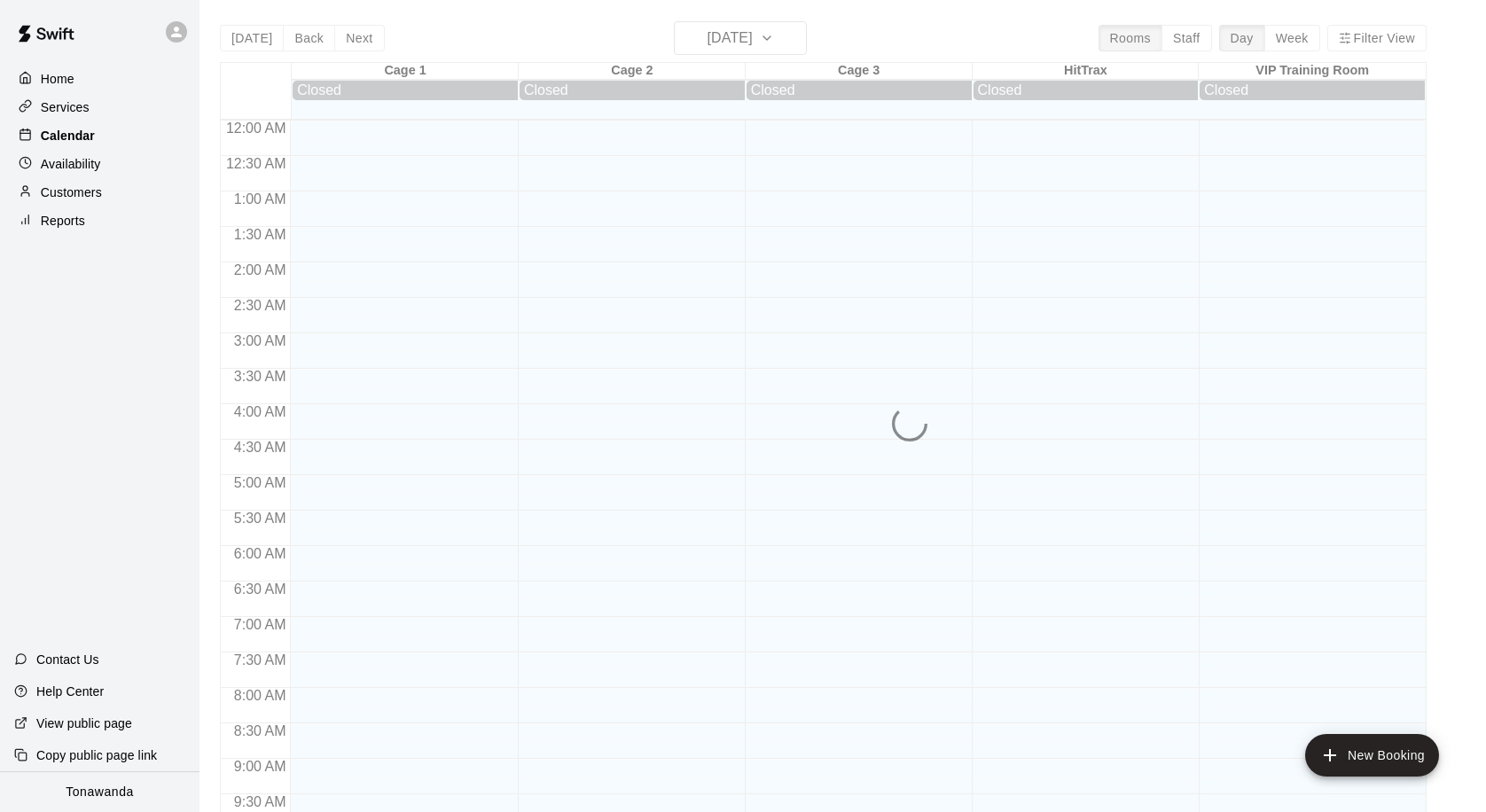
scroll to position [935, 0]
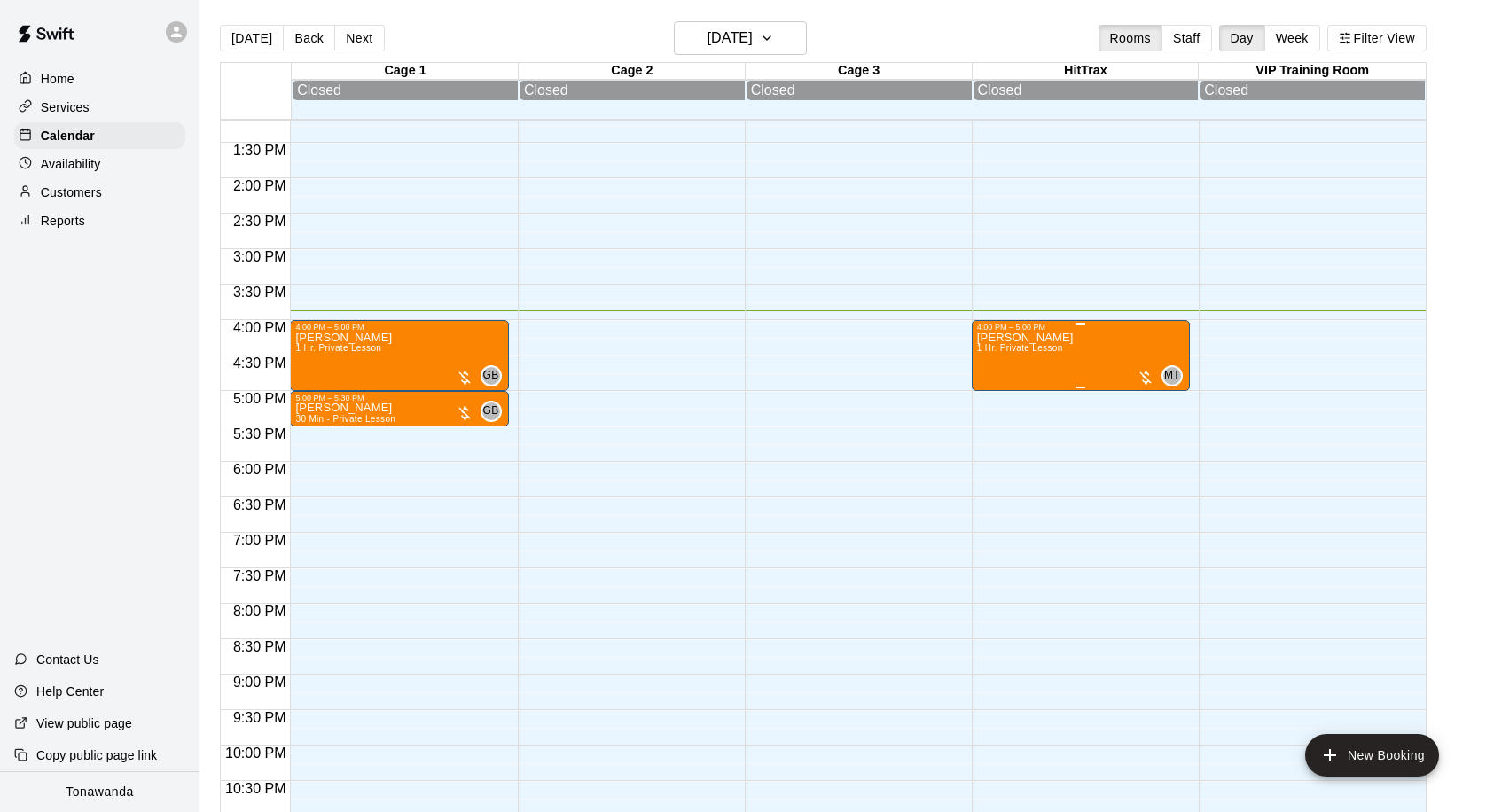
click at [1005, 344] on div "[PERSON_NAME] 1 Hr. Private Lesson" at bounding box center [1025, 737] width 96 height 812
click at [995, 396] on img "edit" at bounding box center [995, 393] width 21 height 21
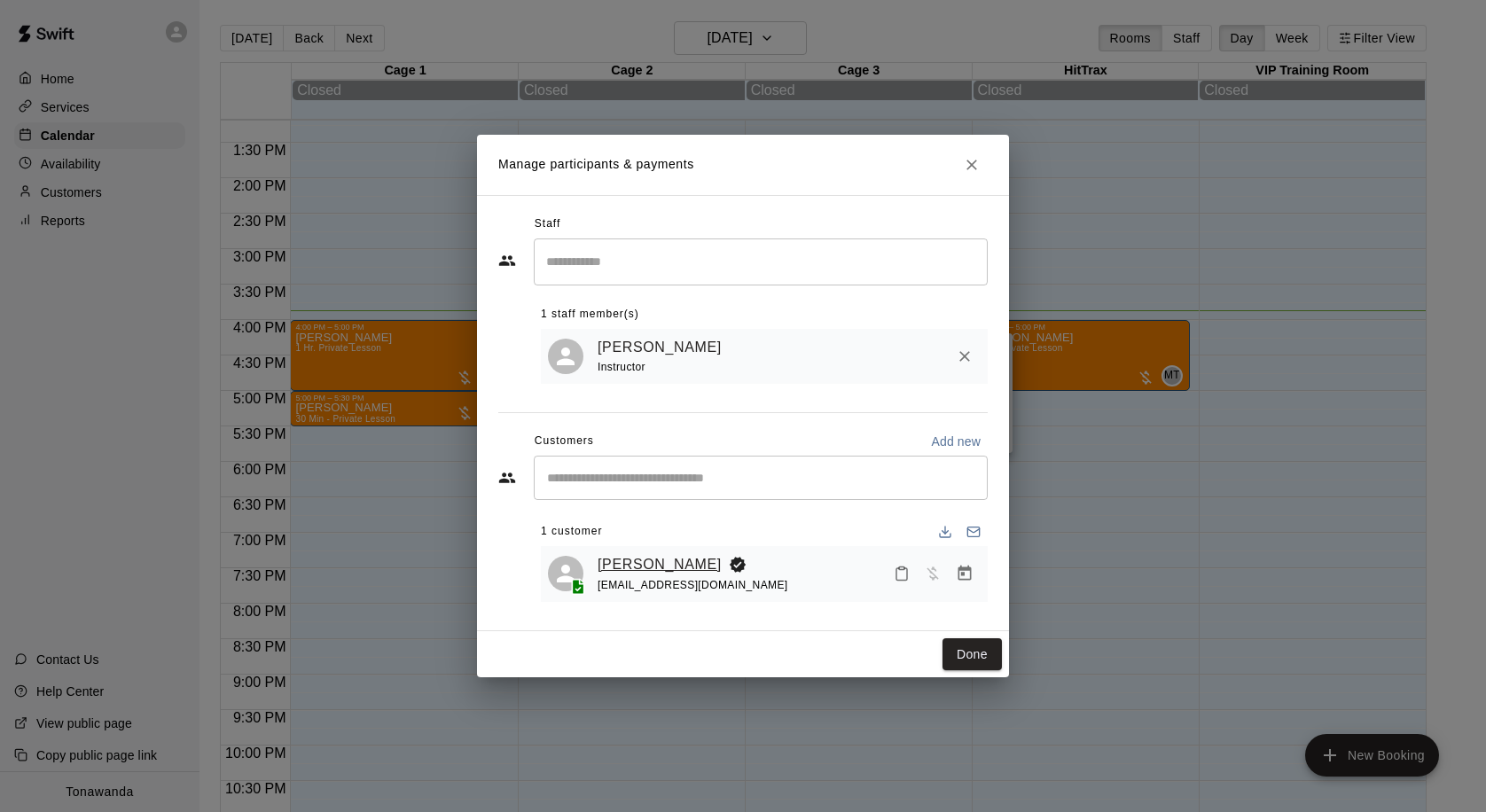
click at [645, 570] on link "[PERSON_NAME]" at bounding box center [659, 564] width 124 height 23
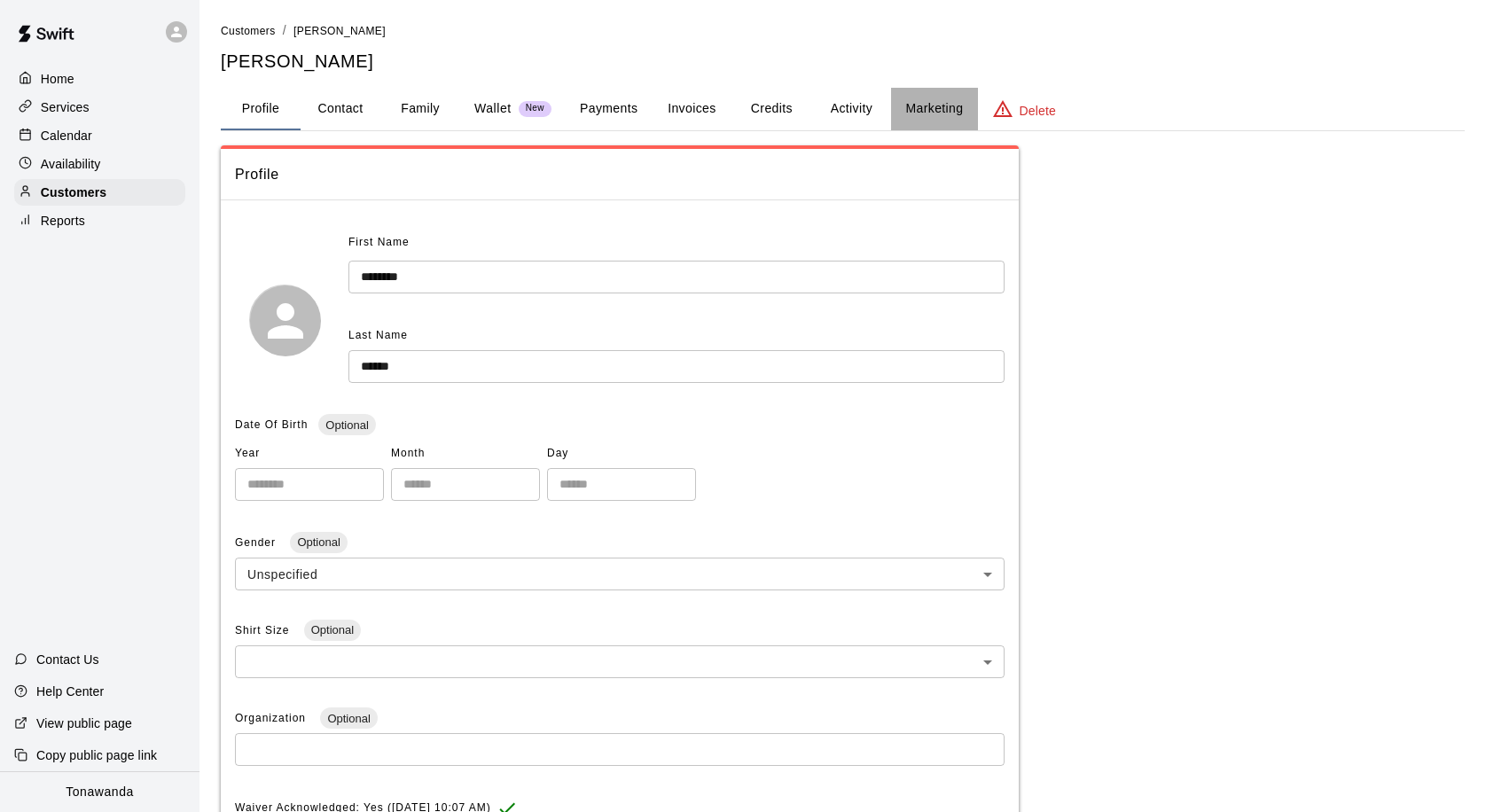
click at [926, 107] on button "Marketing" at bounding box center [933, 108] width 86 height 43
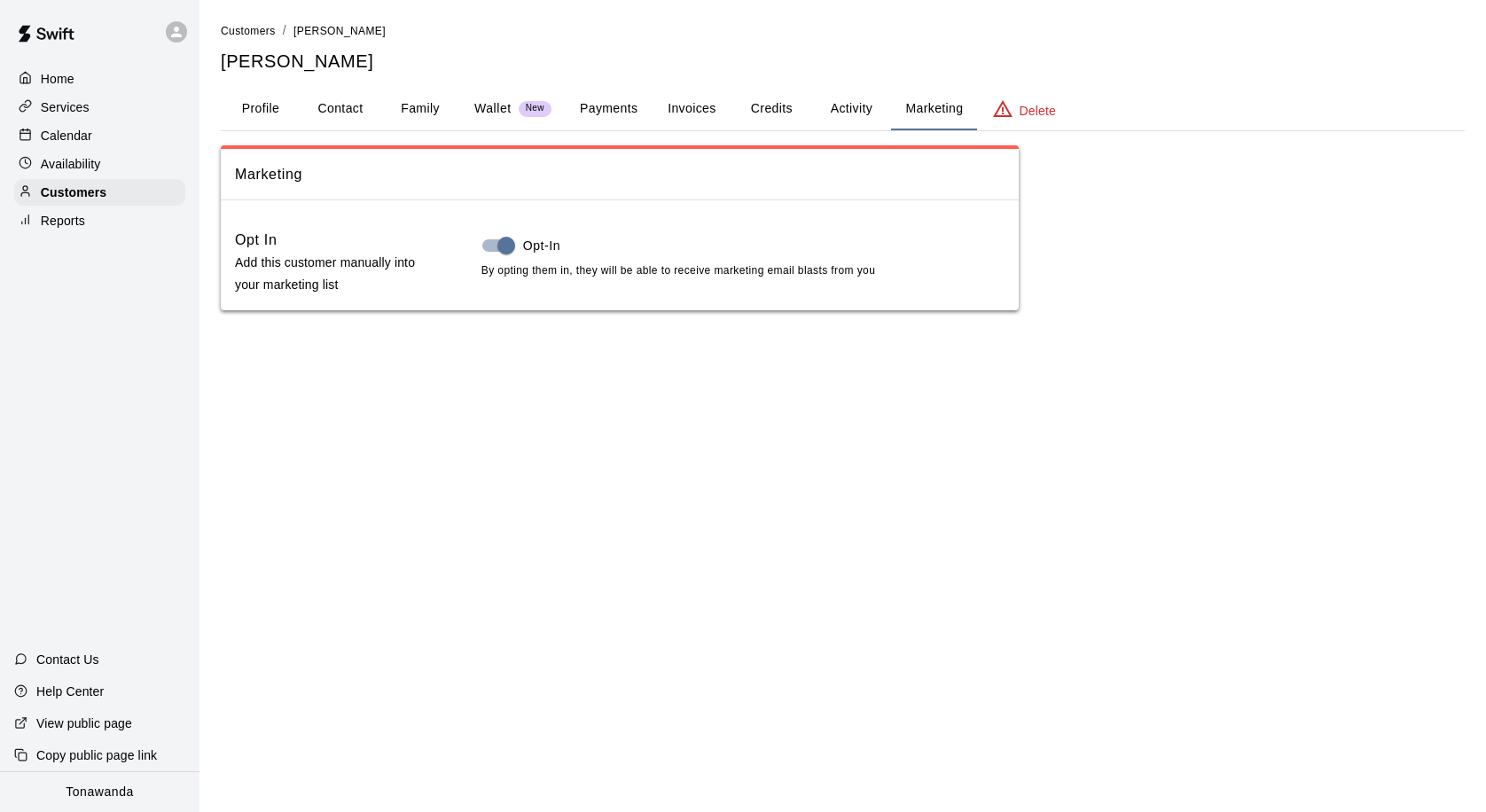
click at [772, 107] on button "Credits" at bounding box center [771, 108] width 79 height 43
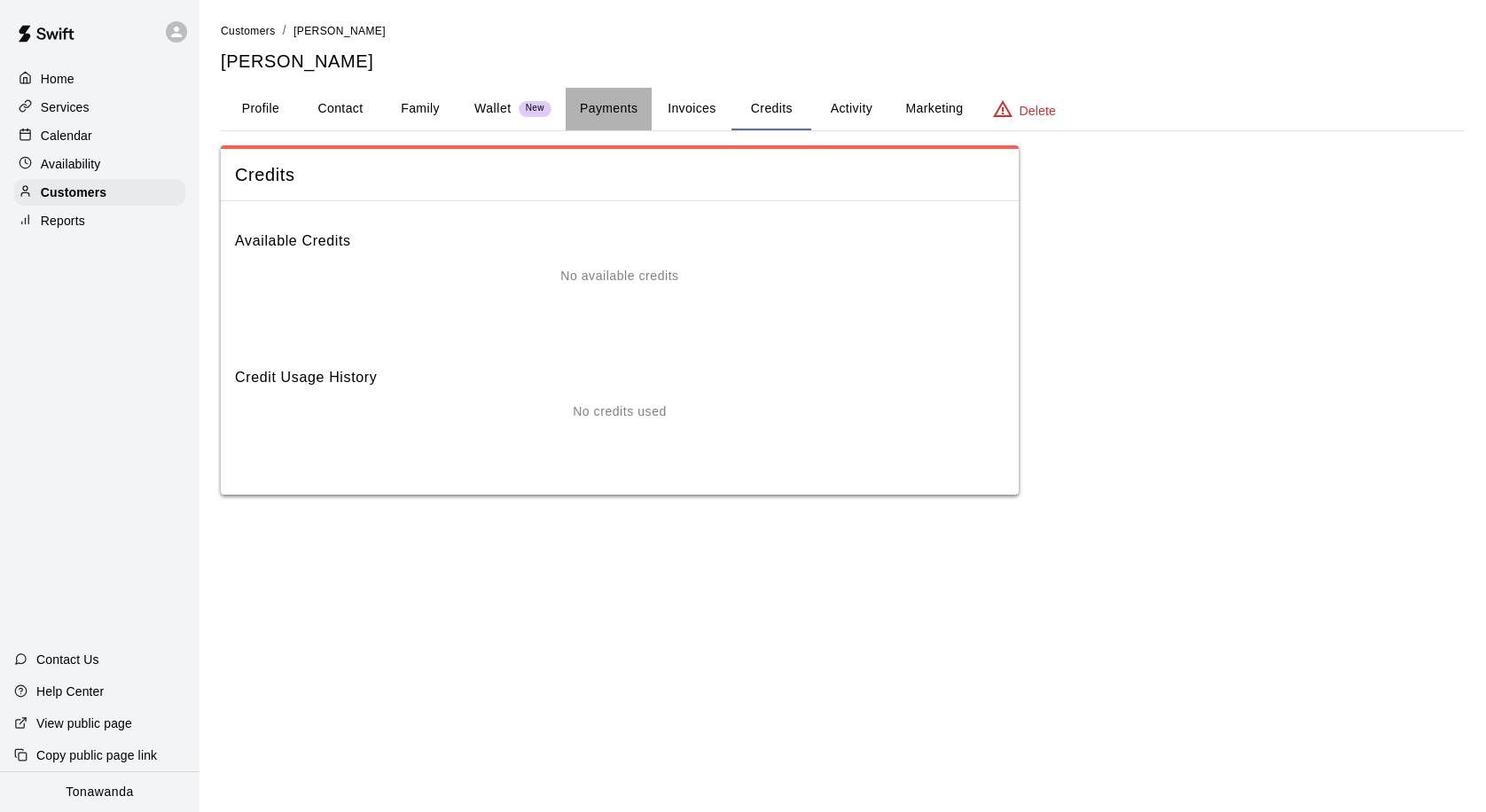
click at [618, 107] on button "Payments" at bounding box center [608, 108] width 86 height 43
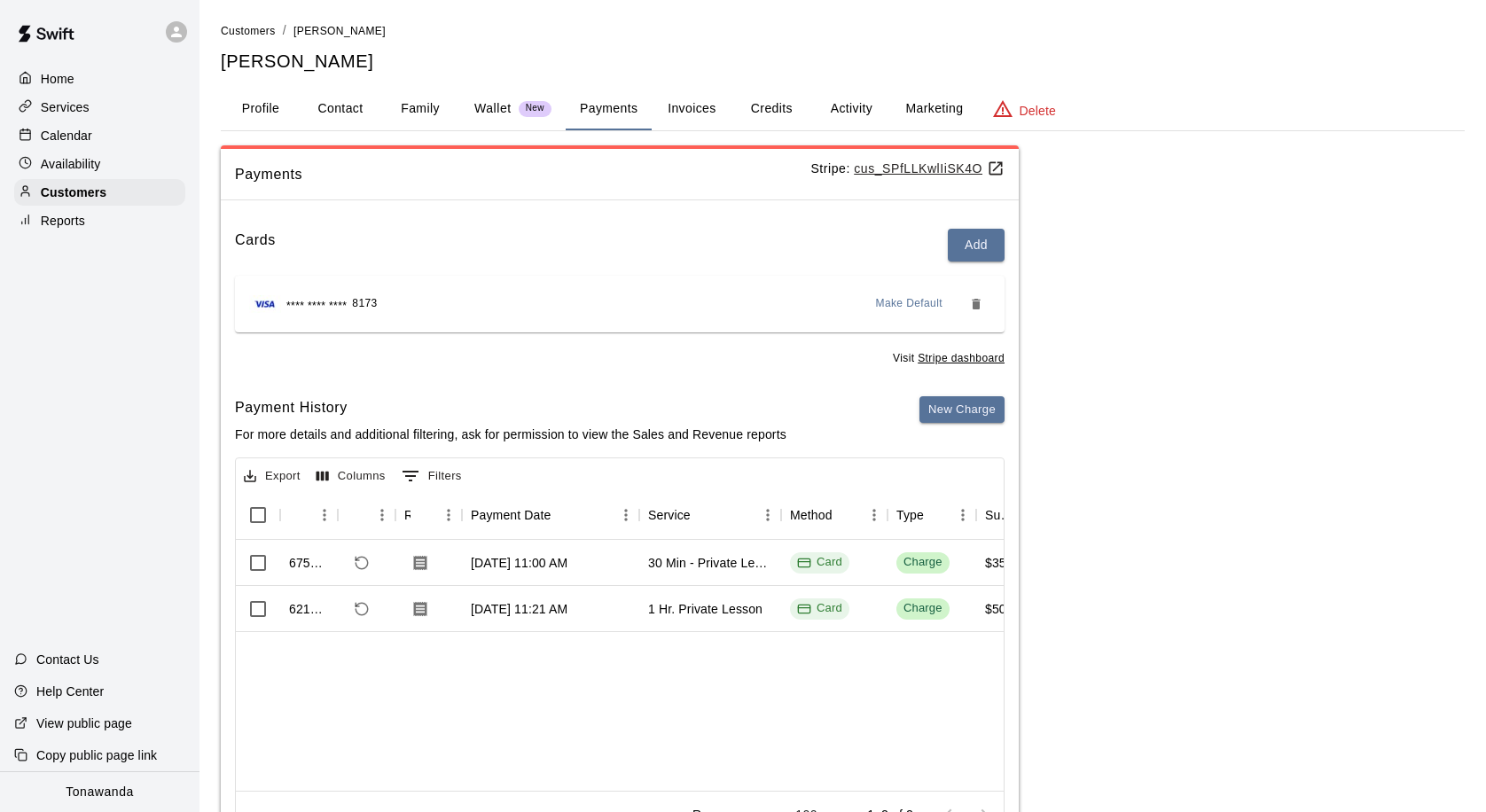
scroll to position [2, 0]
click at [57, 79] on p "Home" at bounding box center [58, 79] width 34 height 18
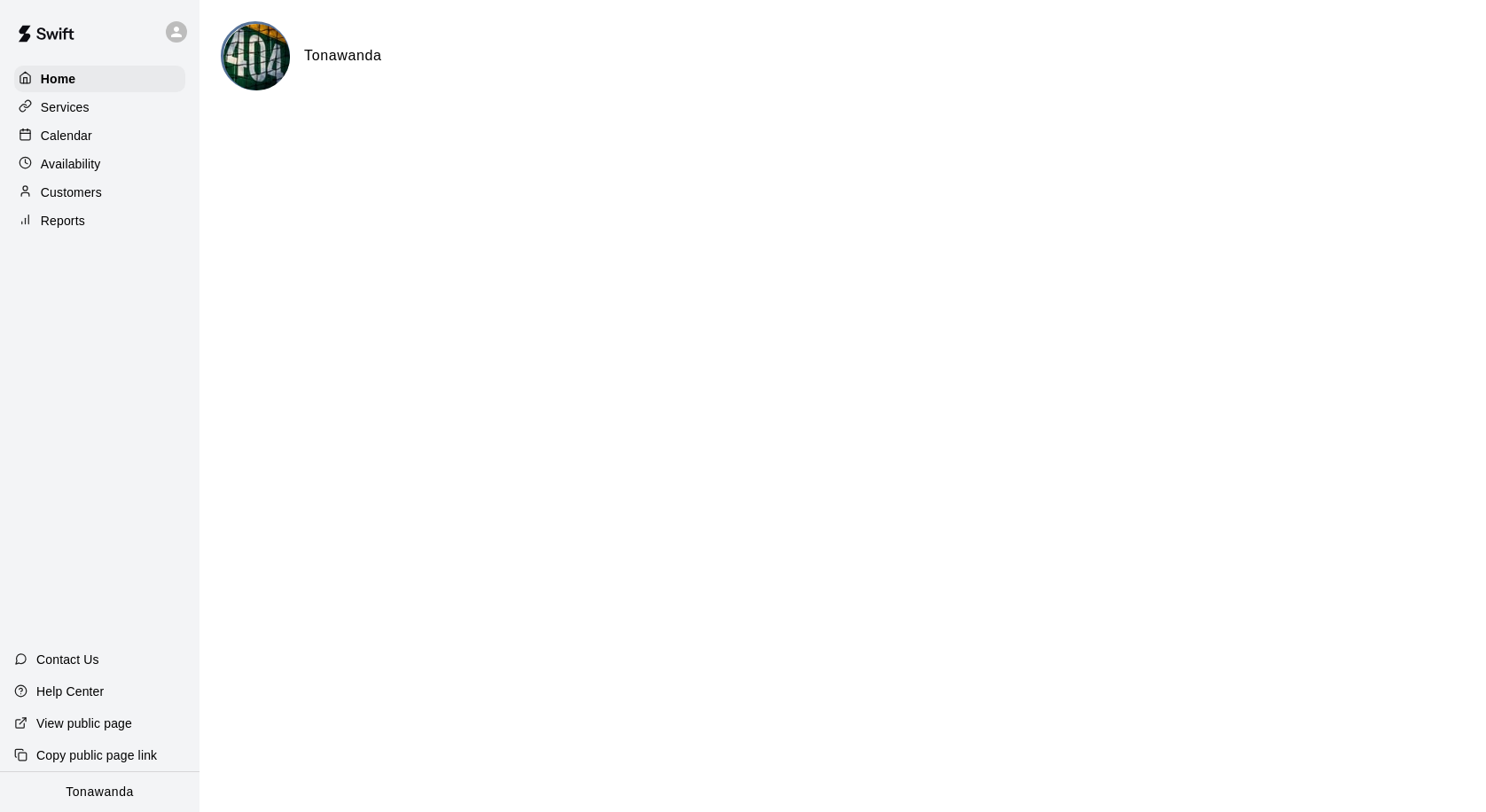
click at [59, 137] on p "Calendar" at bounding box center [66, 136] width 52 height 18
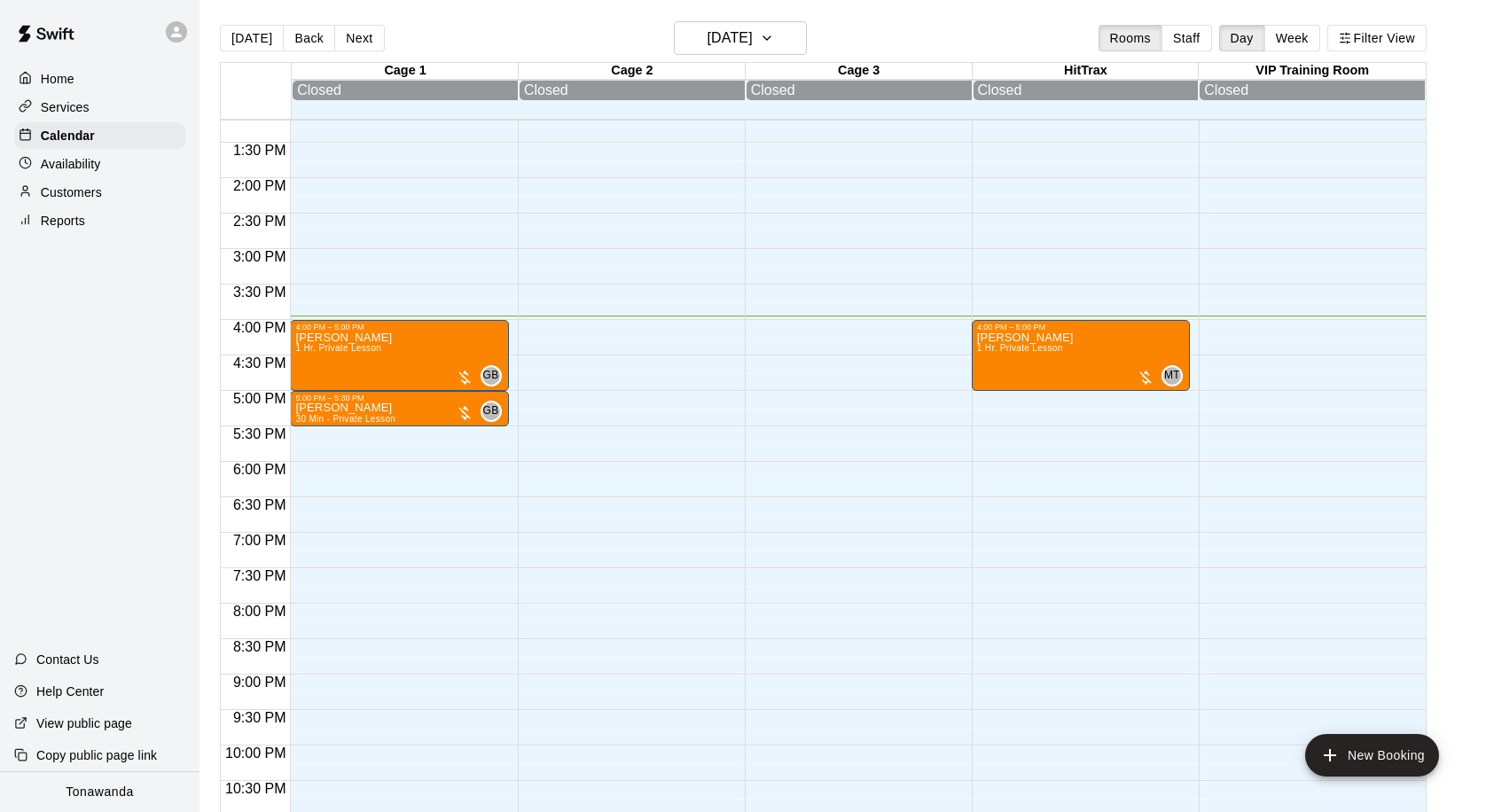
scroll to position [936, 0]
